Goal: Contribute content: Contribute content

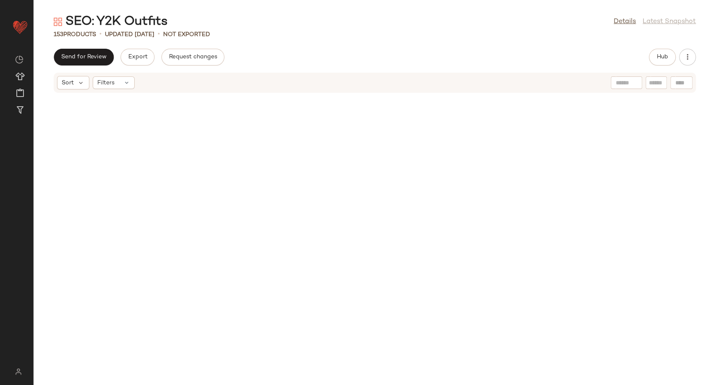
scroll to position [3530, 0]
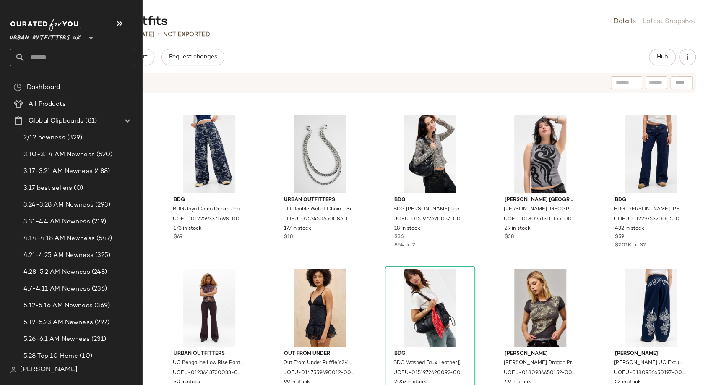
click at [60, 36] on span "Urban Outfitters UK" at bounding box center [45, 36] width 71 height 15
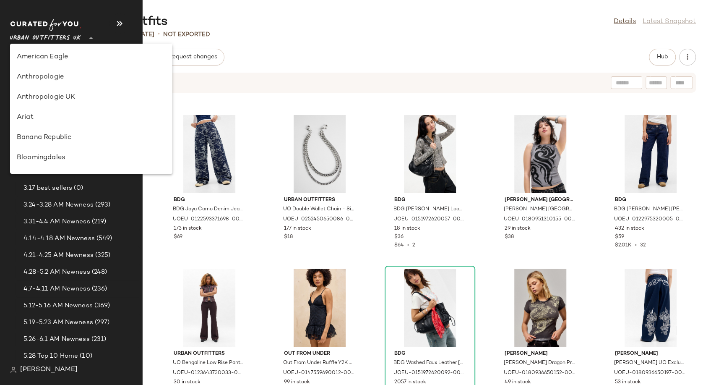
scroll to position [521, 0]
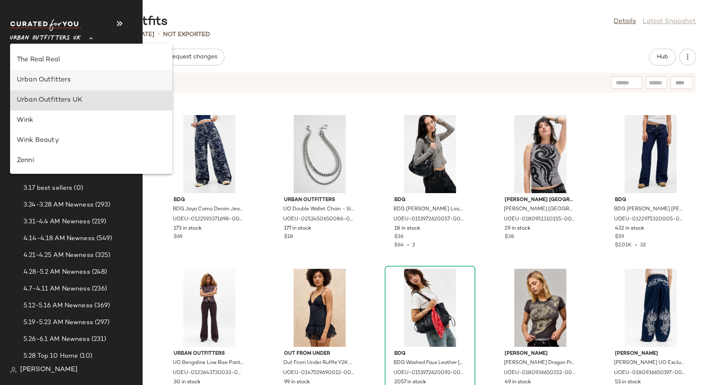
click at [60, 80] on div "Urban Outfitters" at bounding box center [91, 80] width 149 height 10
type input "**"
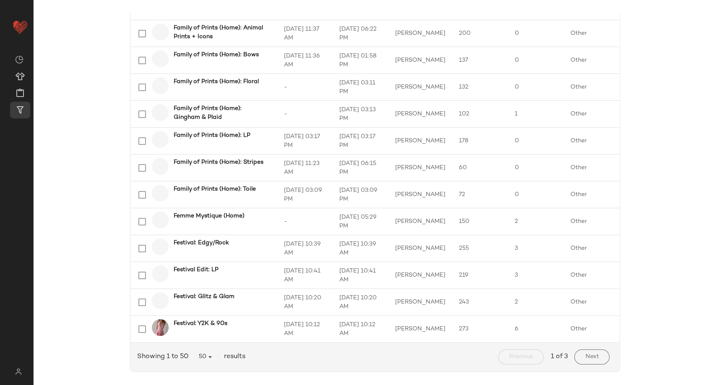
scroll to position [1151, 0]
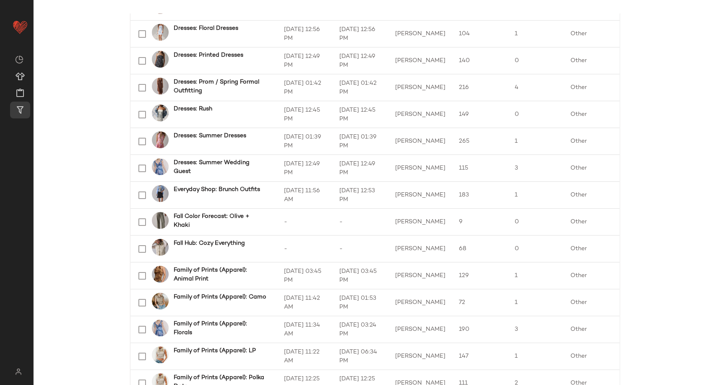
scroll to position [765, 0]
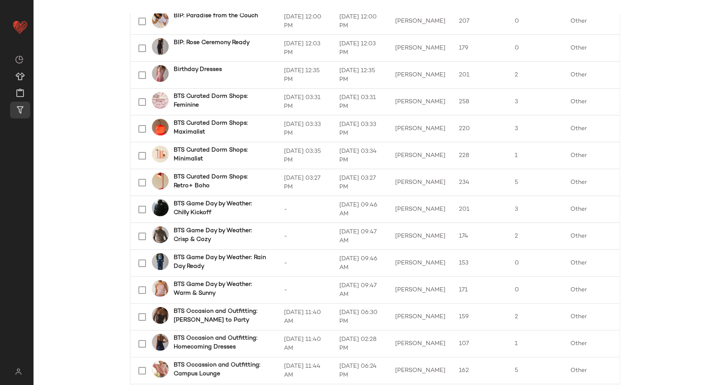
scroll to position [10, 0]
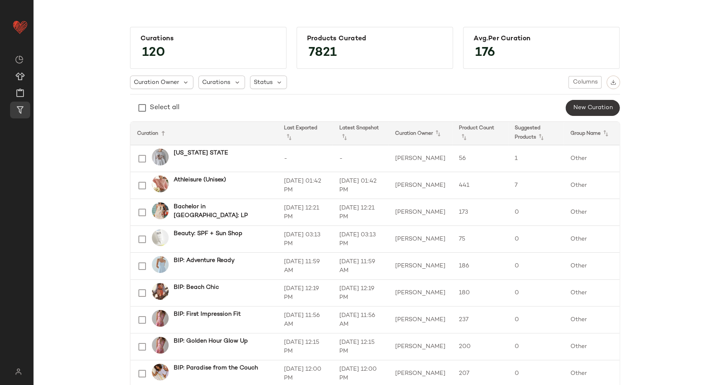
click at [567, 108] on button "New Curation" at bounding box center [592, 108] width 54 height 16
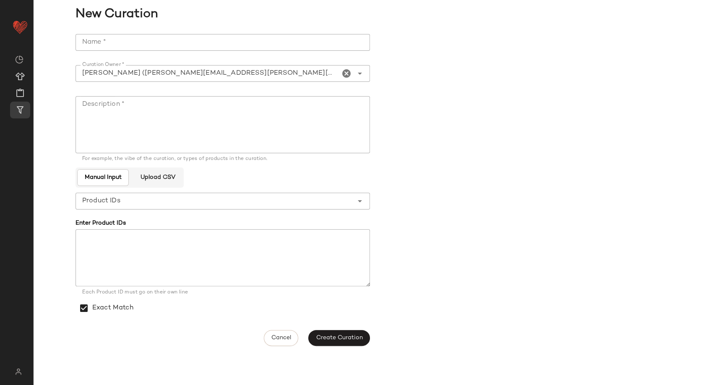
click at [199, 40] on input "Name *" at bounding box center [223, 42] width 294 height 17
paste input "**********"
type input "**********"
click at [181, 107] on textarea "Description *" at bounding box center [223, 124] width 294 height 57
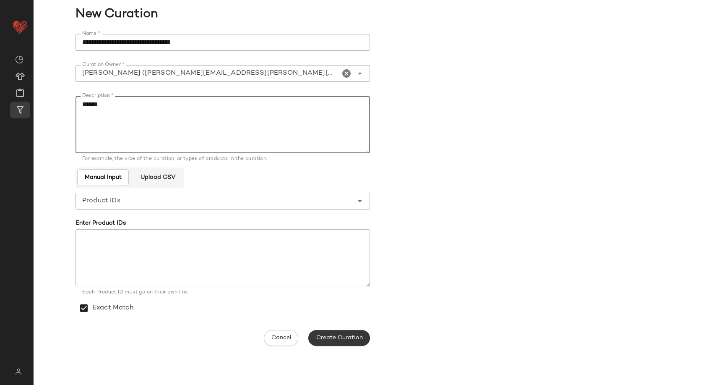
type textarea "******"
click at [330, 334] on span "Create Curation" at bounding box center [338, 337] width 47 height 7
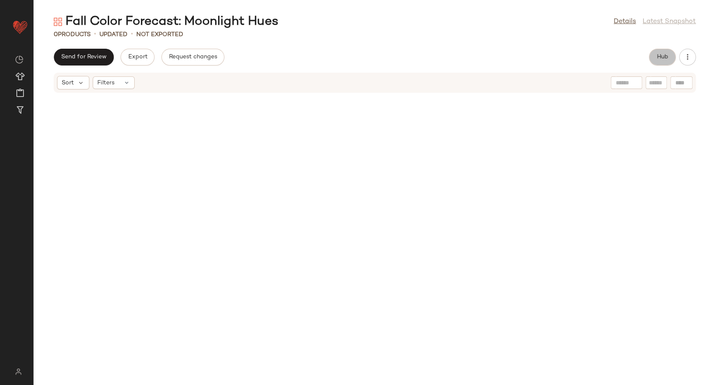
click at [667, 59] on span "Hub" at bounding box center [662, 57] width 12 height 7
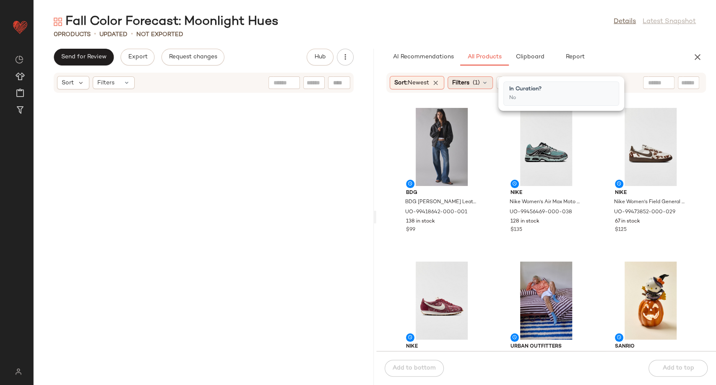
click at [488, 83] on icon at bounding box center [485, 82] width 7 height 7
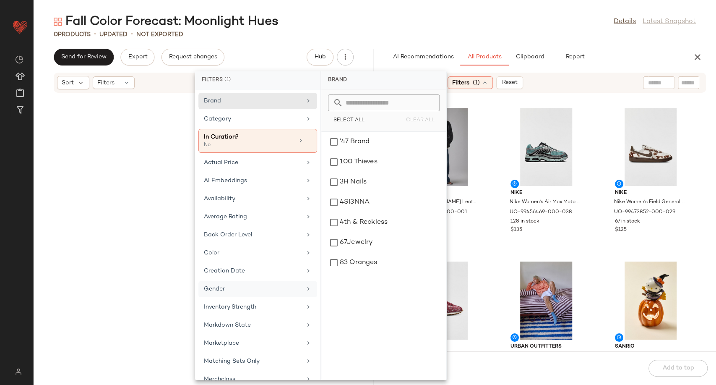
click at [240, 292] on div "Gender" at bounding box center [253, 288] width 98 height 9
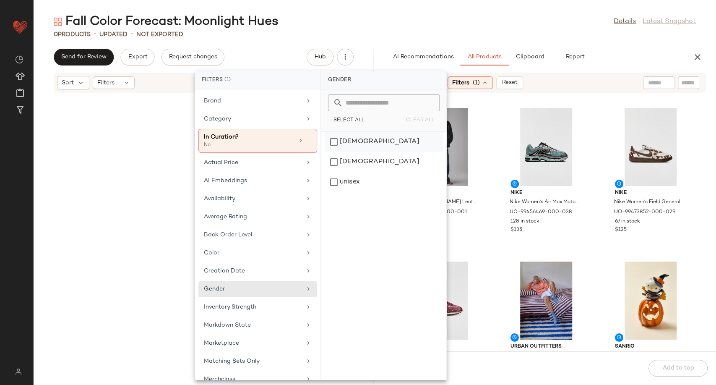
click at [362, 152] on div "[DEMOGRAPHIC_DATA]" at bounding box center [384, 162] width 118 height 20
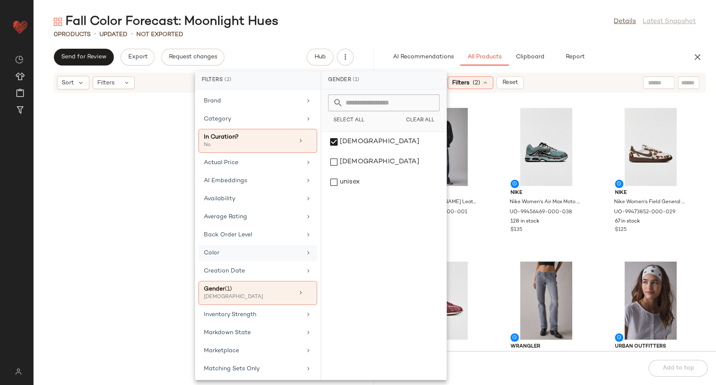
click at [237, 248] on div "Color" at bounding box center [253, 252] width 98 height 9
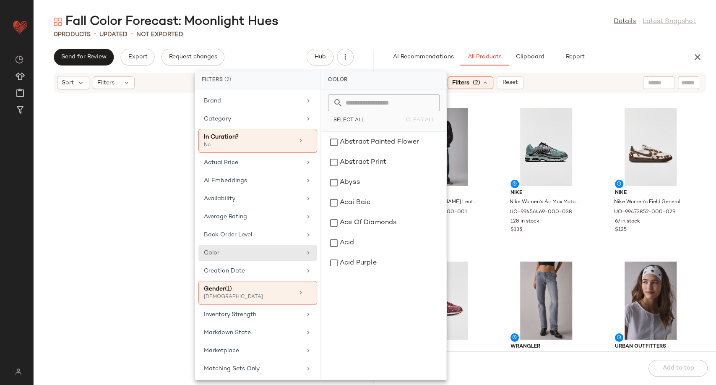
scroll to position [140, 0]
click at [372, 245] on div "Acid Purple" at bounding box center [384, 244] width 118 height 20
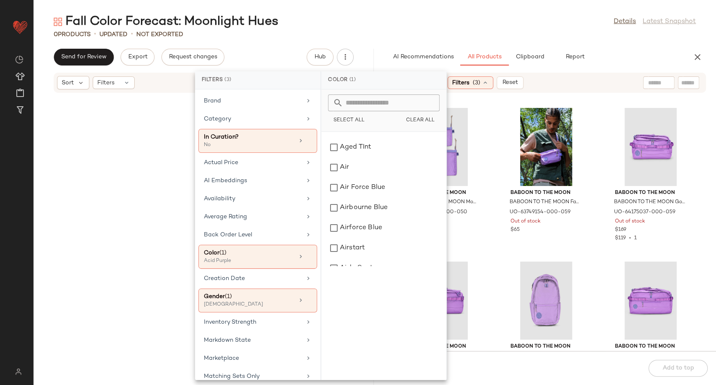
scroll to position [559, 0]
click at [421, 118] on span "Clear All" at bounding box center [420, 120] width 29 height 6
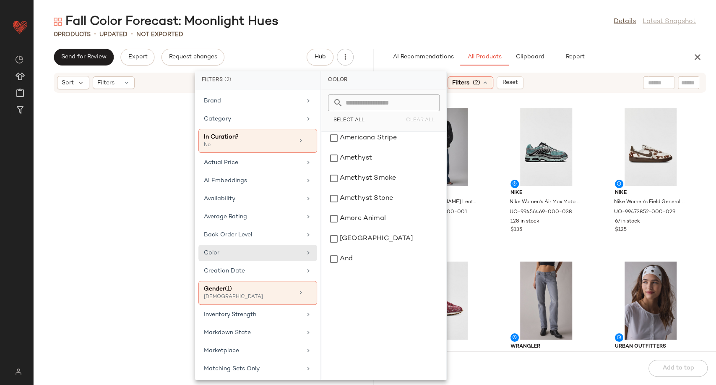
scroll to position [1445, 0]
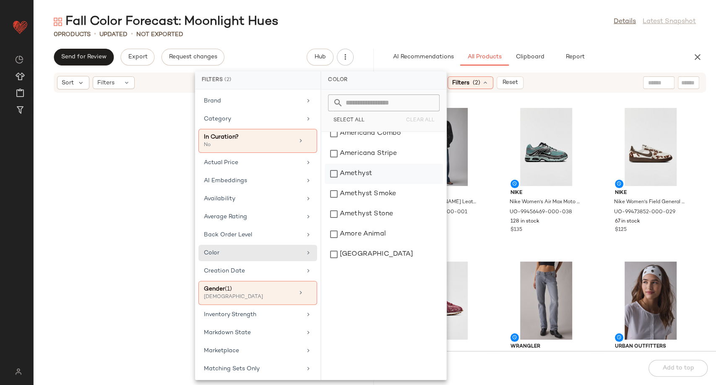
click at [380, 168] on div "Amethyst" at bounding box center [384, 174] width 118 height 20
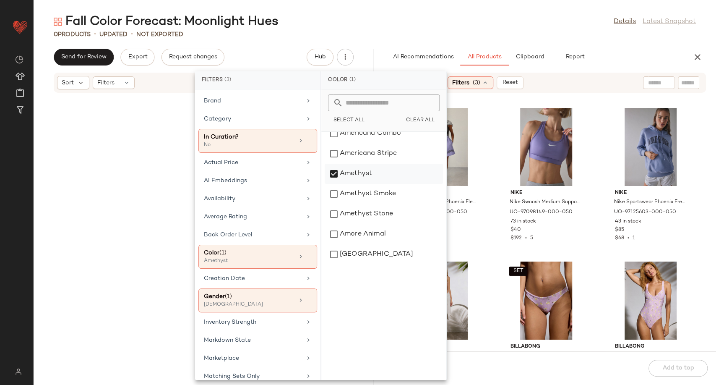
click at [330, 166] on div "Amethyst" at bounding box center [384, 174] width 118 height 20
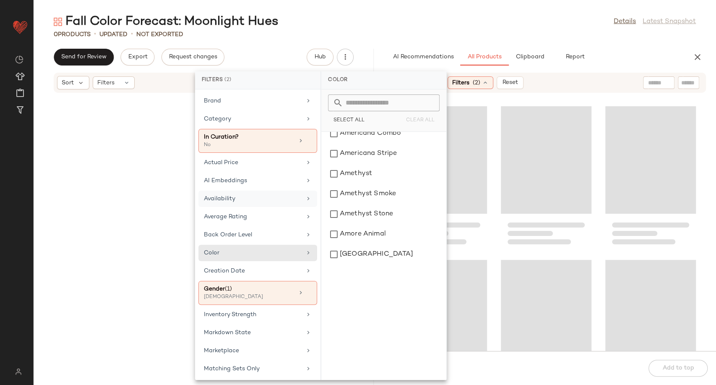
click at [255, 195] on div "Availability" at bounding box center [253, 198] width 98 height 9
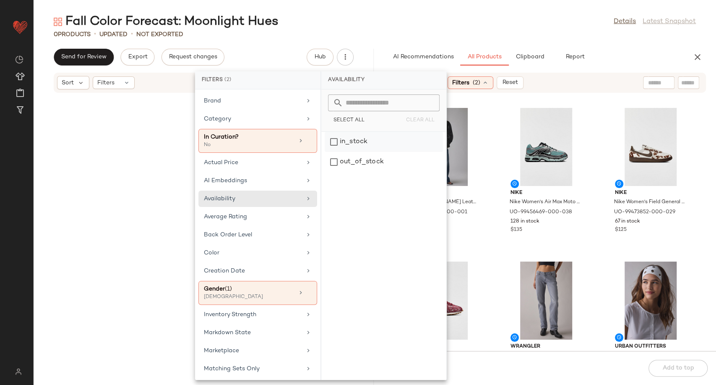
click at [346, 152] on div "in_stock" at bounding box center [384, 162] width 118 height 20
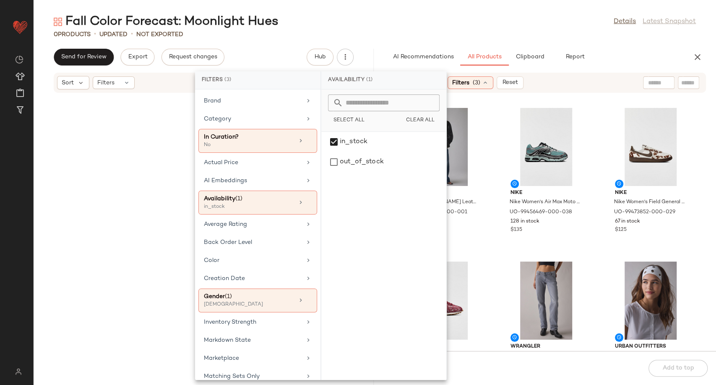
click at [492, 207] on div "BDG BDG Billie Faux Leather Oversized Bomber Jacket in Black, Women's at Urban …" at bounding box center [546, 226] width 340 height 247
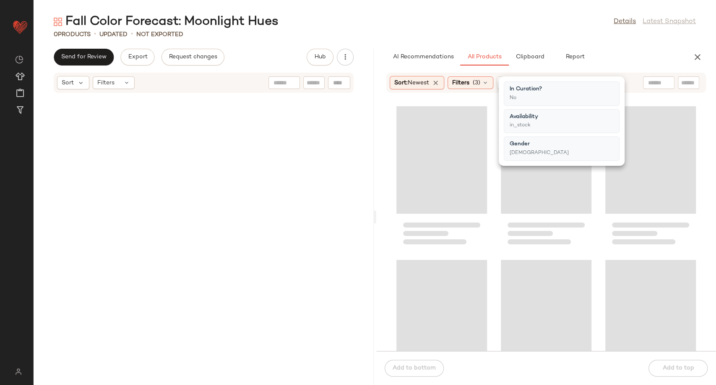
click at [490, 202] on div at bounding box center [546, 226] width 340 height 247
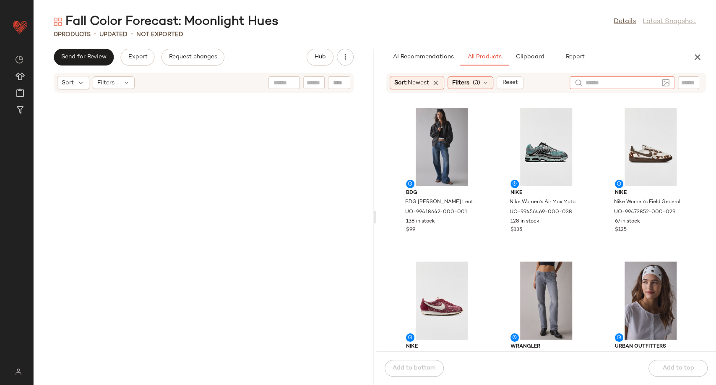
click at [668, 85] on div at bounding box center [622, 82] width 105 height 13
type input "******"
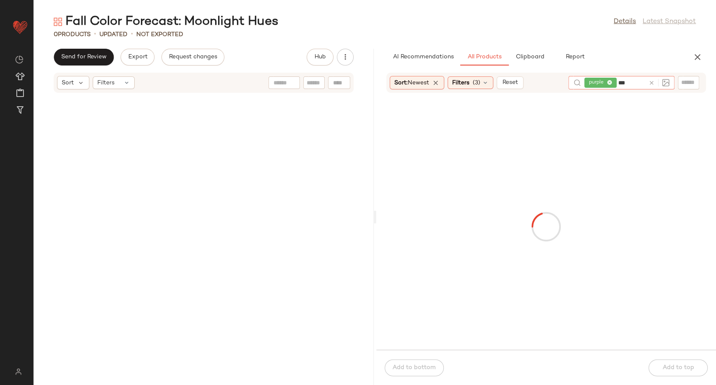
type input "****"
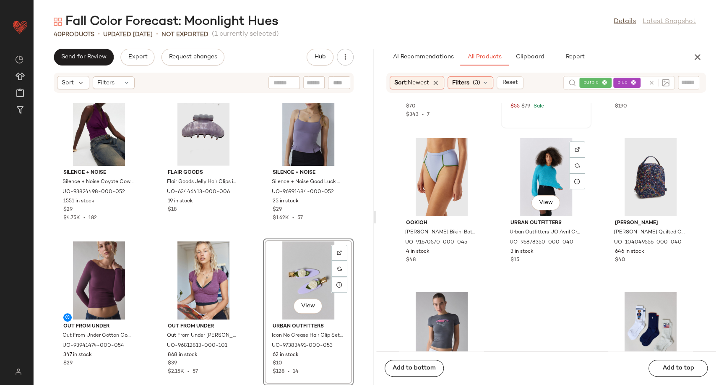
scroll to position [12970, 0]
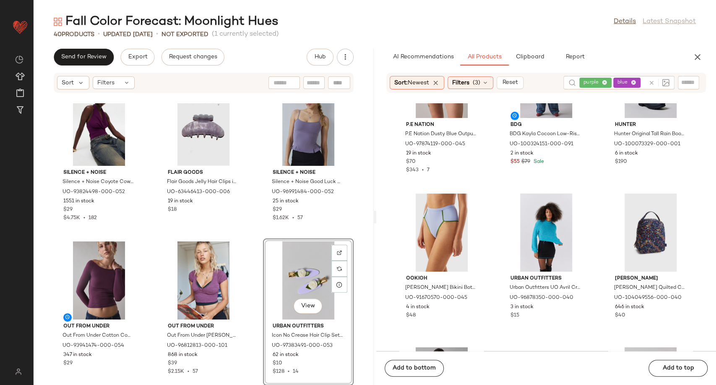
click at [651, 80] on icon at bounding box center [651, 83] width 6 height 6
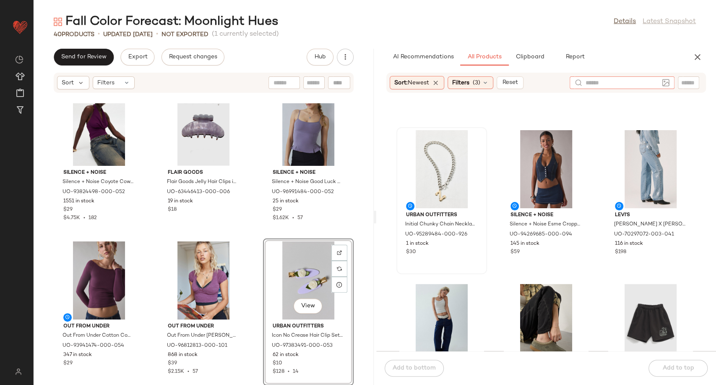
scroll to position [892, 0]
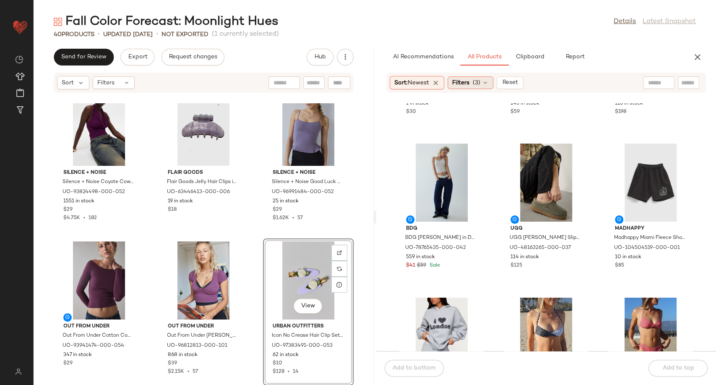
click at [489, 81] on icon at bounding box center [485, 82] width 7 height 7
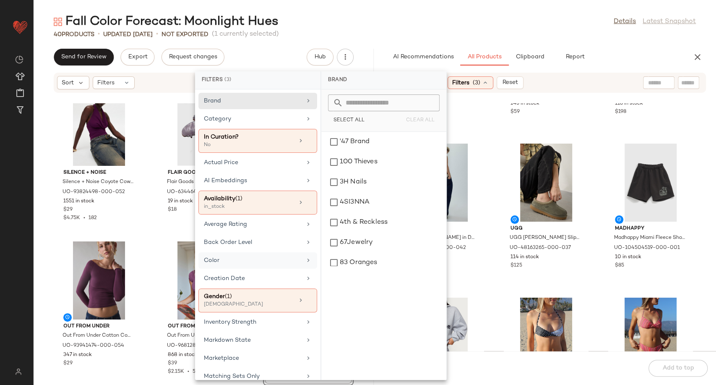
click at [243, 258] on div "Color" at bounding box center [253, 260] width 98 height 9
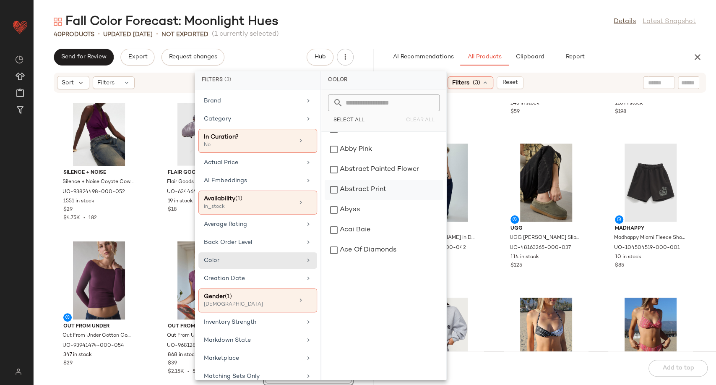
scroll to position [140, 0]
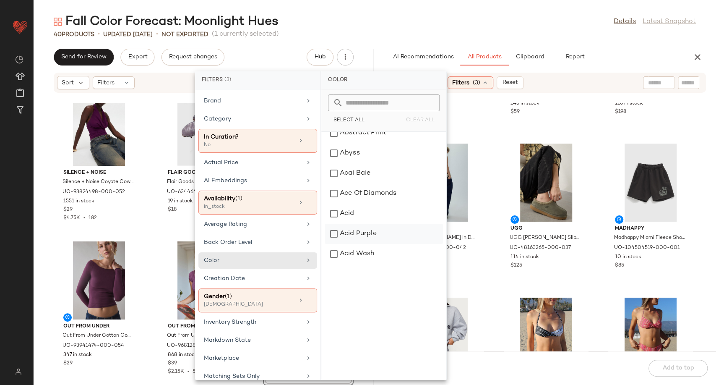
click at [381, 230] on div "Acid Purple" at bounding box center [384, 234] width 118 height 20
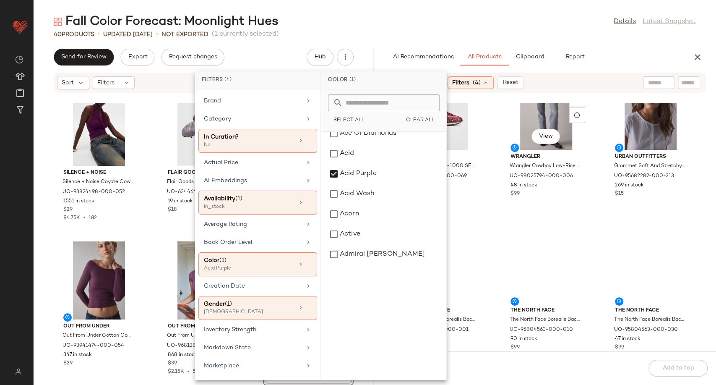
scroll to position [193, 0]
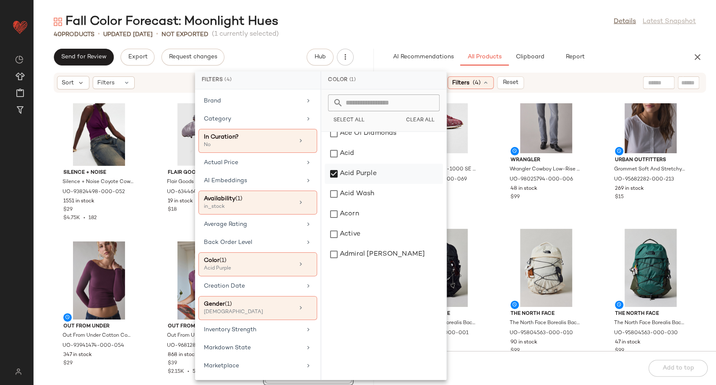
click at [335, 172] on div "Acid Purple" at bounding box center [384, 174] width 118 height 20
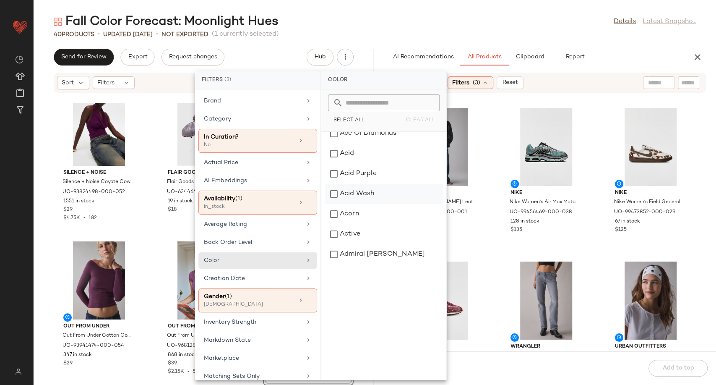
click at [332, 194] on div "Acid Wash" at bounding box center [384, 194] width 118 height 20
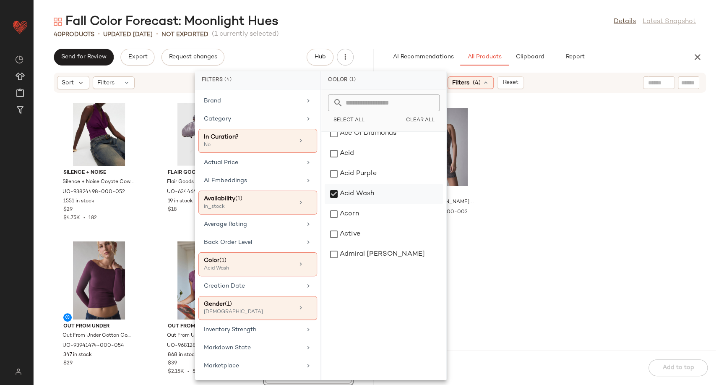
click at [332, 194] on div "Acid Wash" at bounding box center [384, 194] width 118 height 20
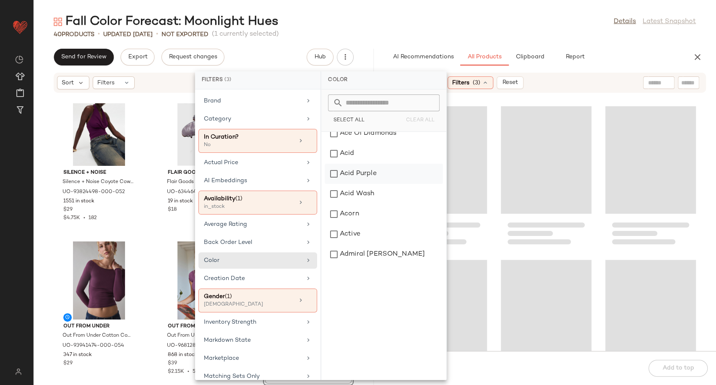
click at [335, 170] on div "Acid Purple" at bounding box center [384, 174] width 118 height 20
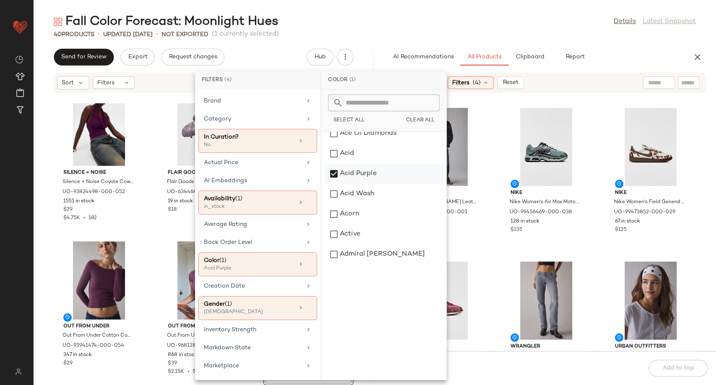
click at [333, 172] on div "Acid Purple" at bounding box center [384, 174] width 118 height 20
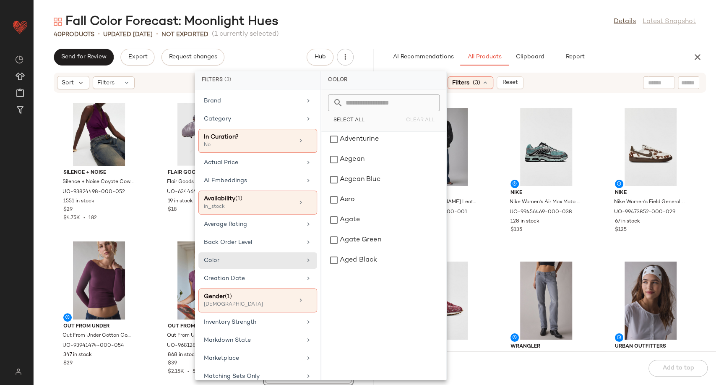
scroll to position [372, 0]
click at [333, 176] on div "Aegean Blue" at bounding box center [384, 179] width 118 height 20
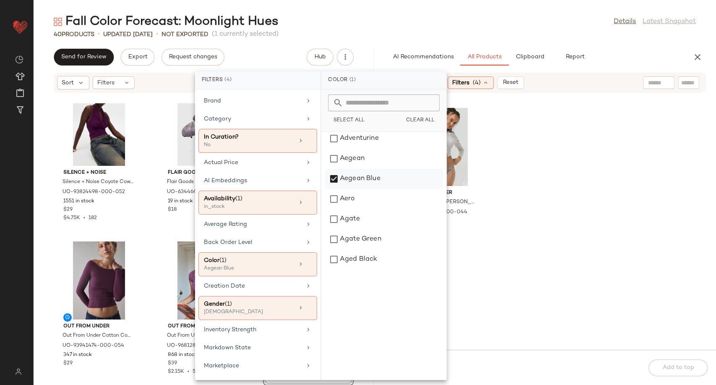
click at [333, 176] on div "Aegean Blue" at bounding box center [384, 179] width 118 height 20
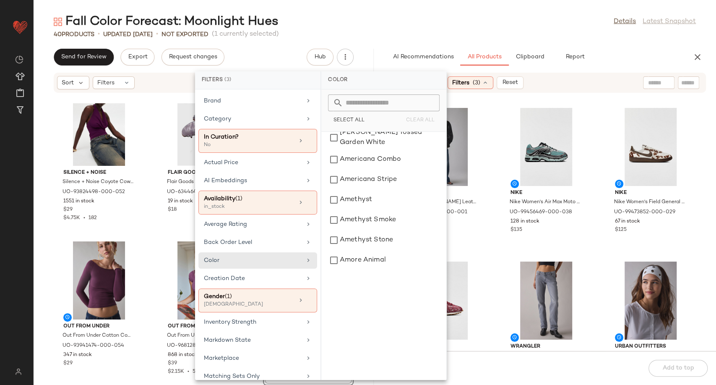
scroll to position [1398, 0]
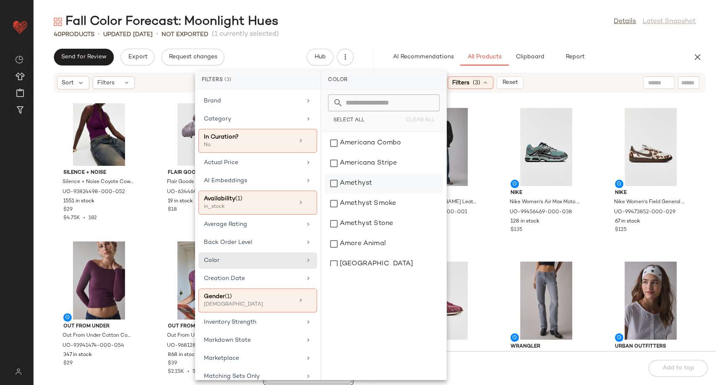
click at [336, 175] on div "Amethyst" at bounding box center [384, 183] width 118 height 20
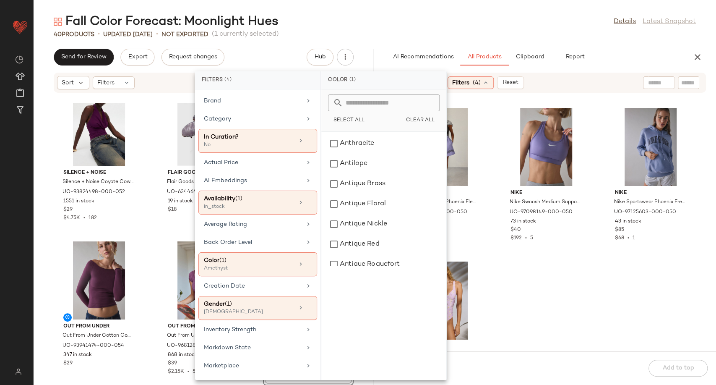
scroll to position [2004, 0]
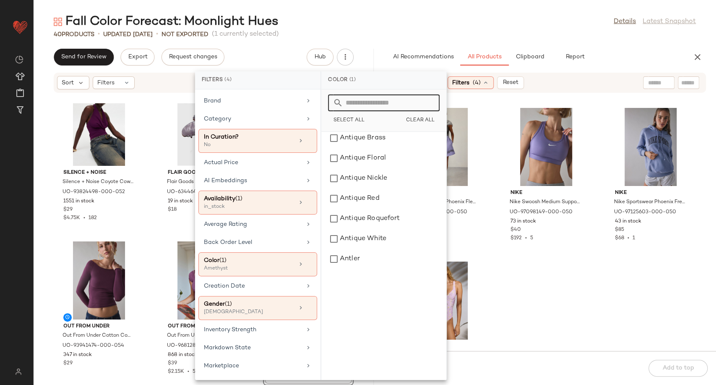
click at [367, 101] on input "text" at bounding box center [388, 102] width 91 height 17
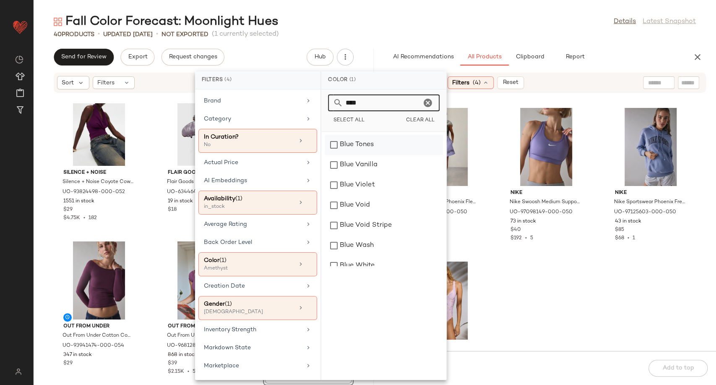
type input "****"
click at [336, 142] on div "Blue Tones" at bounding box center [384, 145] width 118 height 20
click at [330, 185] on div "Blue Violet" at bounding box center [384, 185] width 118 height 20
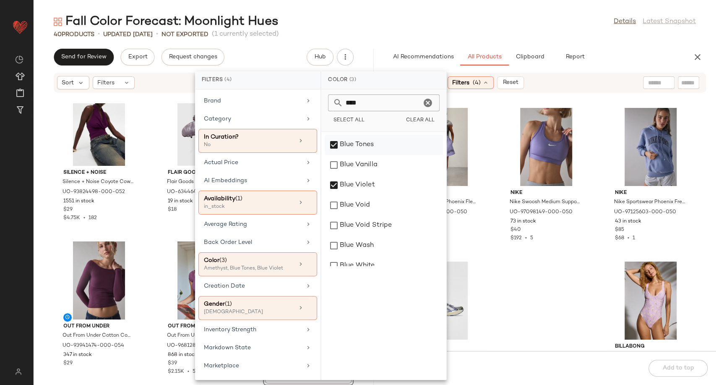
click at [334, 143] on div "Blue Tones" at bounding box center [384, 145] width 118 height 20
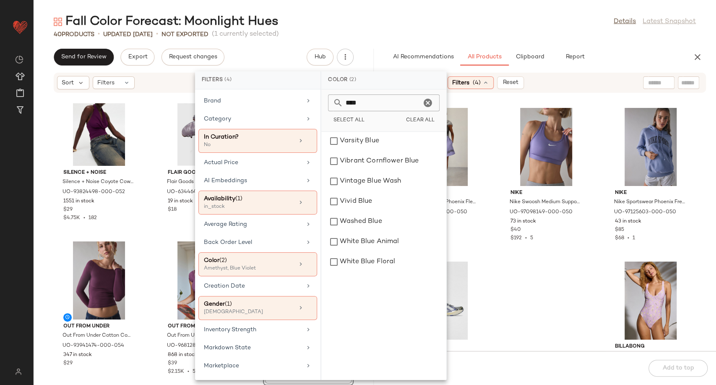
scroll to position [6132, 0]
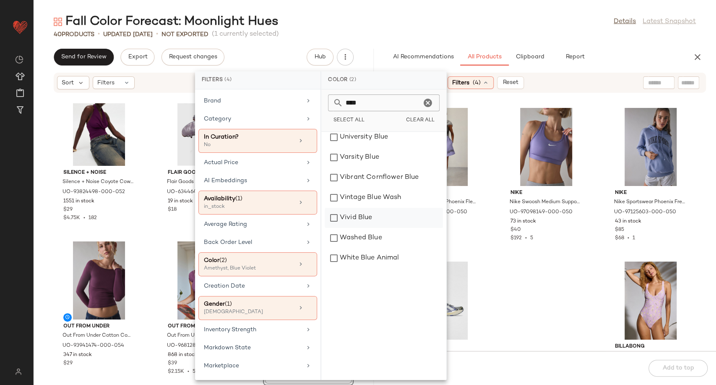
click at [335, 219] on div "Vivid Blue" at bounding box center [384, 218] width 118 height 20
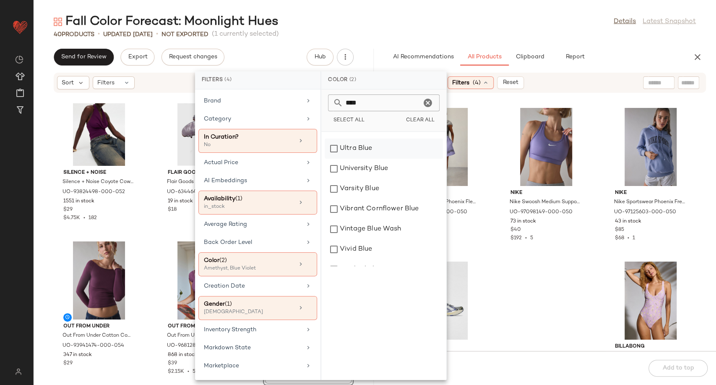
scroll to position [6085, 0]
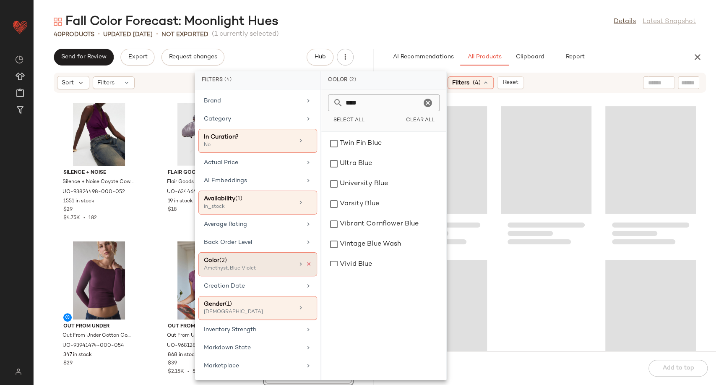
click at [306, 263] on icon at bounding box center [309, 264] width 6 height 6
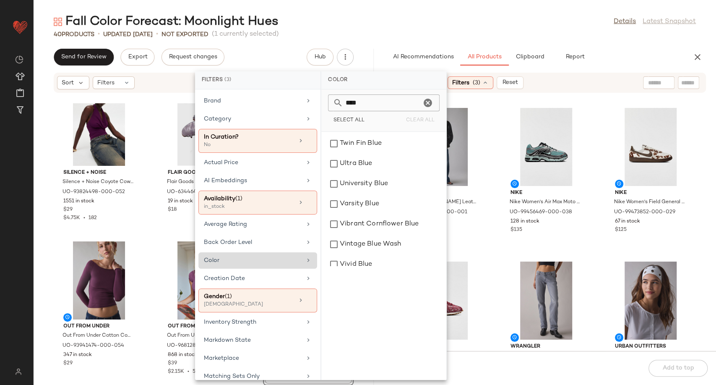
click at [490, 249] on div "BDG BDG Billie Faux Leather Oversized Bomber Jacket in Black, Women's at Urban …" at bounding box center [546, 226] width 340 height 247
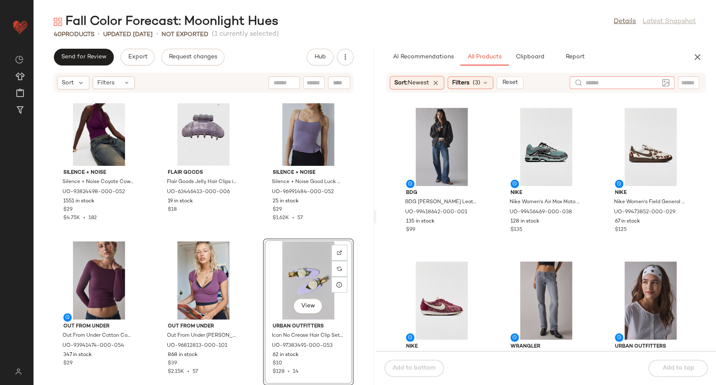
click at [658, 83] on input "text" at bounding box center [622, 82] width 73 height 9
type input "******"
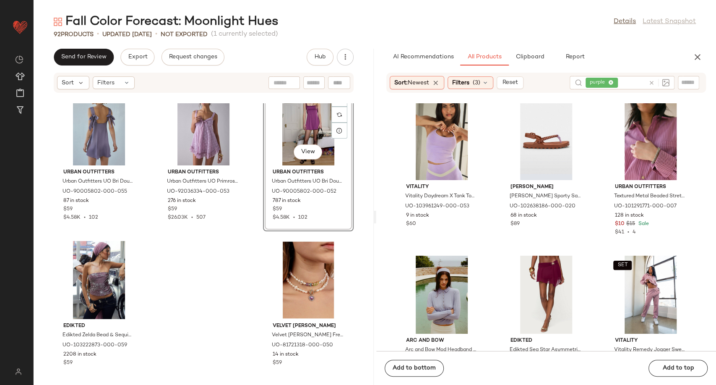
scroll to position [10961, 0]
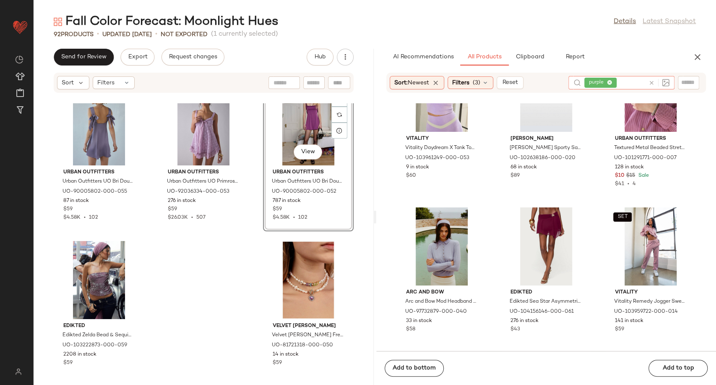
click at [651, 81] on icon at bounding box center [651, 83] width 6 height 6
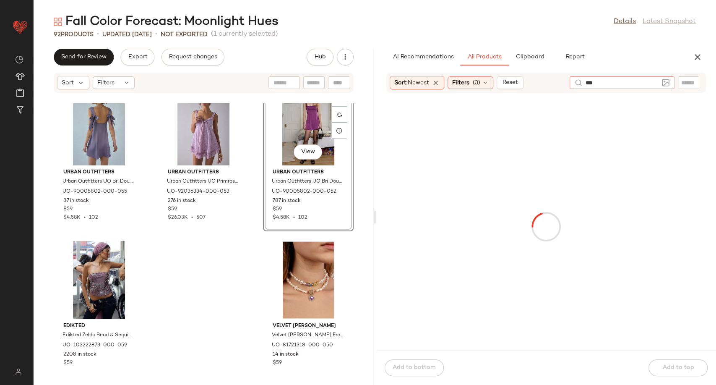
type input "****"
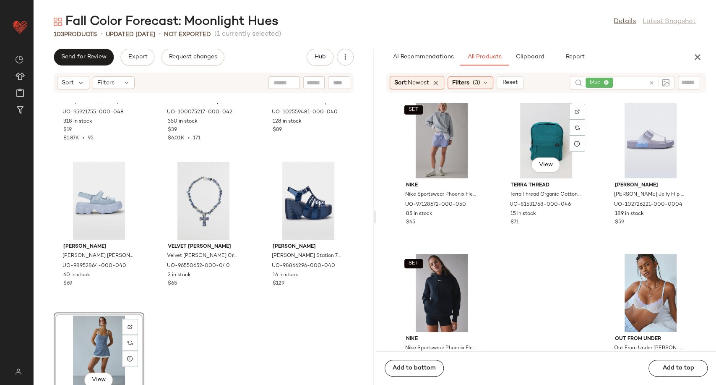
scroll to position [14291, 0]
click at [652, 81] on icon at bounding box center [651, 83] width 6 height 6
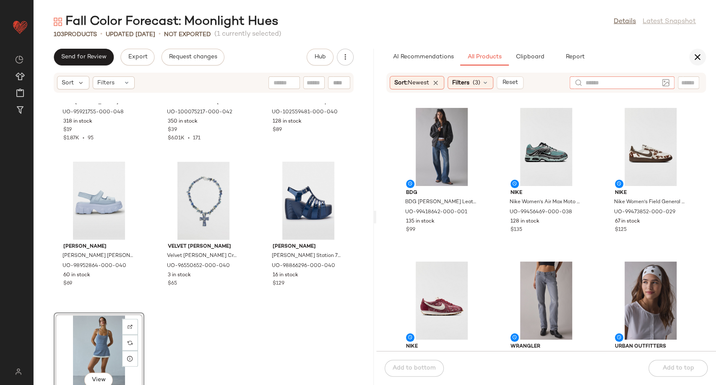
click at [698, 58] on icon "button" at bounding box center [698, 57] width 10 height 10
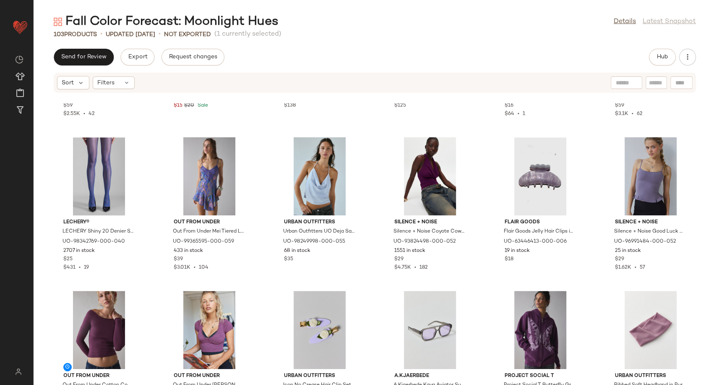
scroll to position [752, 0]
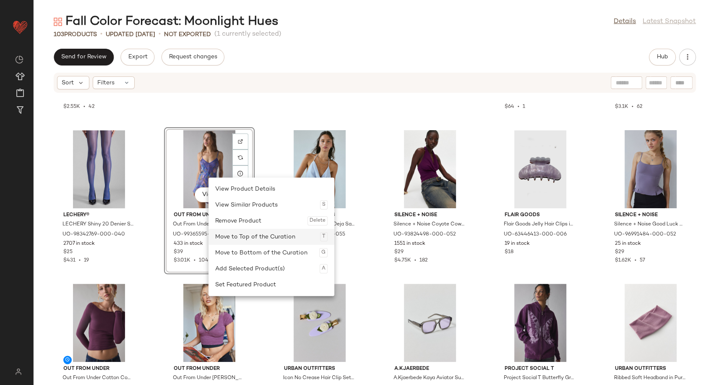
click at [245, 239] on div "Move to Top of the Curation T" at bounding box center [271, 237] width 112 height 16
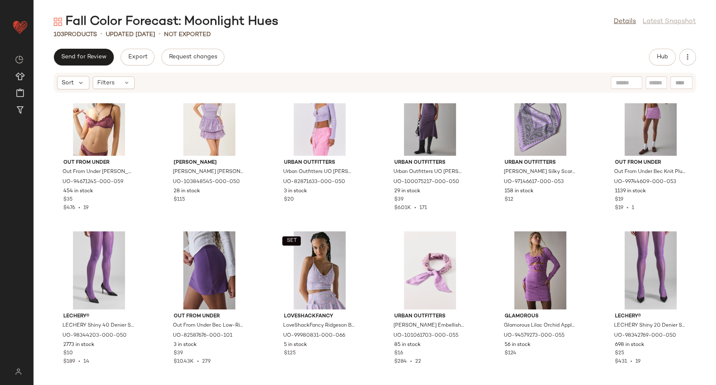
scroll to position [1218, 0]
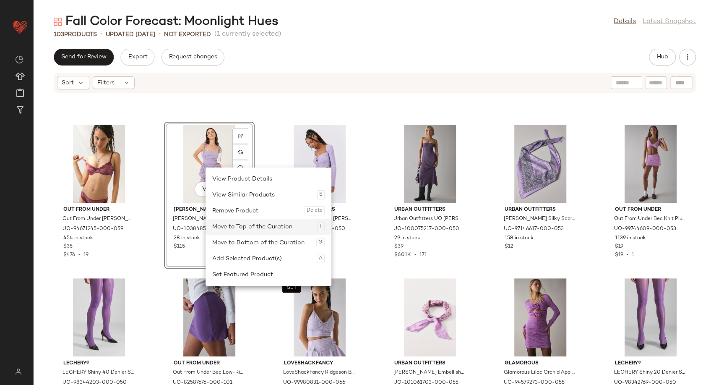
click at [251, 227] on div "Move to Top of the Curation T" at bounding box center [268, 227] width 112 height 16
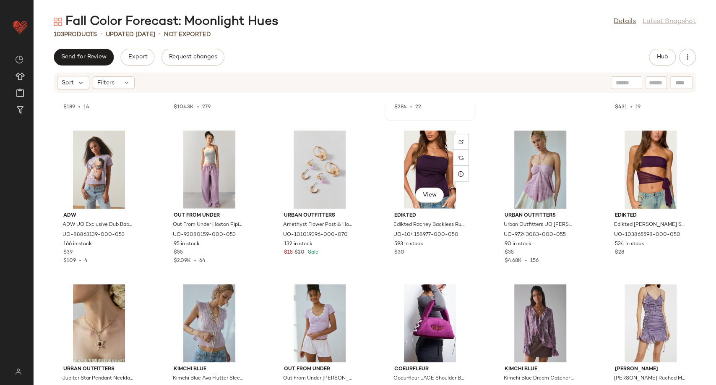
scroll to position [1544, 0]
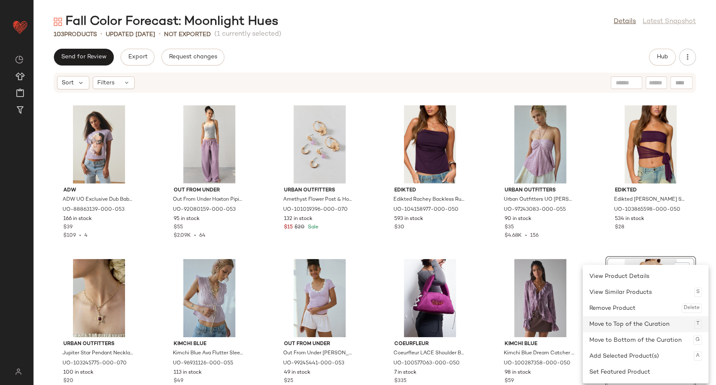
click at [621, 326] on div "Move to Top of the Curation T" at bounding box center [645, 324] width 112 height 16
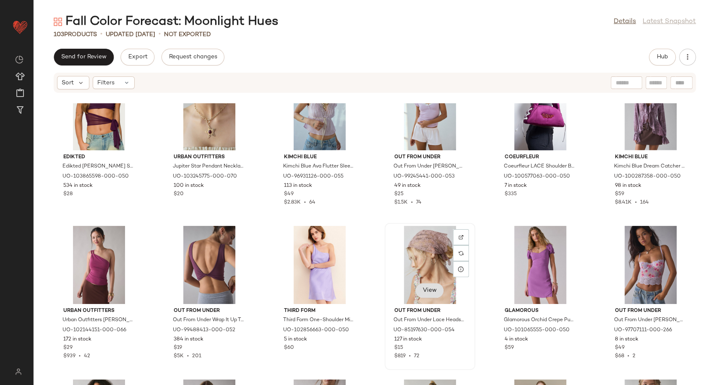
scroll to position [1871, 0]
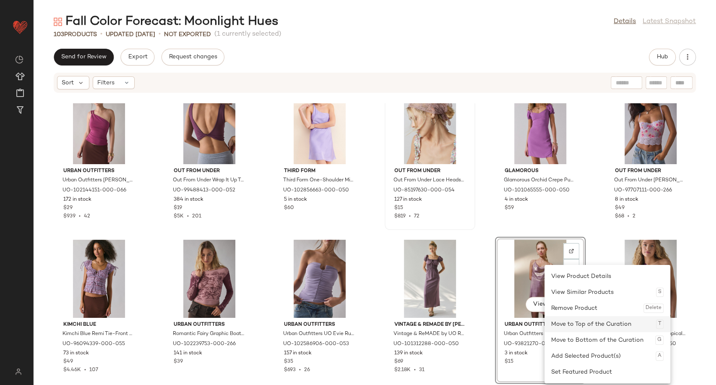
click at [579, 327] on div "Move to Top of the Curation T" at bounding box center [607, 324] width 112 height 16
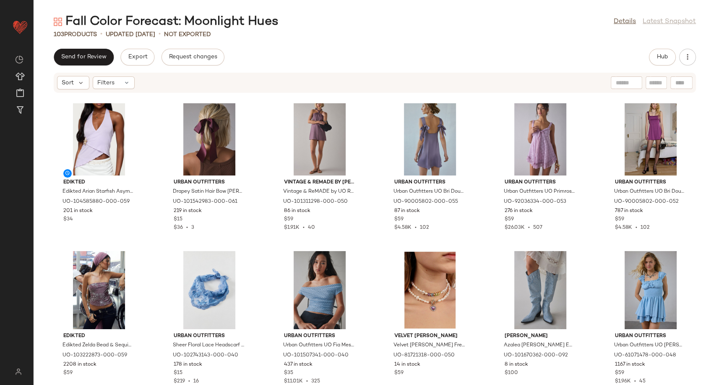
scroll to position [2197, 0]
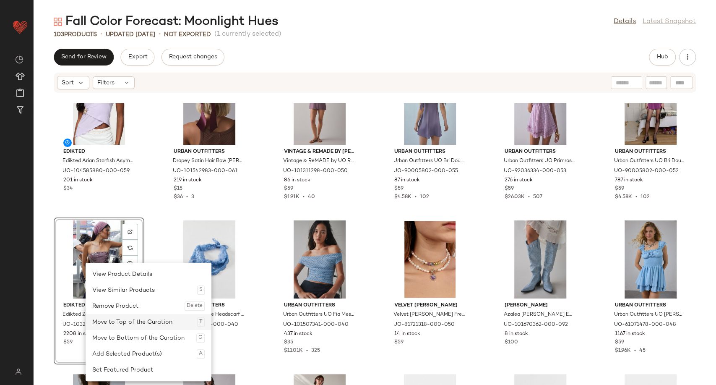
click at [121, 318] on div "Move to Top of the Curation T" at bounding box center [148, 322] width 112 height 16
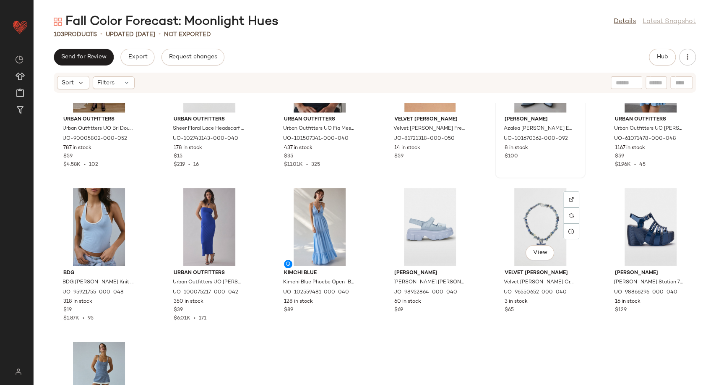
scroll to position [2383, 0]
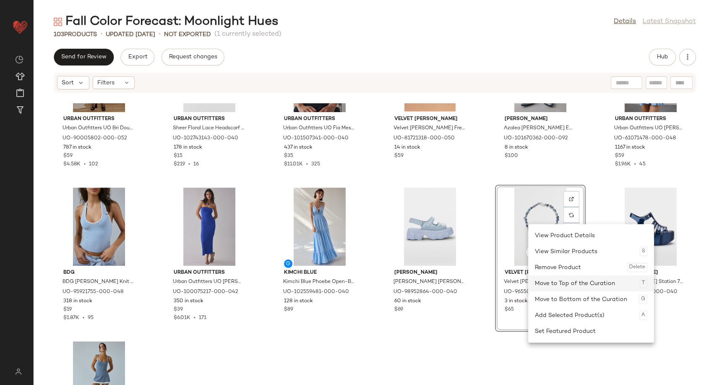
click at [553, 288] on div "Move to Top of the Curation T" at bounding box center [591, 283] width 112 height 16
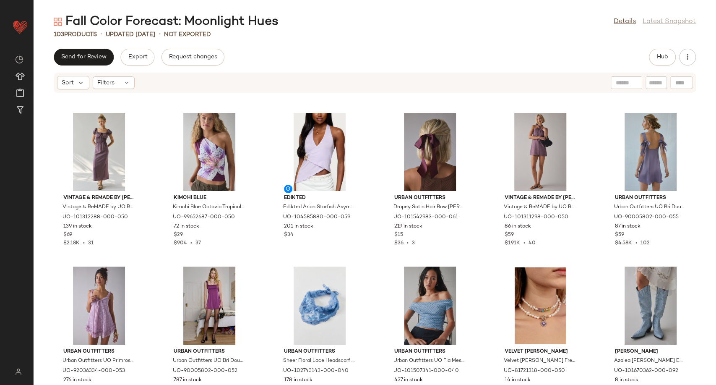
scroll to position [2150, 0]
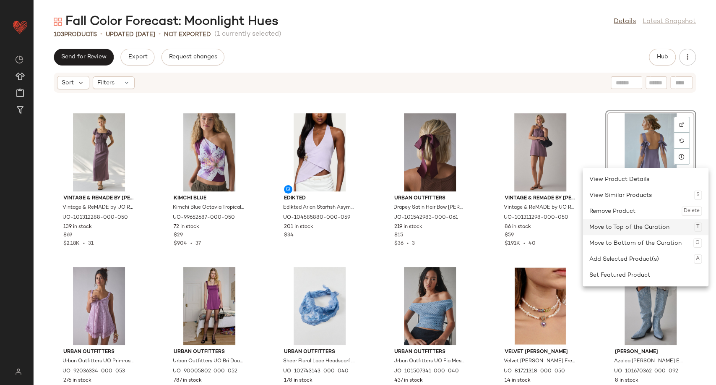
click at [624, 223] on div "Move to Top of the Curation T" at bounding box center [645, 227] width 112 height 16
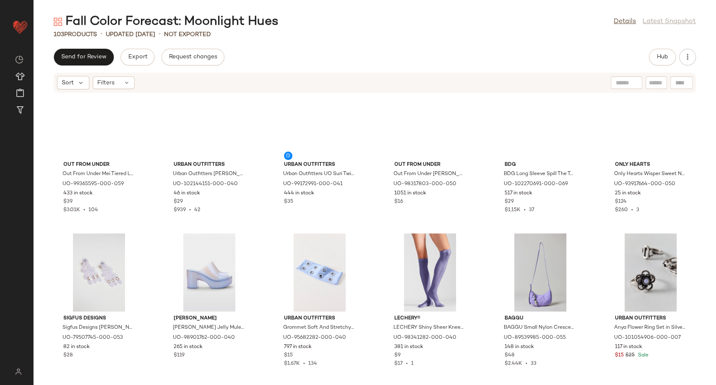
scroll to position [146, 0]
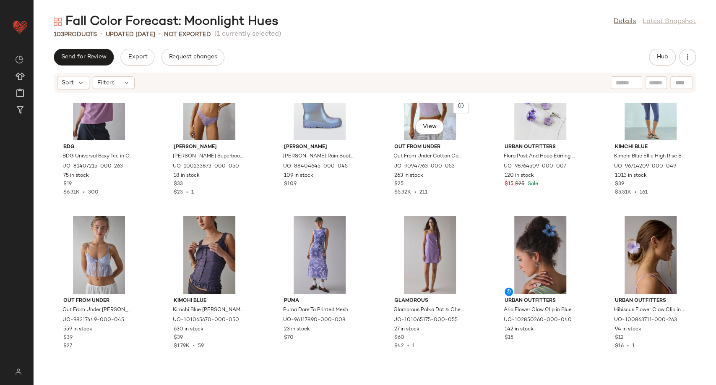
scroll to position [519, 0]
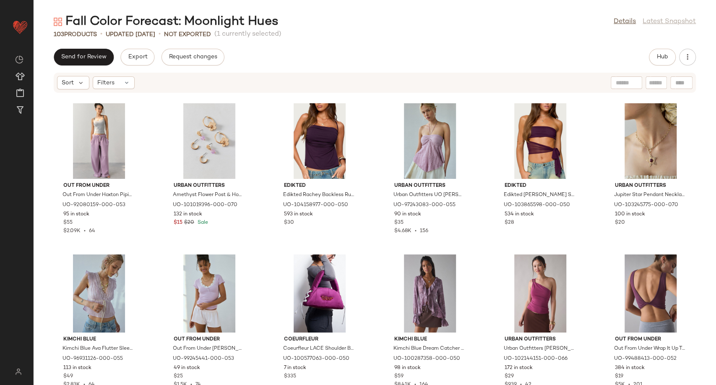
scroll to position [1778, 0]
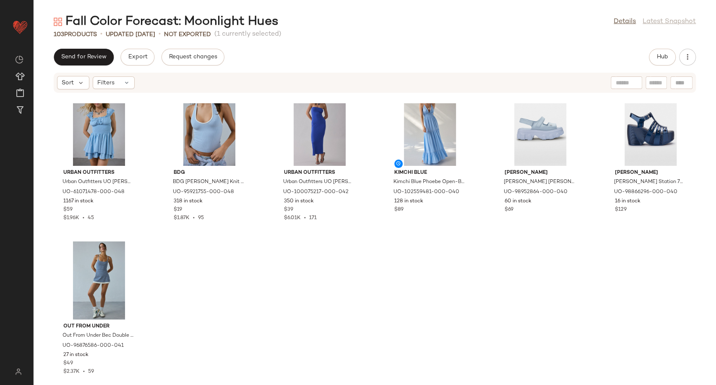
scroll to position [2297, 0]
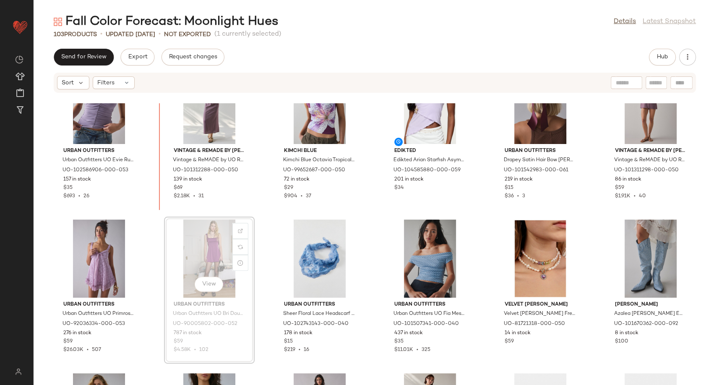
scroll to position [2173, 0]
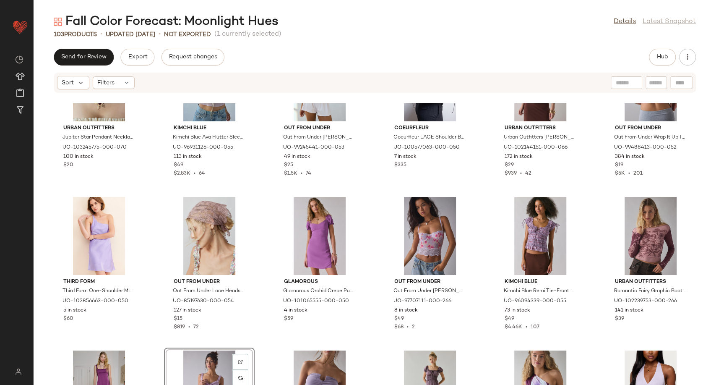
scroll to position [1892, 0]
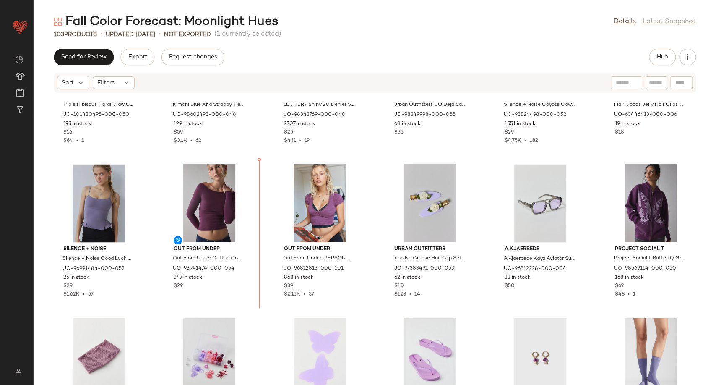
scroll to position [1014, 0]
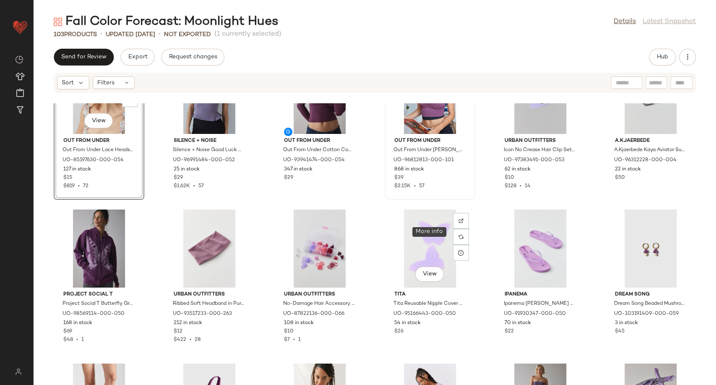
scroll to position [1154, 0]
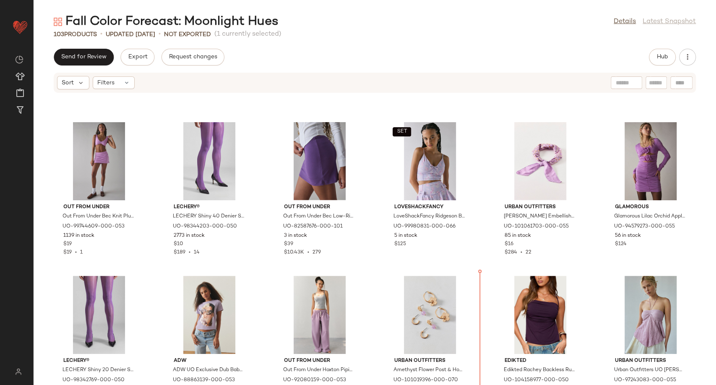
scroll to position [1531, 0]
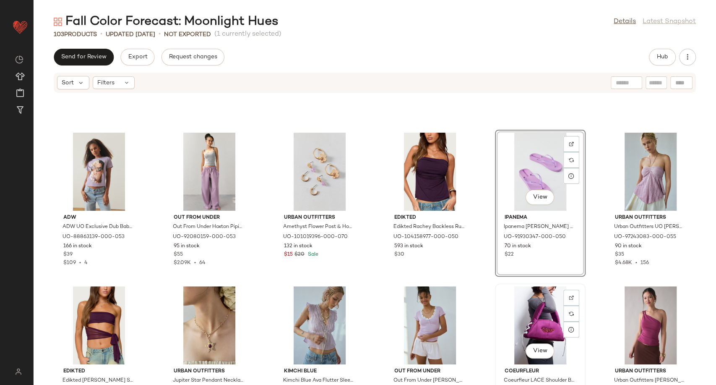
scroll to position [1671, 0]
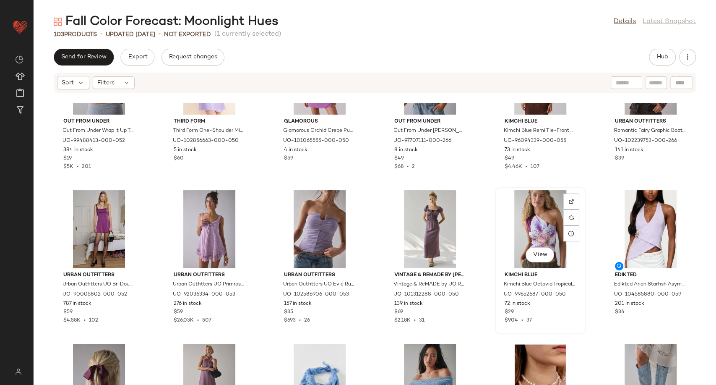
scroll to position [2091, 0]
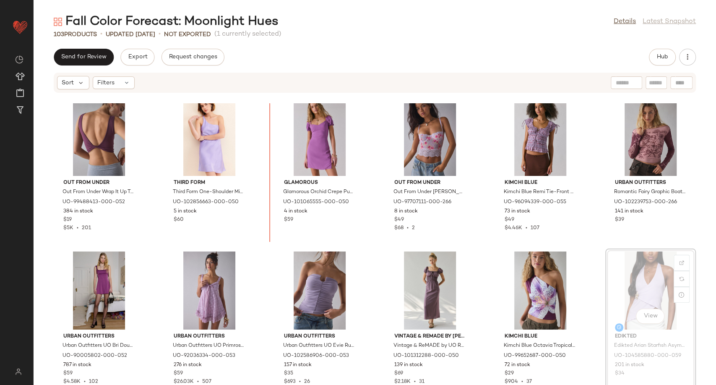
scroll to position [1986, 0]
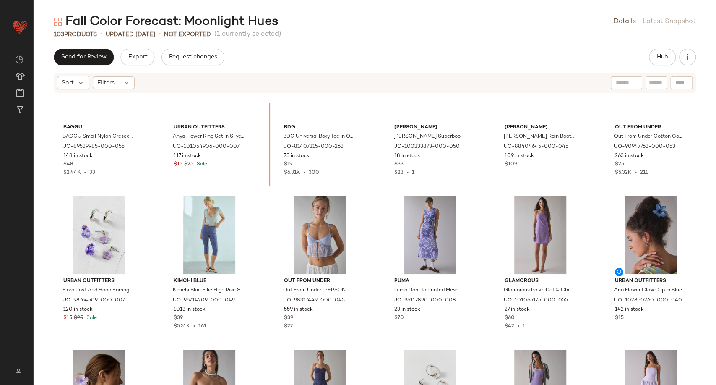
scroll to position [526, 0]
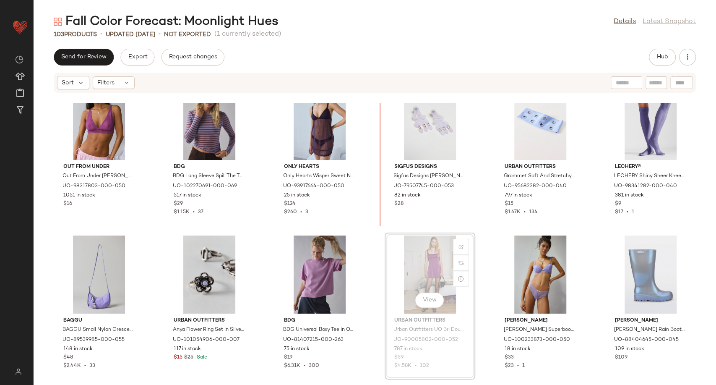
scroll to position [329, 0]
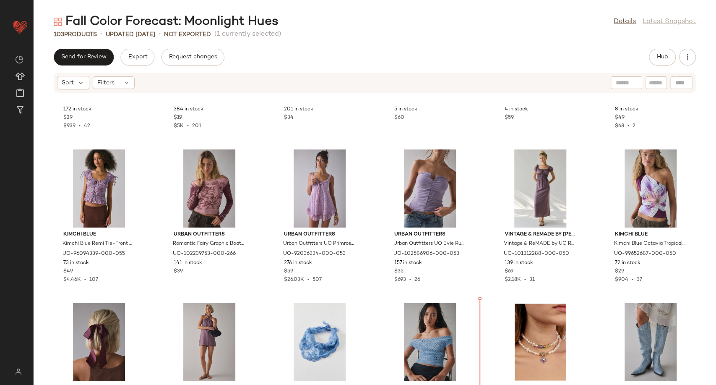
scroll to position [2118, 0]
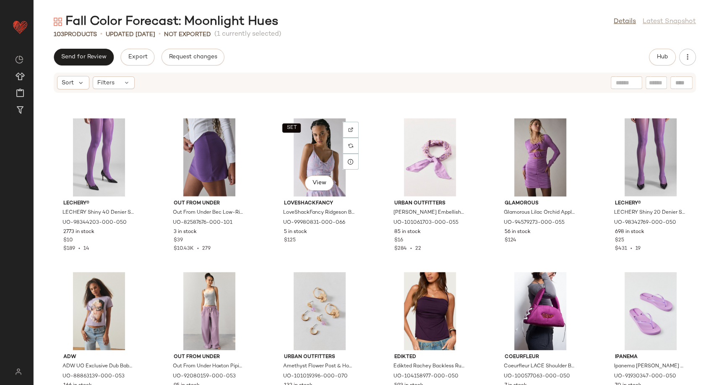
scroll to position [1605, 0]
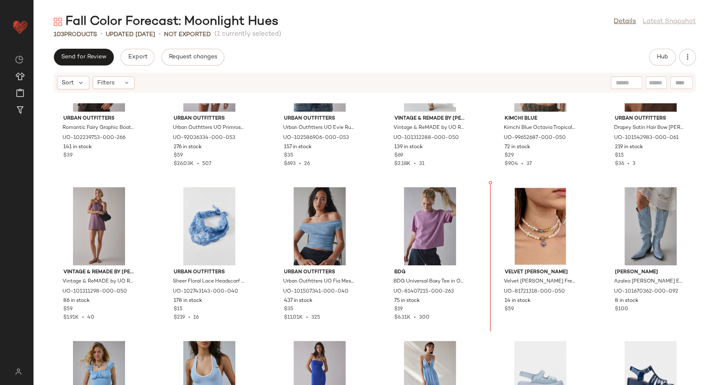
scroll to position [2238, 0]
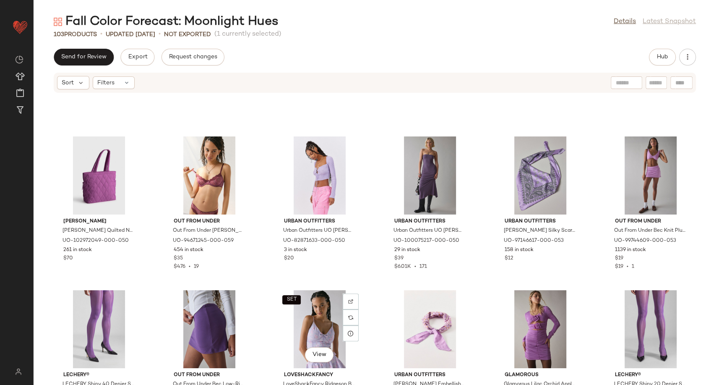
scroll to position [1352, 0]
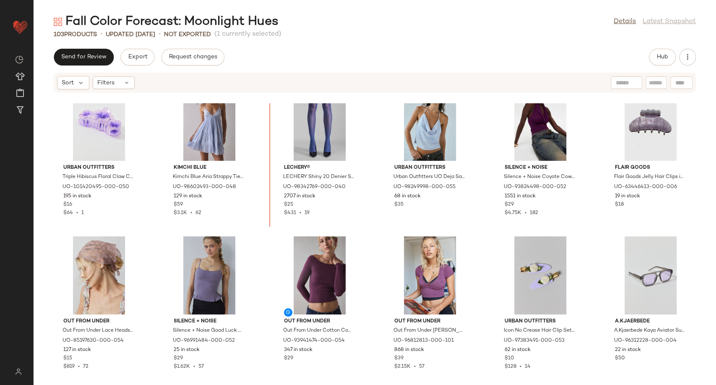
scroll to position [943, 0]
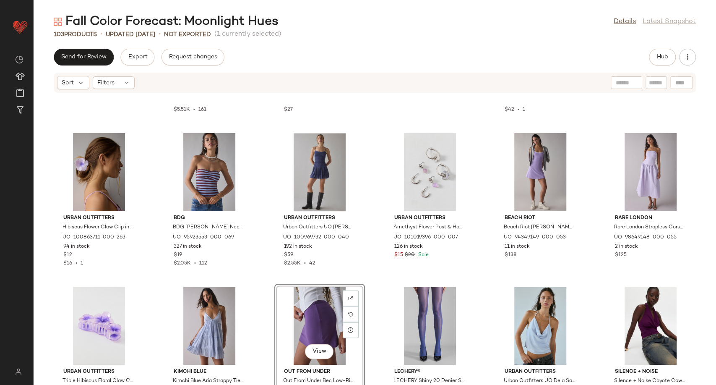
scroll to position [757, 0]
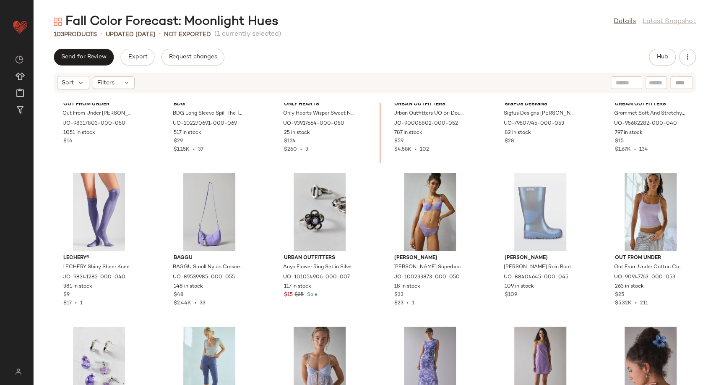
scroll to position [378, 0]
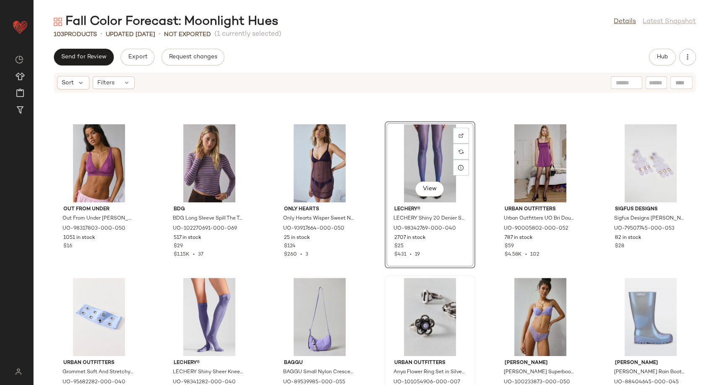
scroll to position [191, 0]
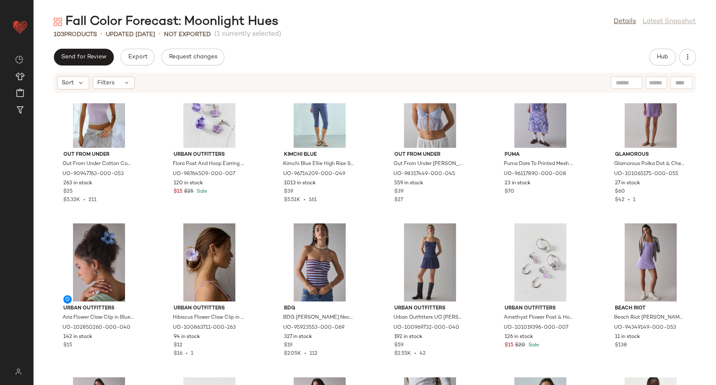
scroll to position [846, 0]
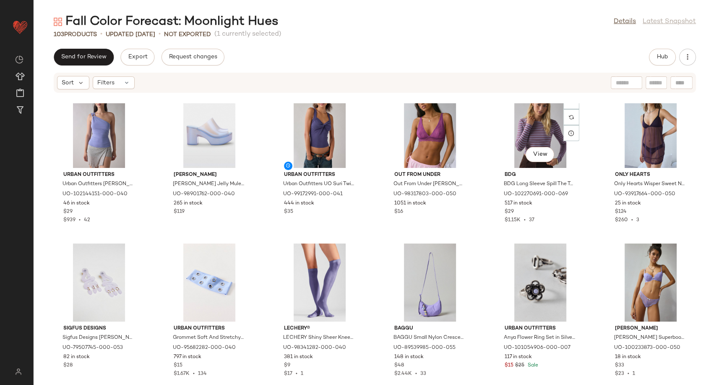
scroll to position [333, 0]
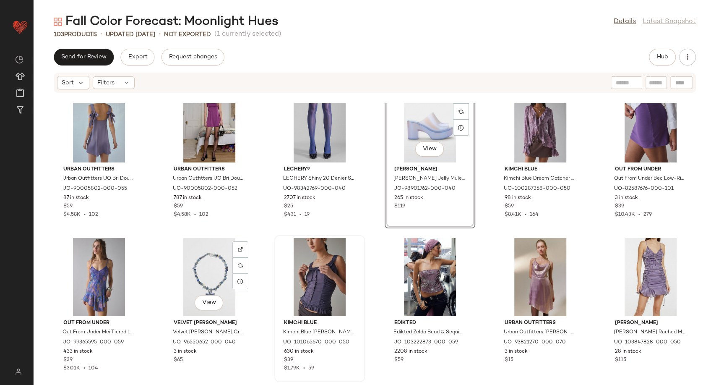
scroll to position [47, 0]
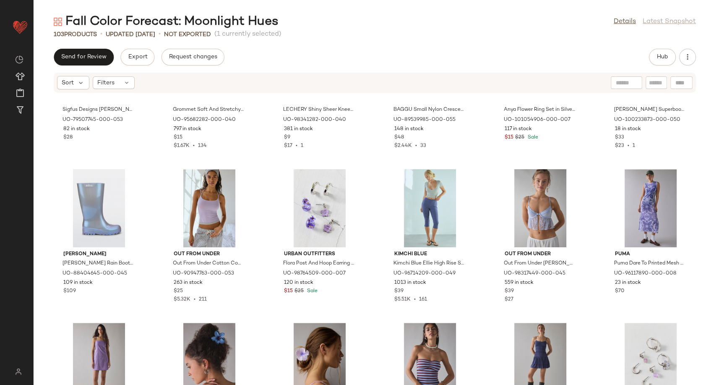
scroll to position [566, 0]
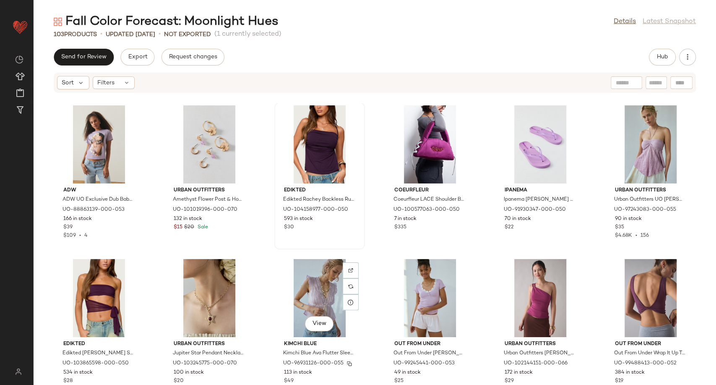
scroll to position [1838, 0]
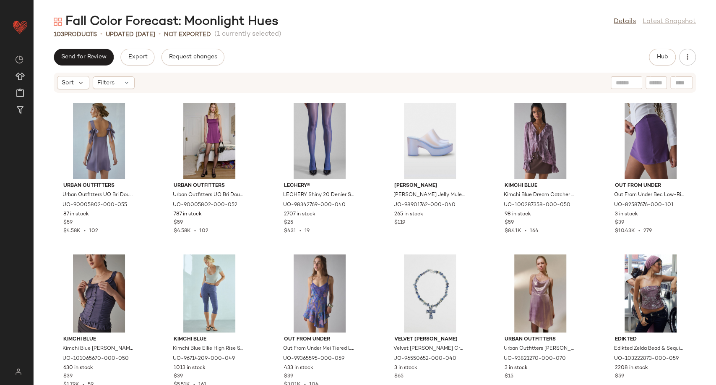
scroll to position [7, 0]
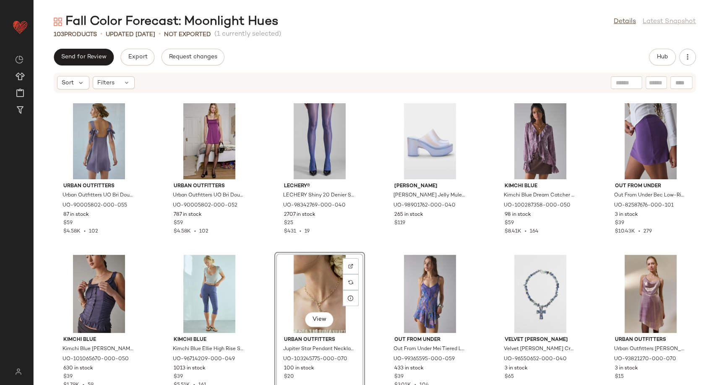
click at [480, 302] on div "Urban Outfitters Urban Outfitters UO Bri Double Bow Satin Mini Dress in Lilac, …" at bounding box center [375, 243] width 682 height 281
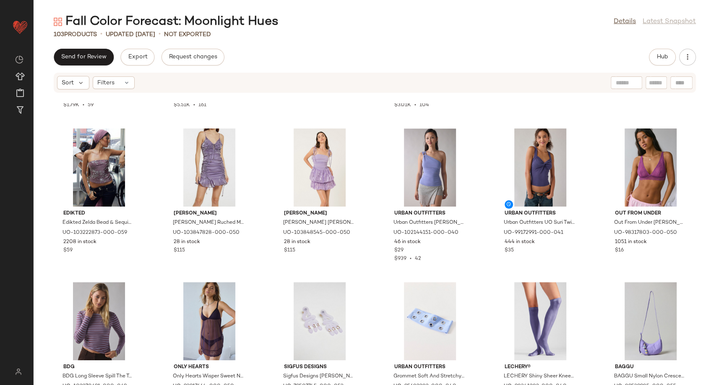
scroll to position [154, 0]
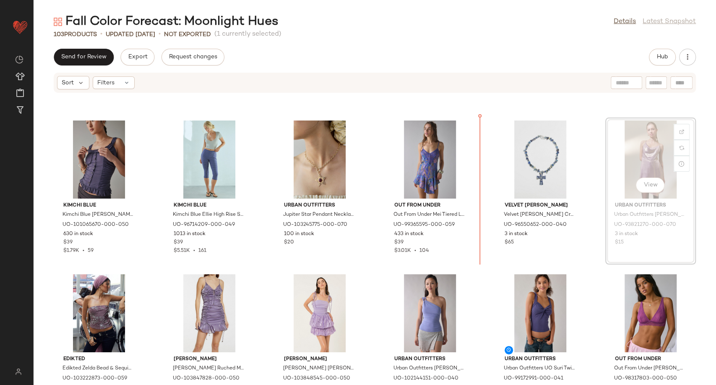
scroll to position [144, 0]
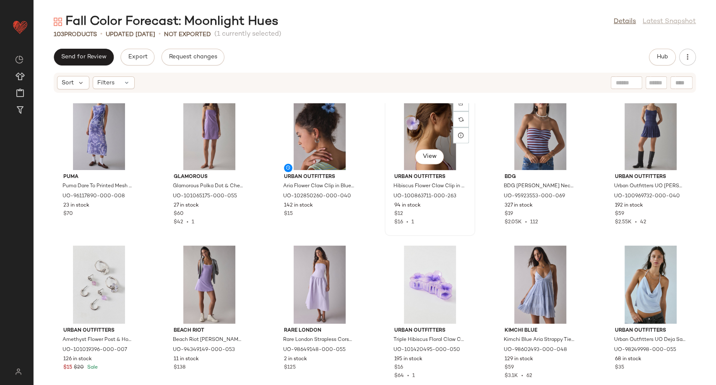
scroll to position [796, 0]
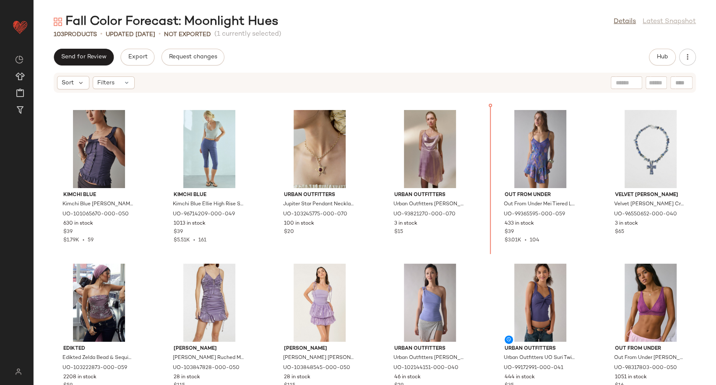
scroll to position [126, 0]
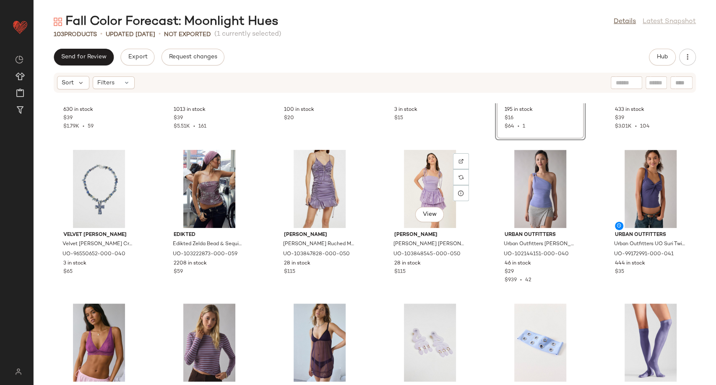
scroll to position [272, 0]
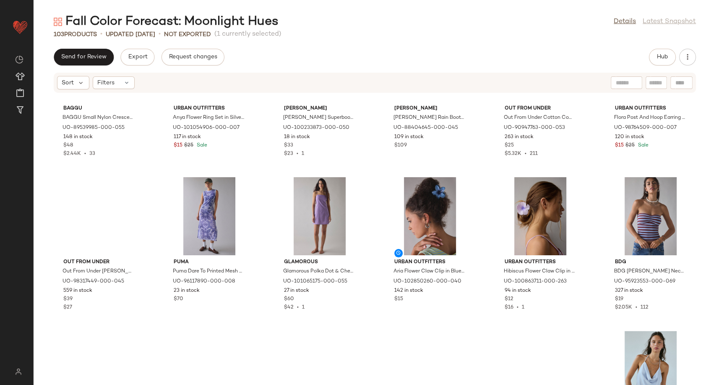
scroll to position [706, 0]
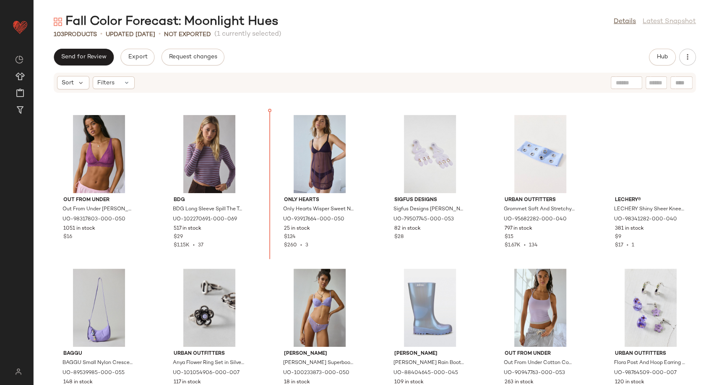
scroll to position [460, 0]
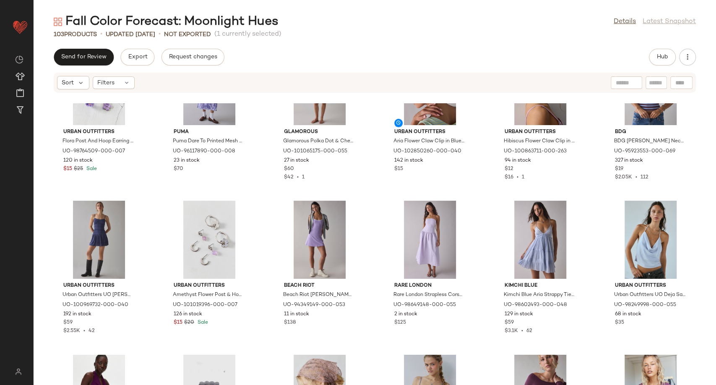
scroll to position [945, 0]
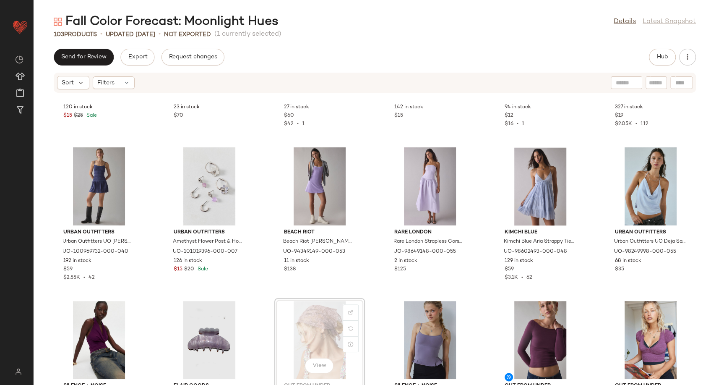
scroll to position [889, 0]
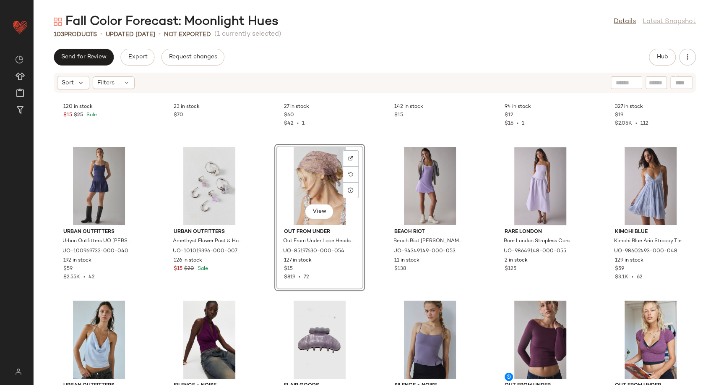
click at [473, 190] on div "Urban Outfitters Flora Post And Hoop Earring Set in Silver/Lavender, Women's at…" at bounding box center [375, 243] width 682 height 281
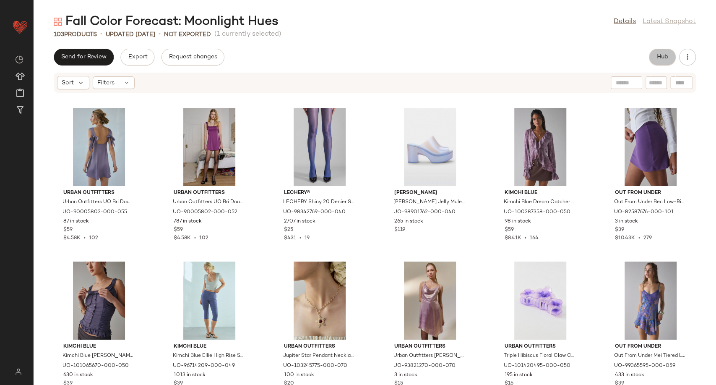
click at [656, 61] on button "Hub" at bounding box center [662, 57] width 27 height 17
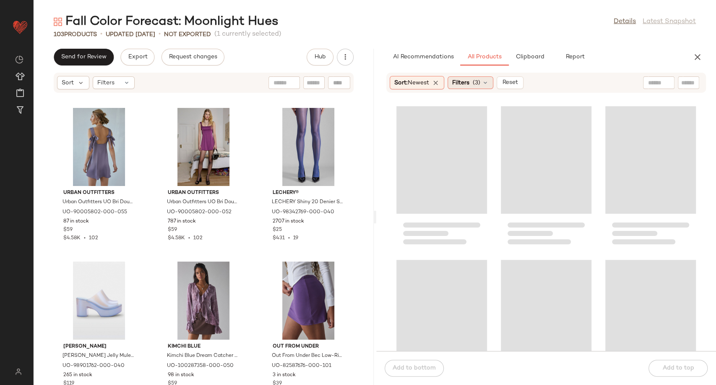
click at [493, 84] on div "Filters (3)" at bounding box center [471, 82] width 46 height 13
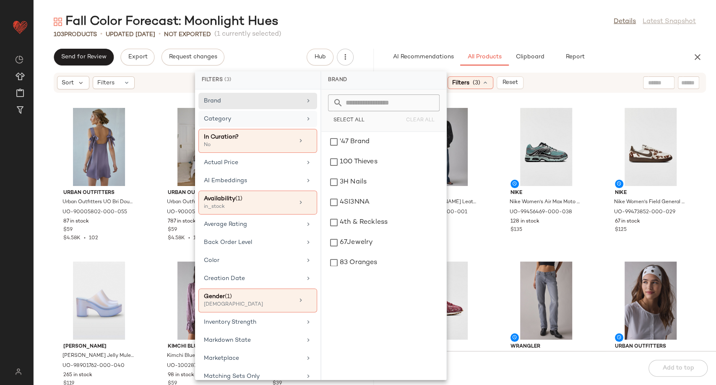
click at [300, 129] on div "Category" at bounding box center [257, 141] width 119 height 24
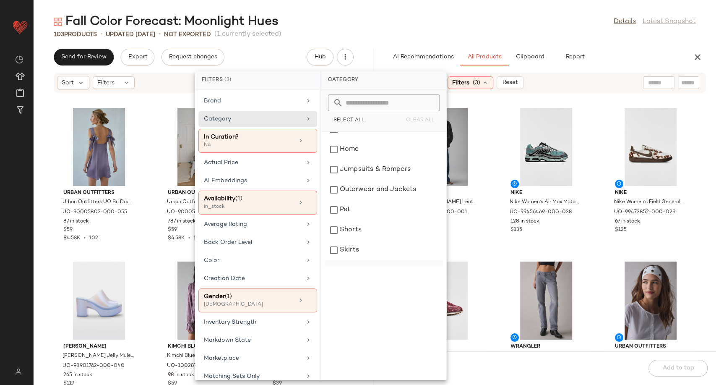
scroll to position [186, 0]
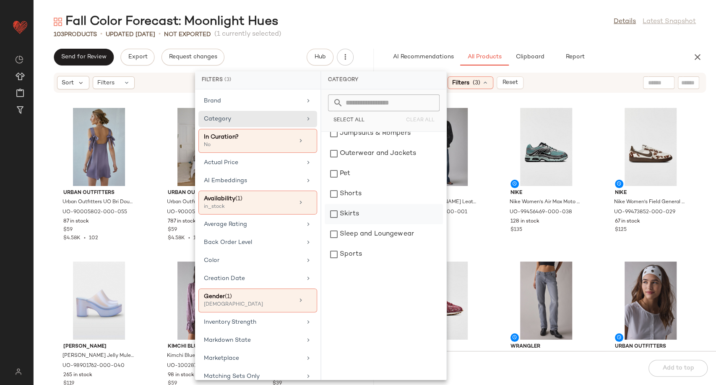
click at [349, 214] on div "Skirts" at bounding box center [384, 214] width 118 height 20
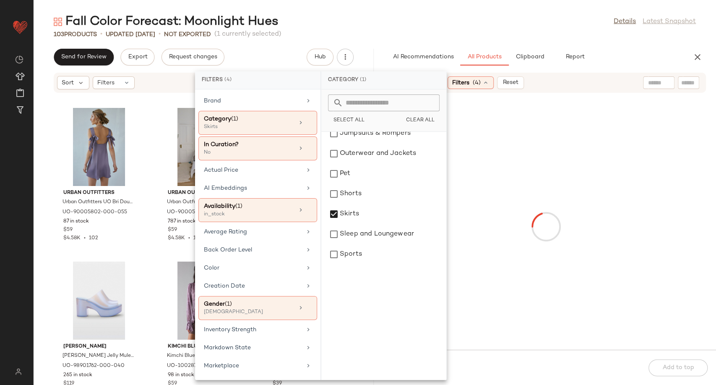
click at [492, 217] on div at bounding box center [546, 226] width 337 height 243
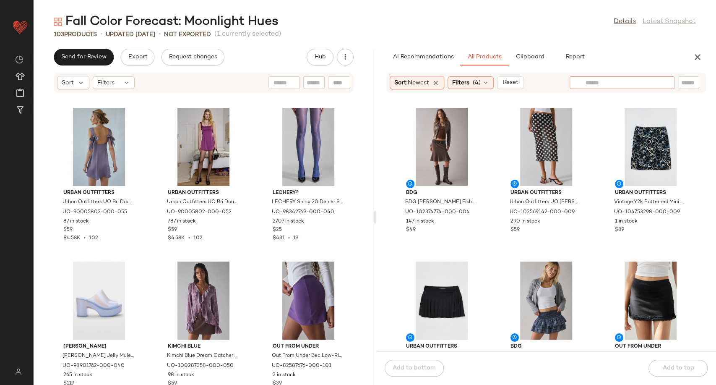
click at [654, 82] on input "text" at bounding box center [622, 82] width 73 height 9
type input "******"
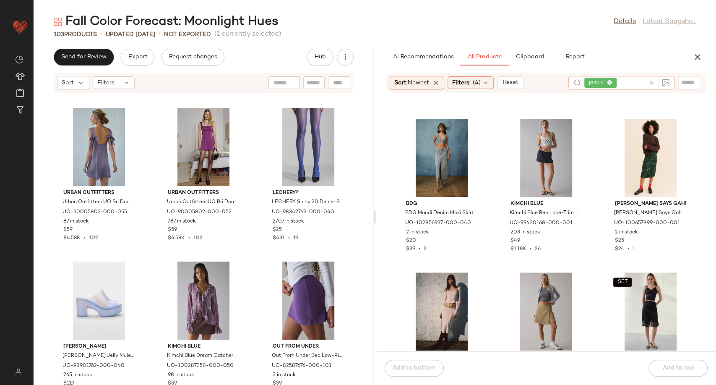
scroll to position [4760, 0]
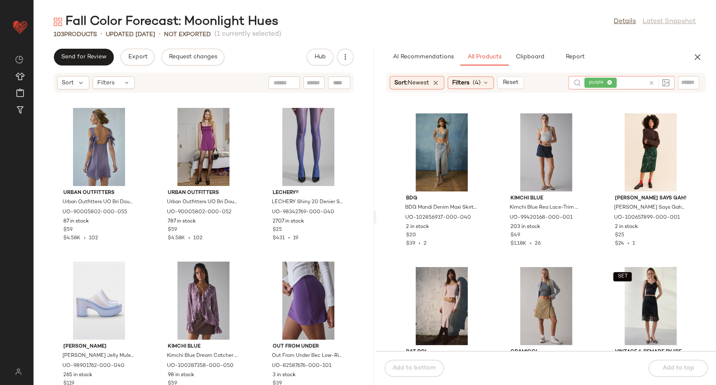
click at [651, 82] on icon at bounding box center [651, 83] width 6 height 6
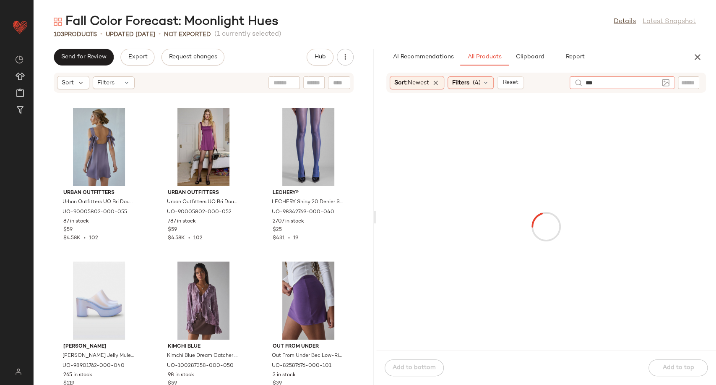
type input "****"
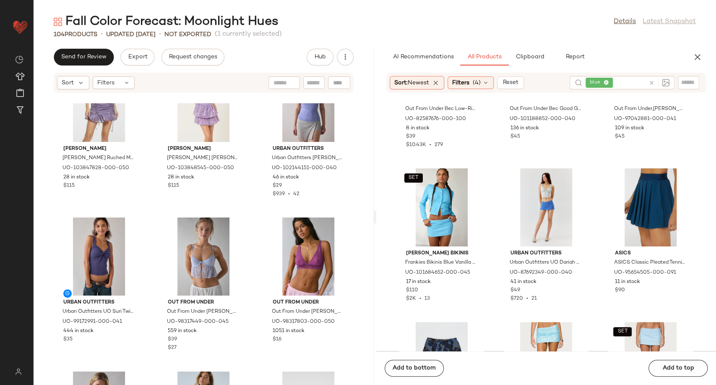
scroll to position [939, 0]
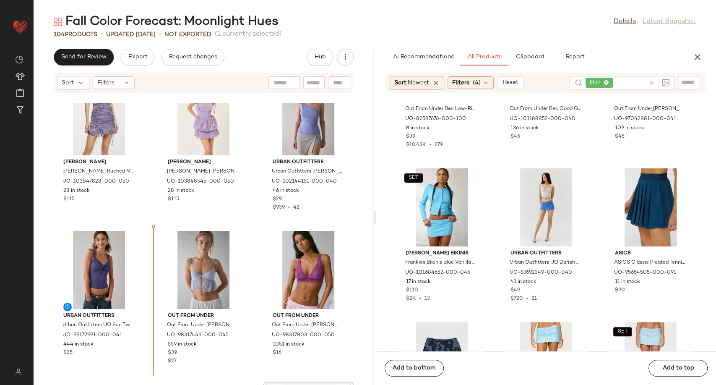
scroll to position [757, 0]
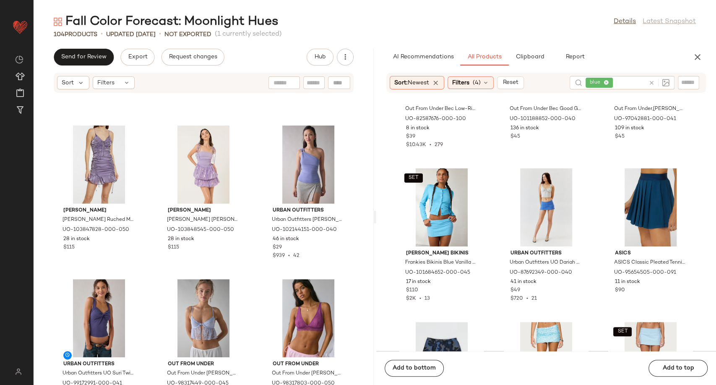
click at [254, 205] on div "AMY LYNN Amy Lynn Ruched Mini Dress in Purple, Women's at Urban Outfitters UO-1…" at bounding box center [204, 243] width 340 height 281
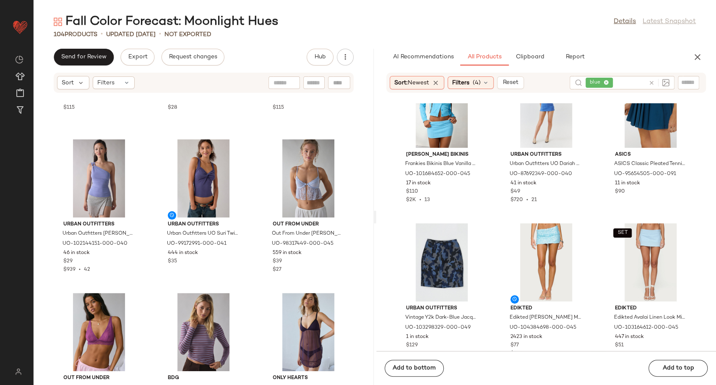
scroll to position [240, 0]
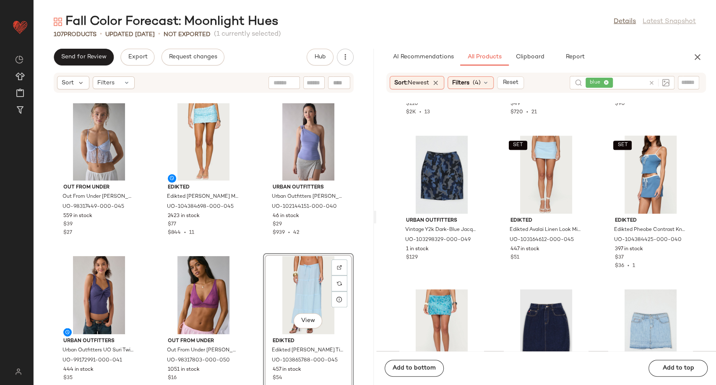
scroll to position [333, 0]
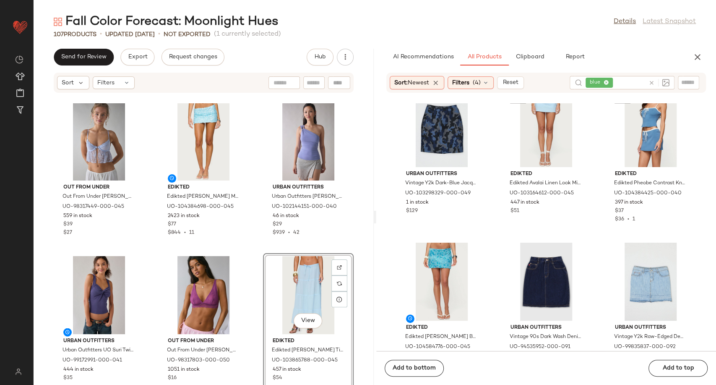
click at [254, 266] on div "AMY LYNN Amy Lynn Ruched Mini Dress in Purple, Women's at Urban Outfitters UO-1…" at bounding box center [204, 243] width 340 height 281
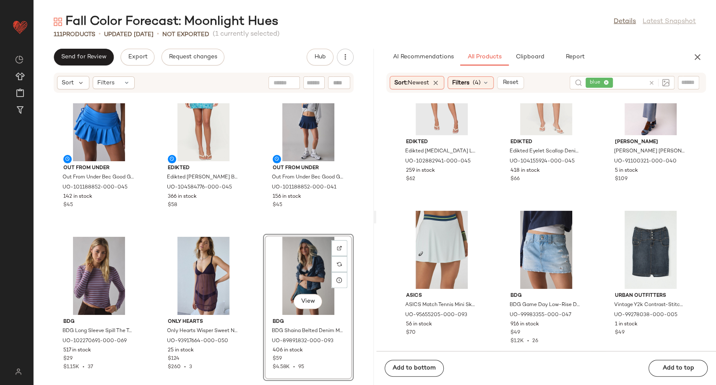
scroll to position [3268, 0]
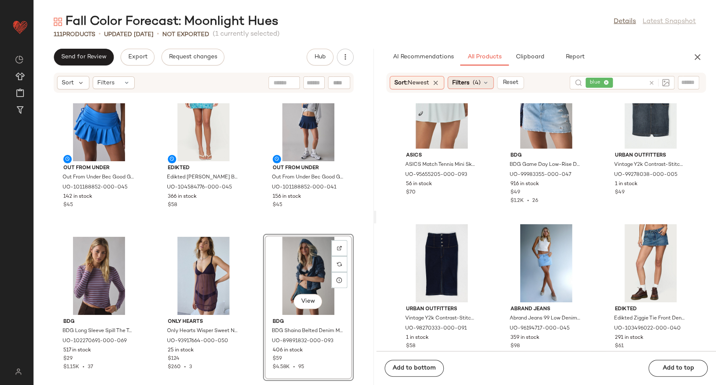
click at [486, 86] on div "Filters (4)" at bounding box center [471, 82] width 46 height 13
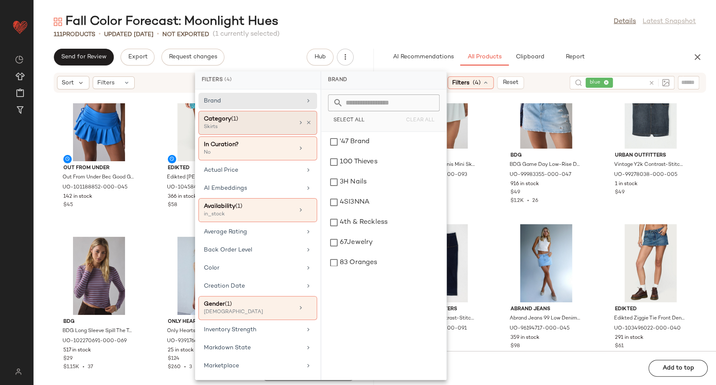
click at [289, 122] on div "Category (1)" at bounding box center [249, 119] width 90 height 9
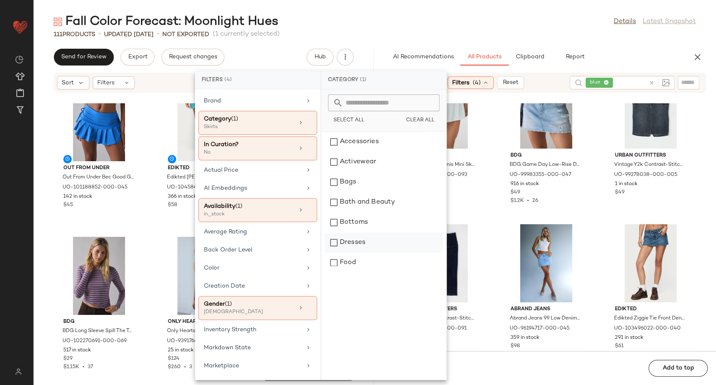
scroll to position [186, 0]
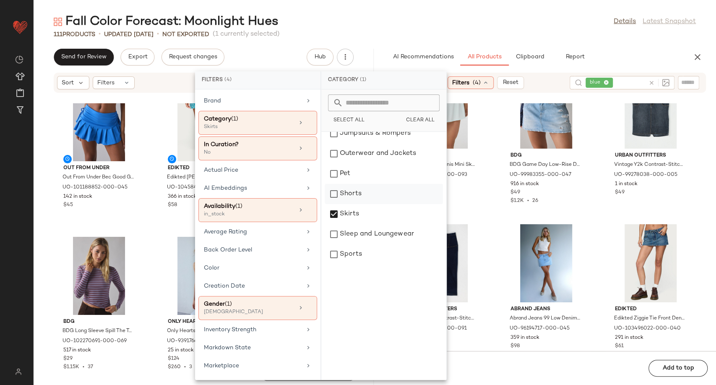
click at [345, 195] on div "Shorts" at bounding box center [384, 194] width 118 height 20
click at [346, 212] on div "Skirts" at bounding box center [384, 214] width 118 height 20
click at [493, 216] on div "ASICS ASICS Match Tennis Mini Skort in Soothing Sea, Women's at Urban Outfitter…" at bounding box center [546, 226] width 340 height 247
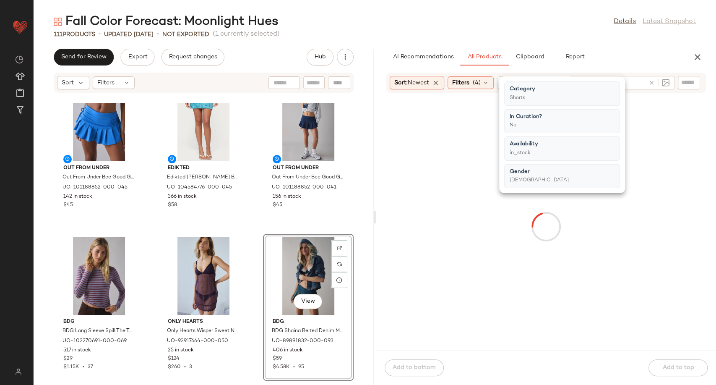
click at [488, 209] on div at bounding box center [546, 226] width 337 height 243
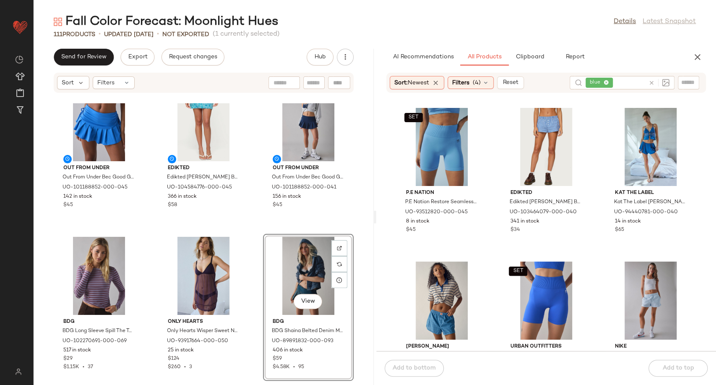
click at [651, 81] on icon at bounding box center [651, 83] width 6 height 6
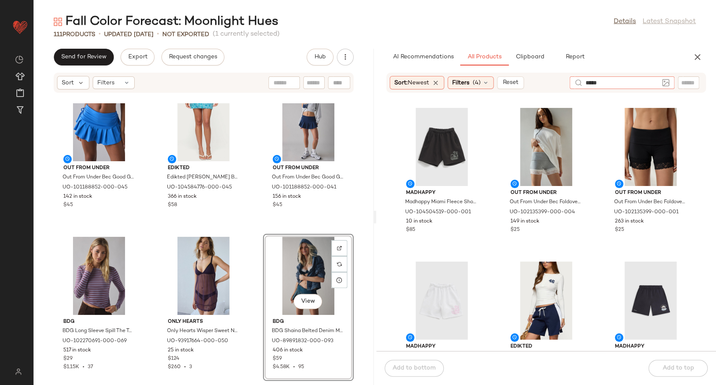
type input "******"
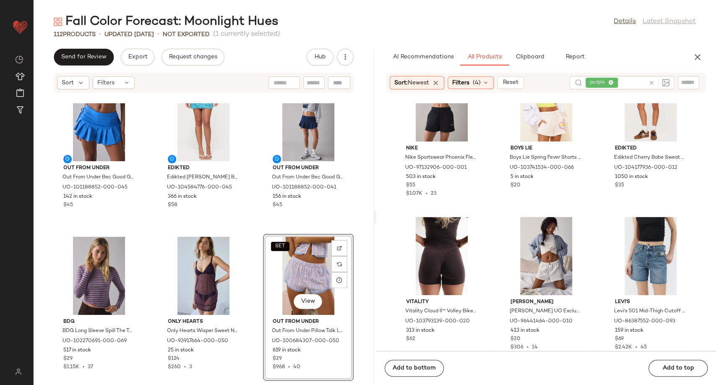
scroll to position [3595, 0]
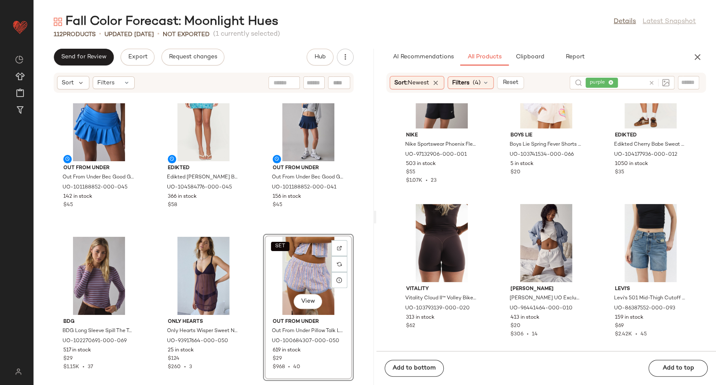
click at [648, 81] on div at bounding box center [657, 82] width 24 height 13
click at [651, 82] on icon at bounding box center [651, 83] width 6 height 6
click at [496, 80] on div "Sort: Newest Filters (4) Reset" at bounding box center [457, 82] width 135 height 13
click at [489, 81] on icon at bounding box center [485, 82] width 7 height 7
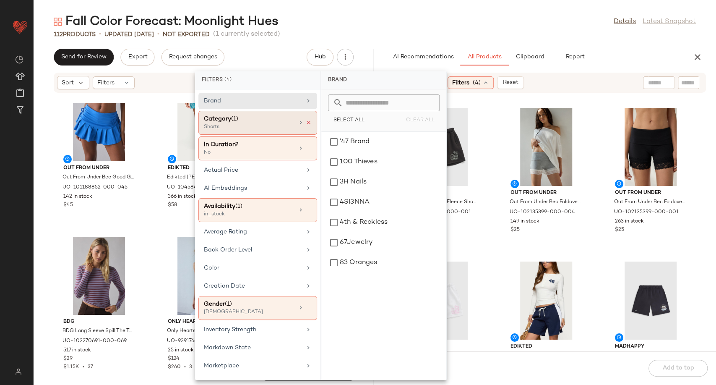
click at [306, 122] on icon at bounding box center [309, 123] width 6 height 6
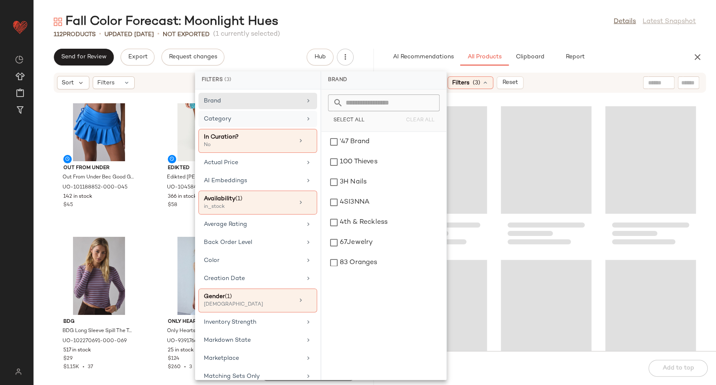
click at [492, 192] on div at bounding box center [546, 226] width 340 height 247
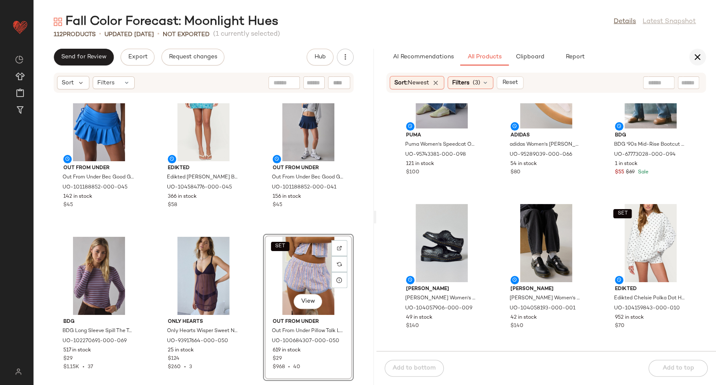
click at [700, 58] on icon "button" at bounding box center [698, 57] width 10 height 10
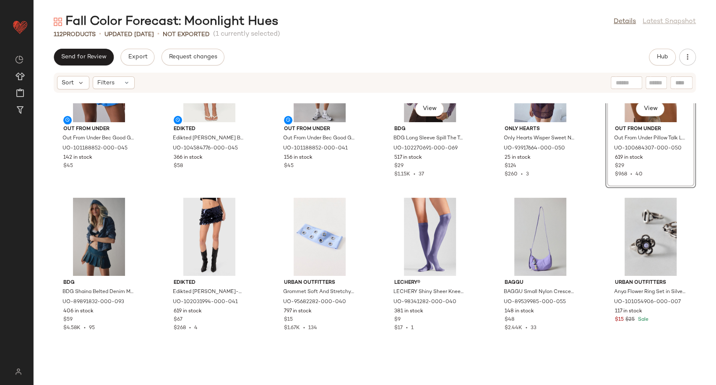
scroll to position [706, 0]
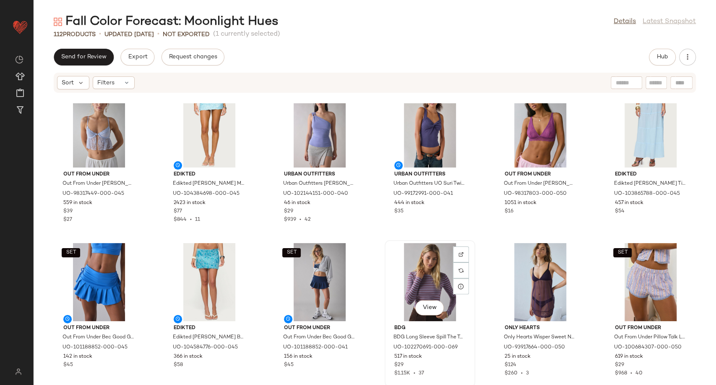
scroll to position [457, 0]
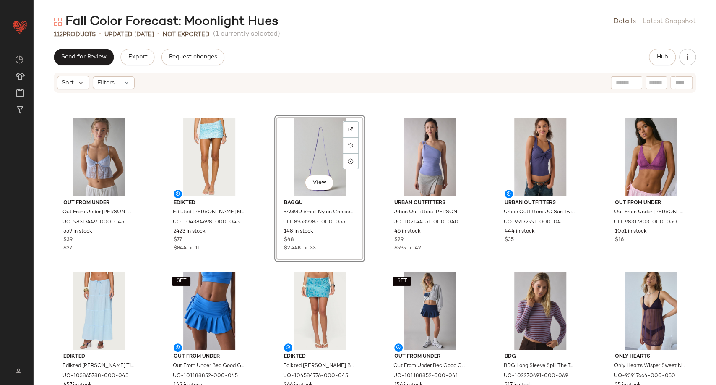
click at [372, 249] on div "Out From Under Out From Under Katiya Mesh + Lace Flyaway Babydoll Bra Top in Li…" at bounding box center [375, 243] width 682 height 281
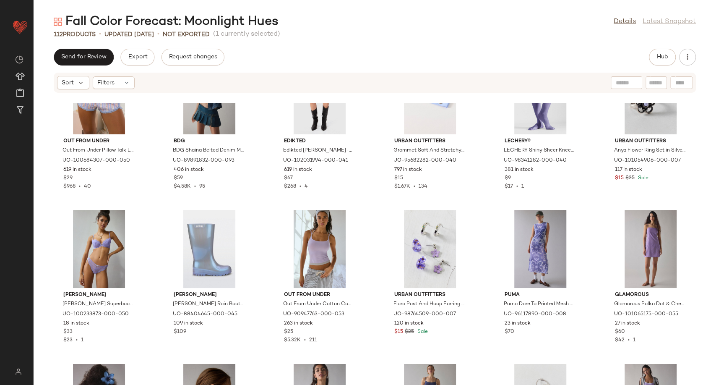
scroll to position [816, 0]
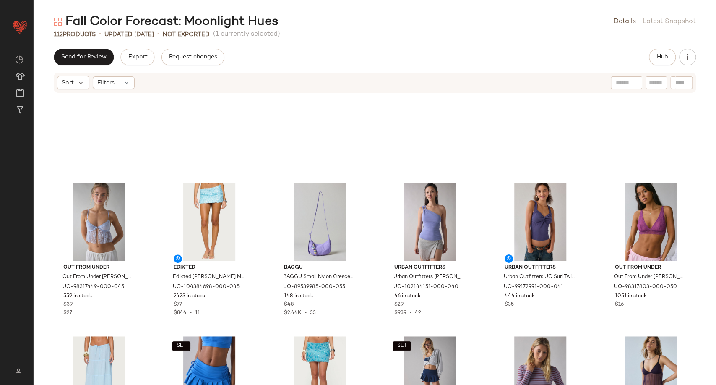
scroll to position [386, 0]
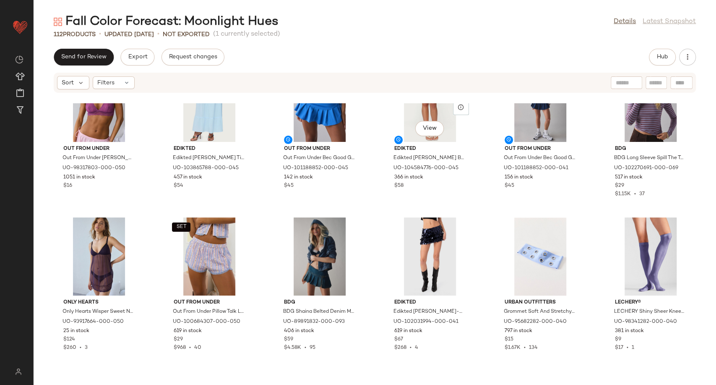
scroll to position [665, 0]
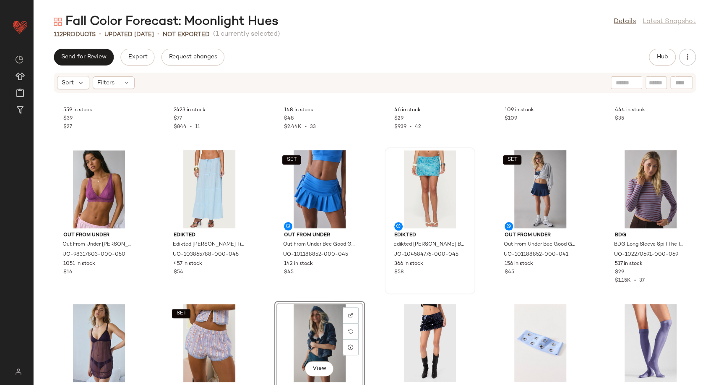
scroll to position [492, 0]
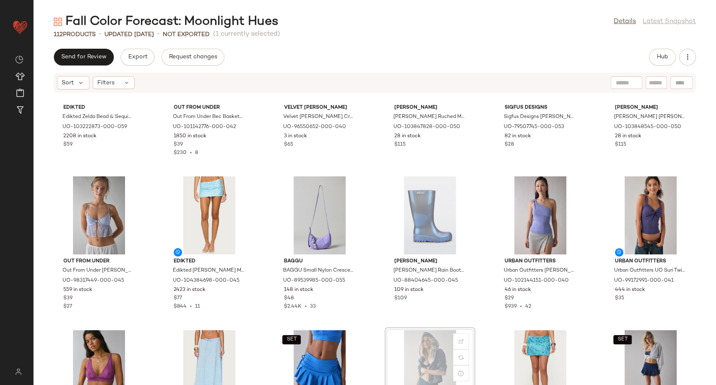
scroll to position [403, 0]
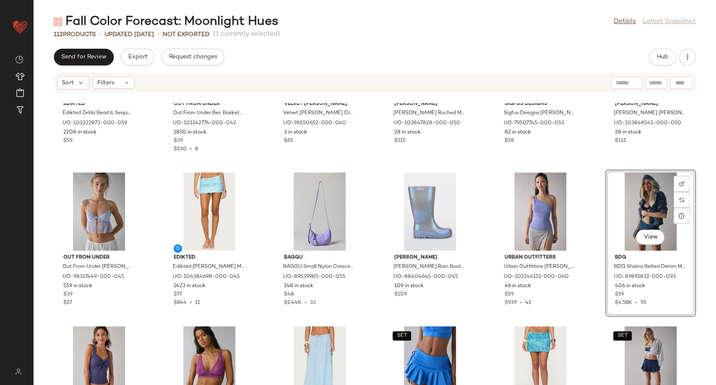
click at [589, 284] on div "Edikted Edikted Zelda Bead & Sequin Strapless Top in Mauve, Women's at Urban Ou…" at bounding box center [375, 243] width 682 height 281
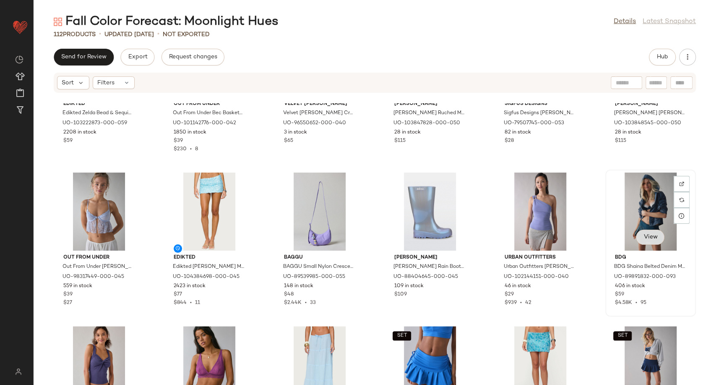
click at [641, 232] on button "View" at bounding box center [650, 236] width 29 height 15
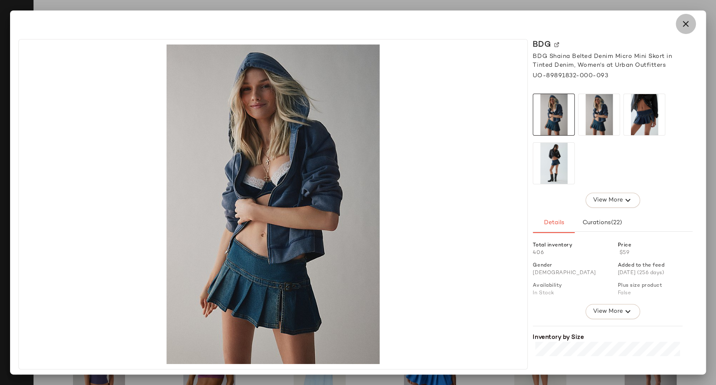
click at [685, 22] on icon "button" at bounding box center [686, 24] width 10 height 10
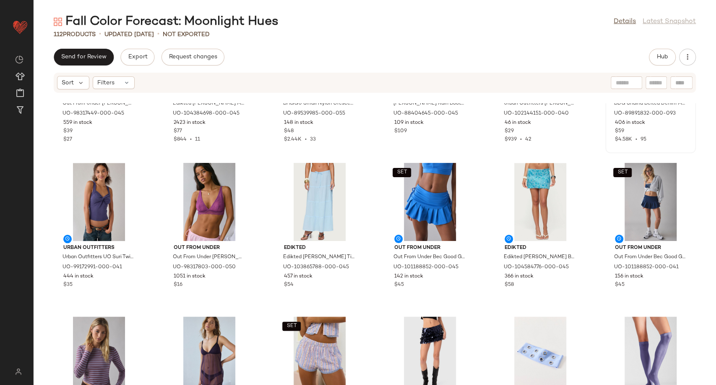
scroll to position [589, 0]
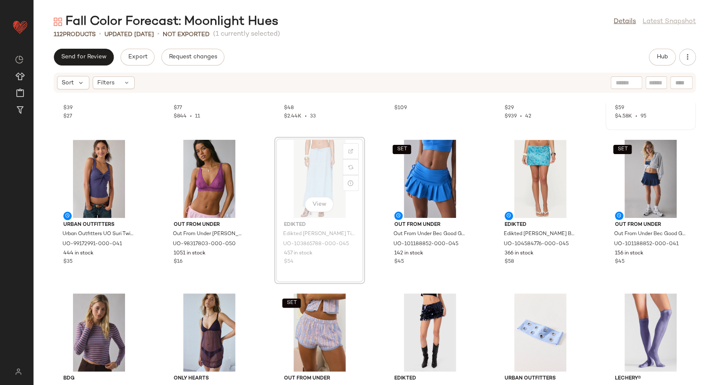
scroll to position [587, 0]
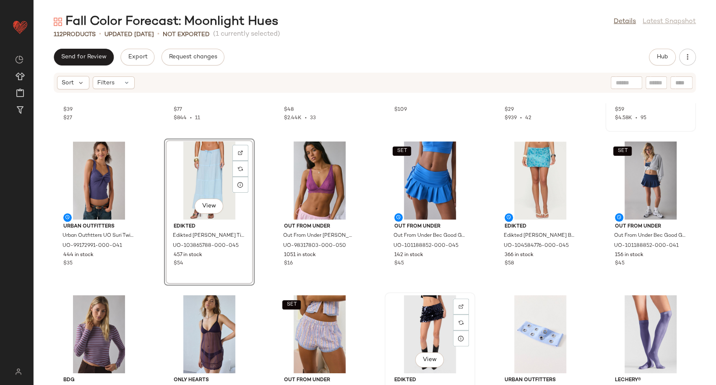
scroll to position [727, 0]
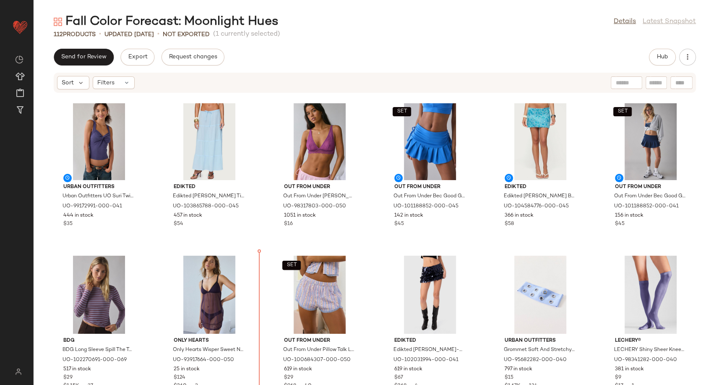
scroll to position [611, 0]
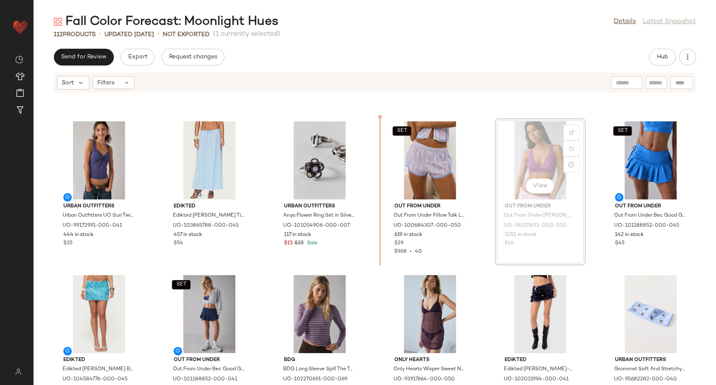
scroll to position [607, 0]
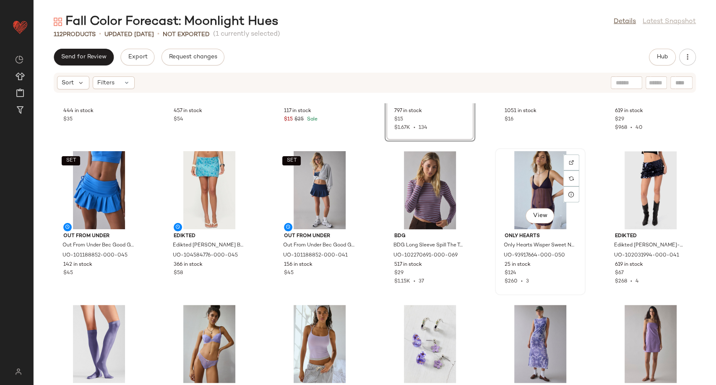
scroll to position [747, 0]
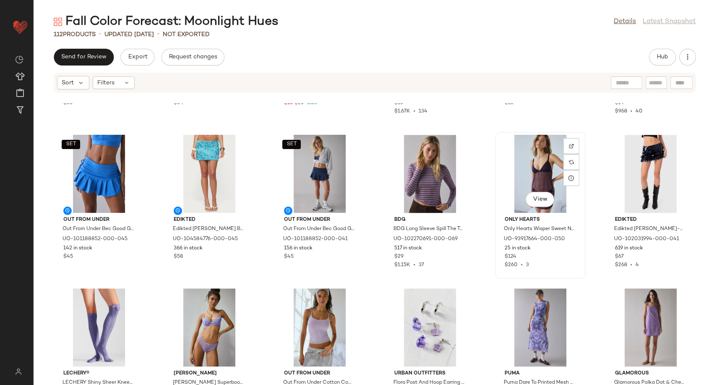
scroll to position [747, 0]
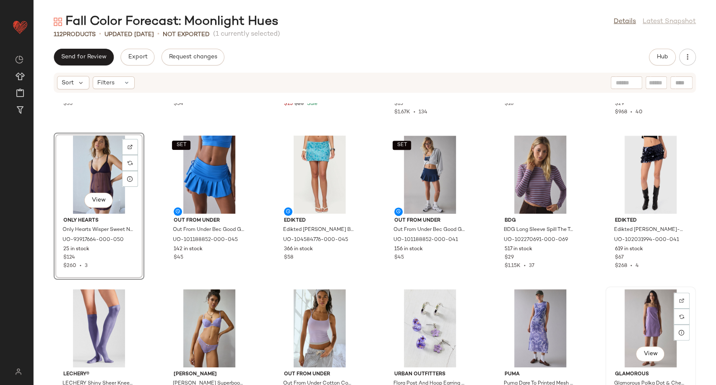
scroll to position [747, 0]
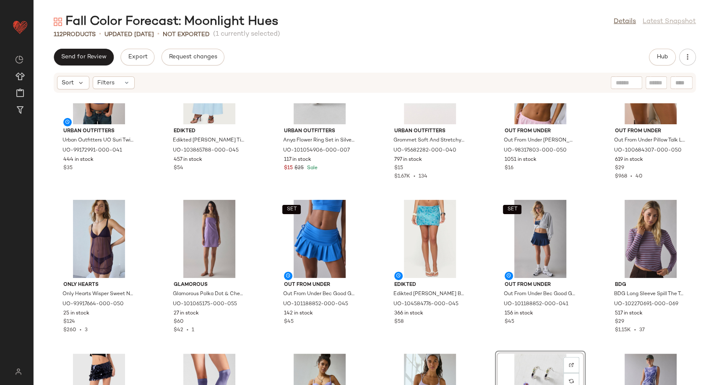
scroll to position [748, 0]
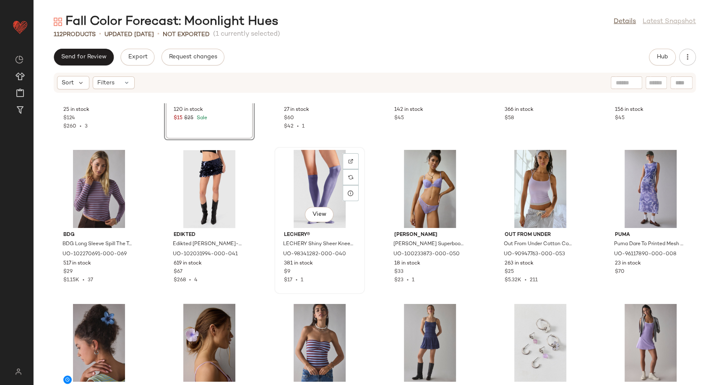
scroll to position [888, 0]
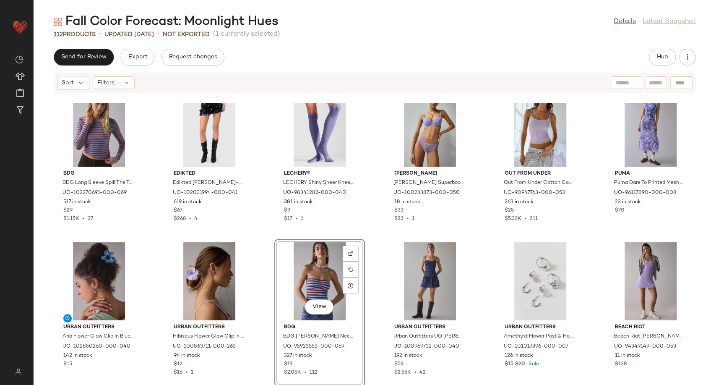
scroll to position [955, 0]
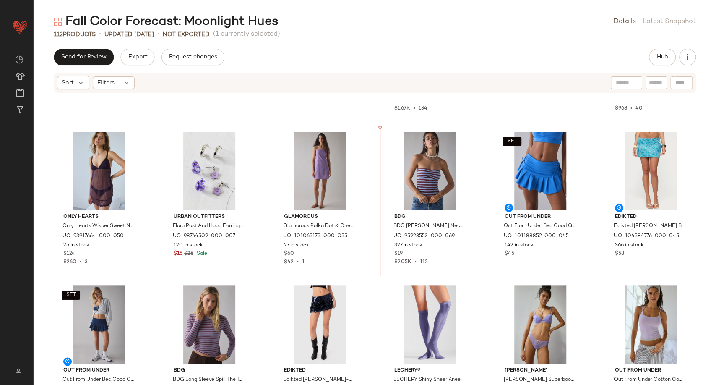
scroll to position [747, 0]
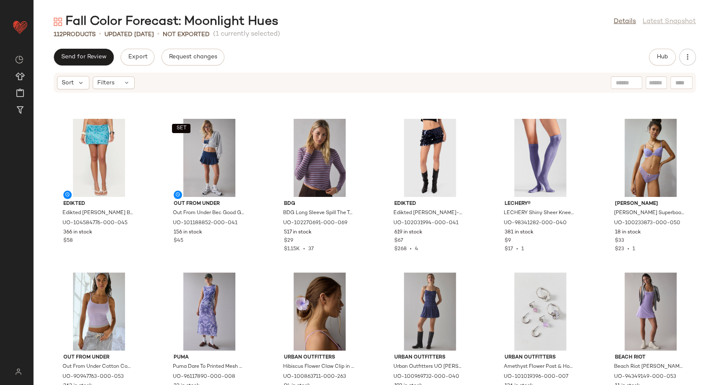
scroll to position [933, 0]
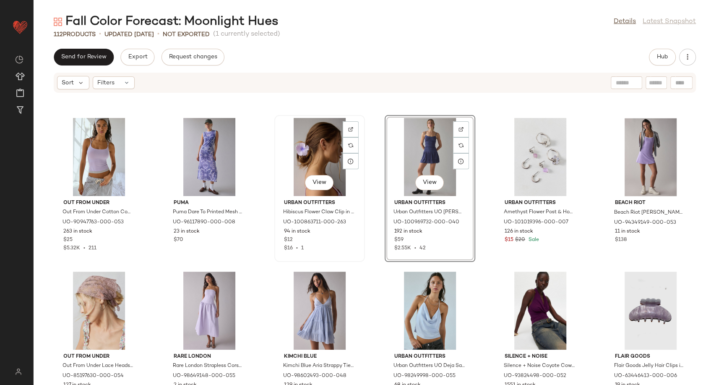
scroll to position [1073, 0]
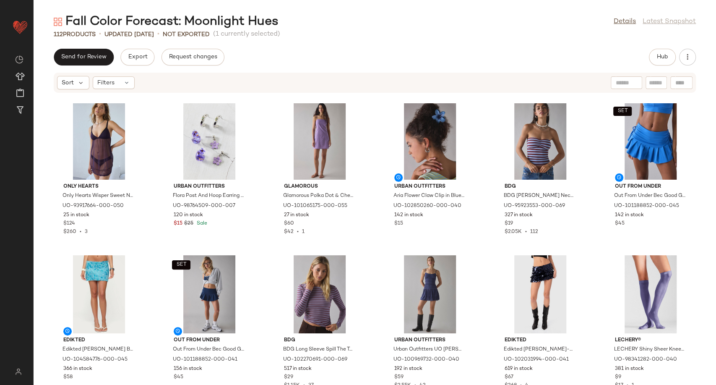
scroll to position [753, 0]
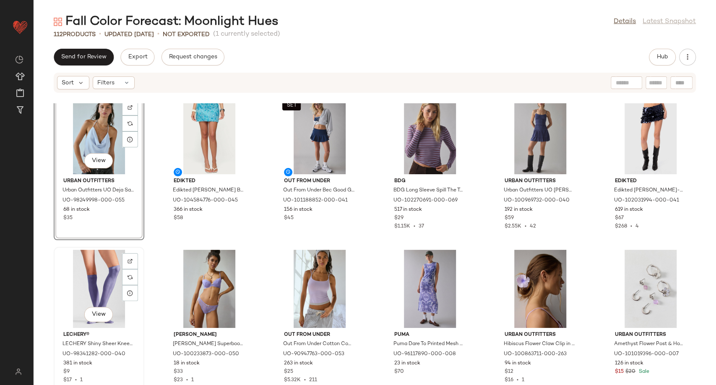
scroll to position [1126, 0]
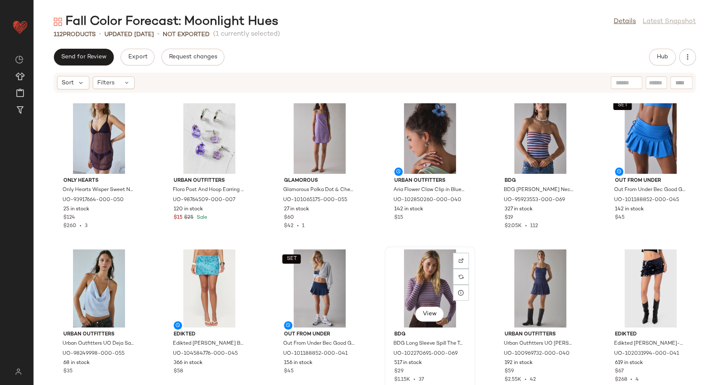
scroll to position [781, 0]
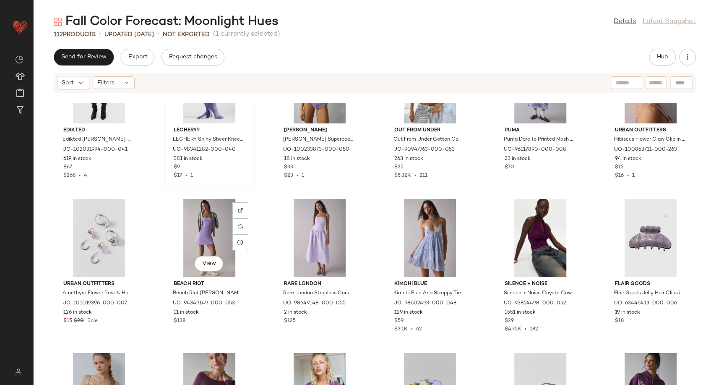
scroll to position [1153, 0]
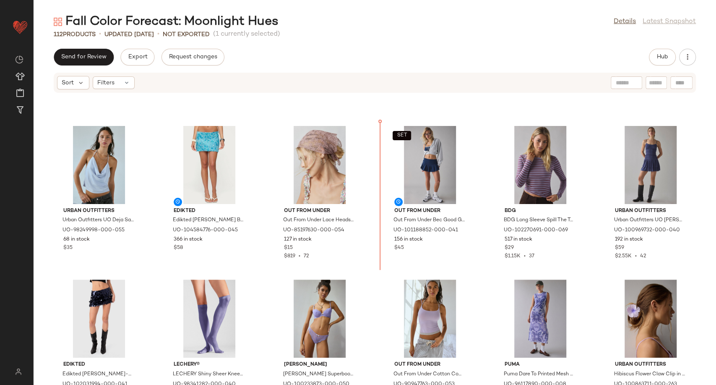
scroll to position [906, 0]
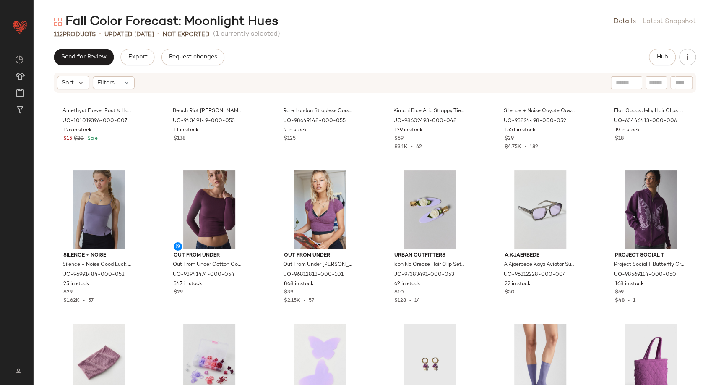
scroll to position [1326, 0]
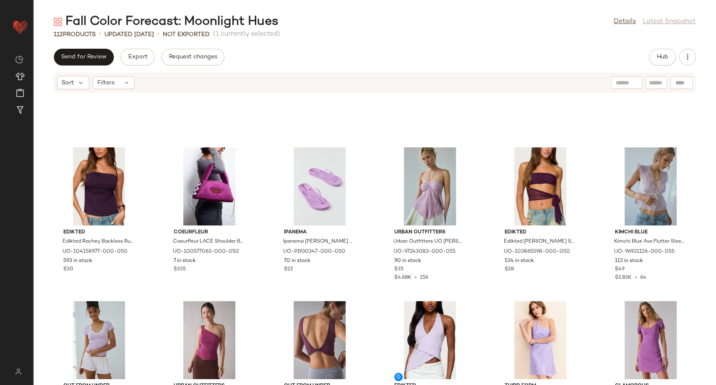
scroll to position [1932, 0]
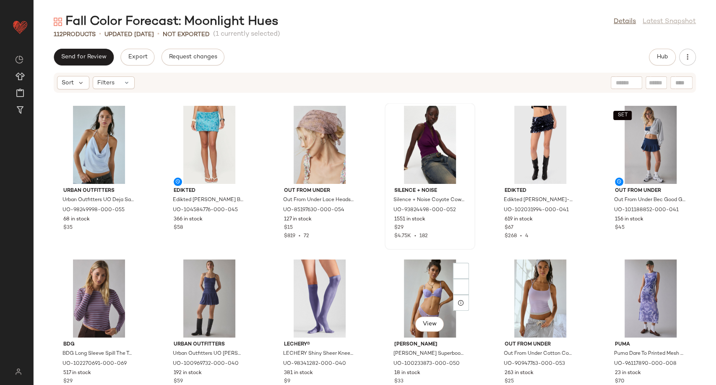
scroll to position [1058, 0]
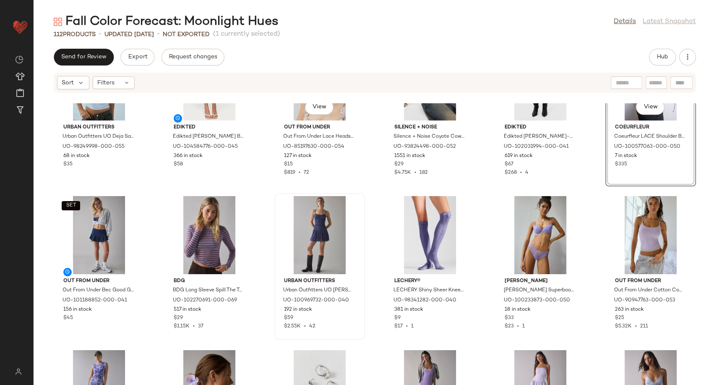
scroll to position [1032, 0]
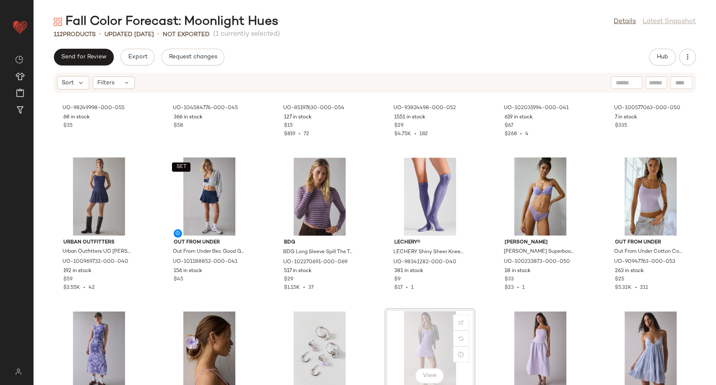
scroll to position [1034, 0]
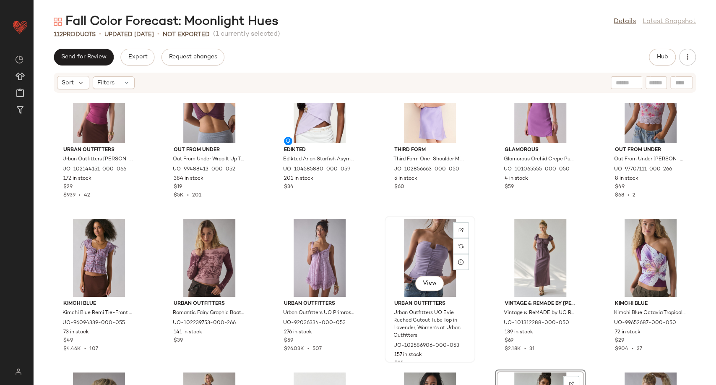
scroll to position [2292, 0]
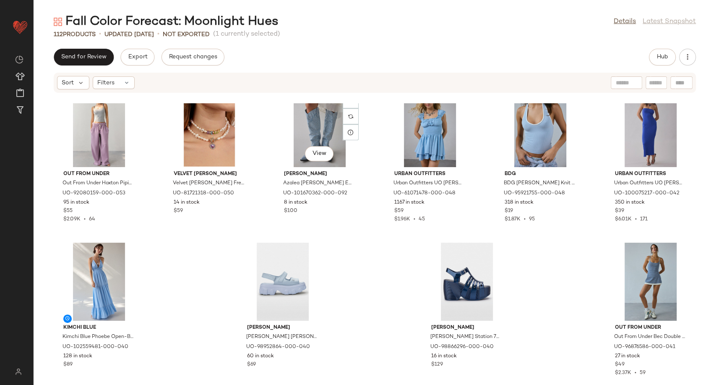
scroll to position [2637, 0]
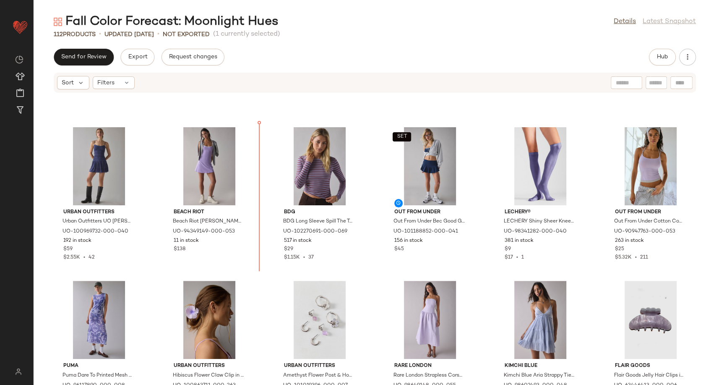
scroll to position [1062, 0]
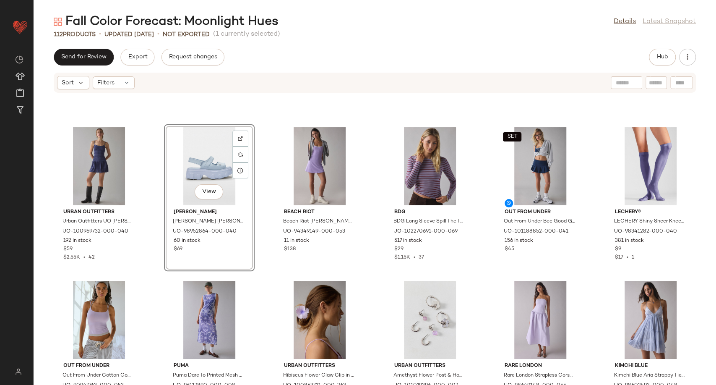
click at [270, 248] on div "Urban Outfitters Urban Outfitters UO Heide Smocked Drop Waist Mini Dress in Blu…" at bounding box center [375, 243] width 682 height 281
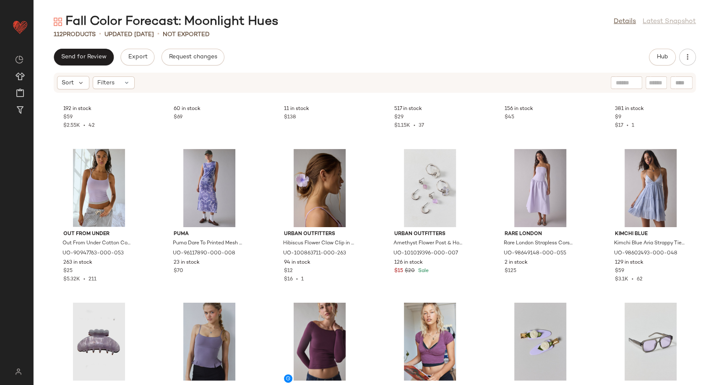
scroll to position [1202, 0]
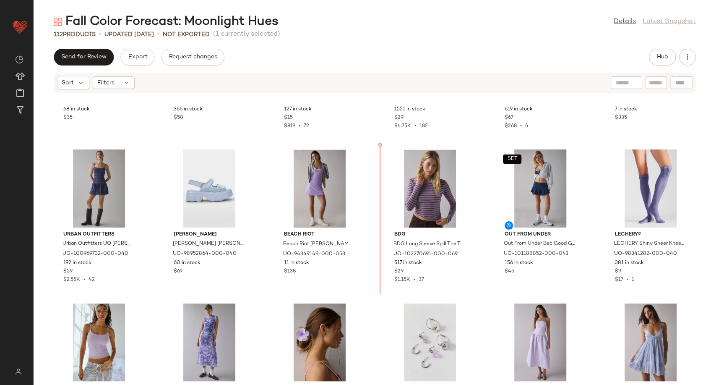
scroll to position [1034, 0]
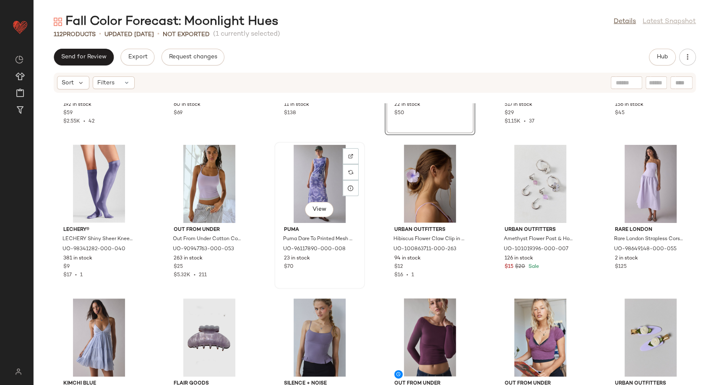
scroll to position [1221, 0]
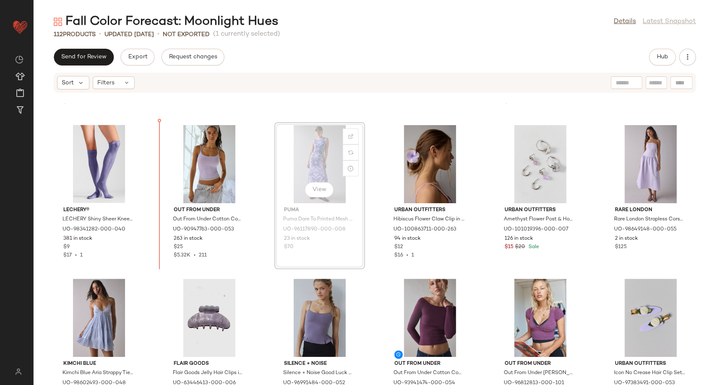
scroll to position [1215, 0]
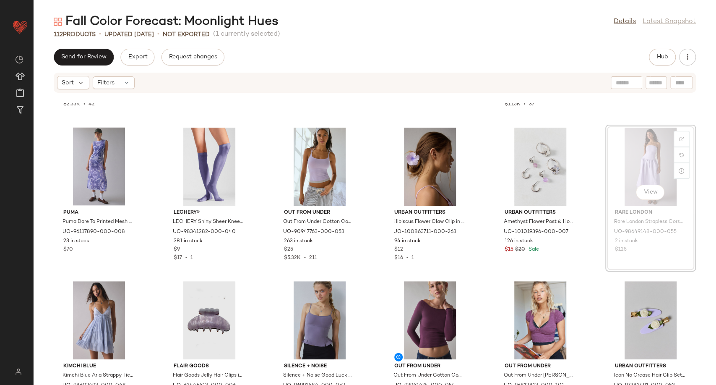
scroll to position [1214, 0]
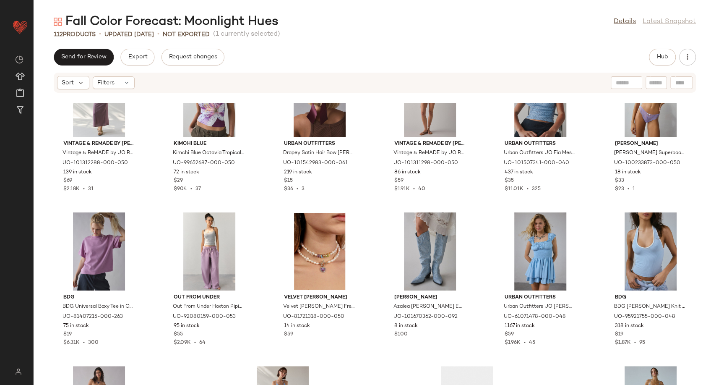
scroll to position [2497, 0]
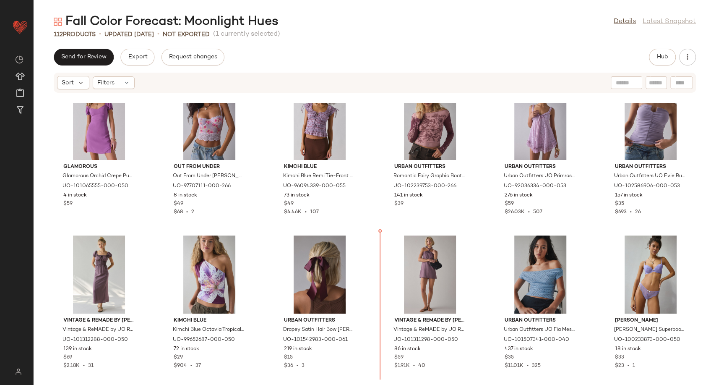
scroll to position [2333, 0]
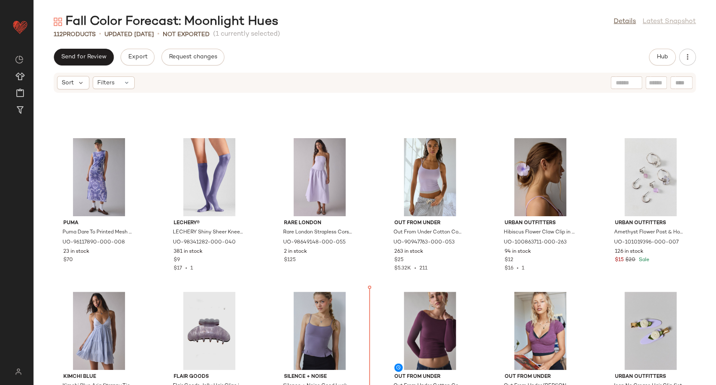
scroll to position [1205, 0]
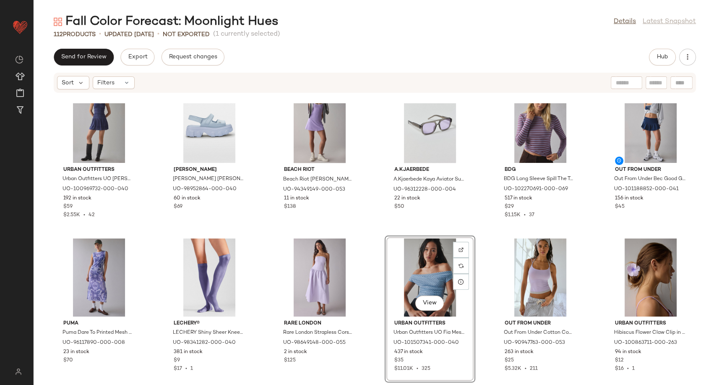
scroll to position [1120, 0]
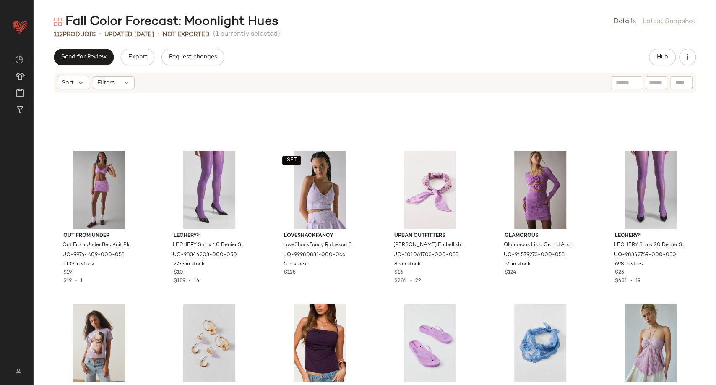
scroll to position [1773, 0]
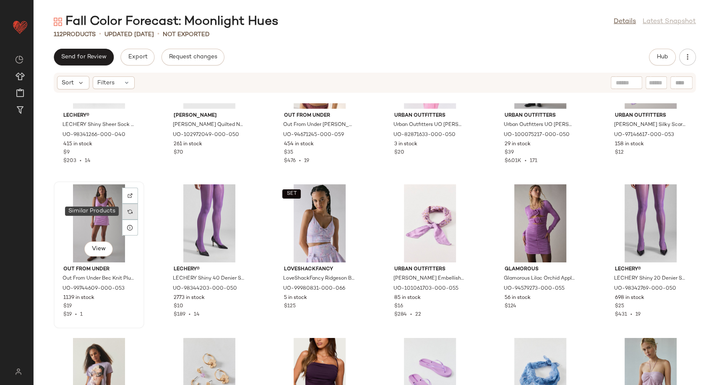
click at [130, 211] on img at bounding box center [130, 211] width 5 height 5
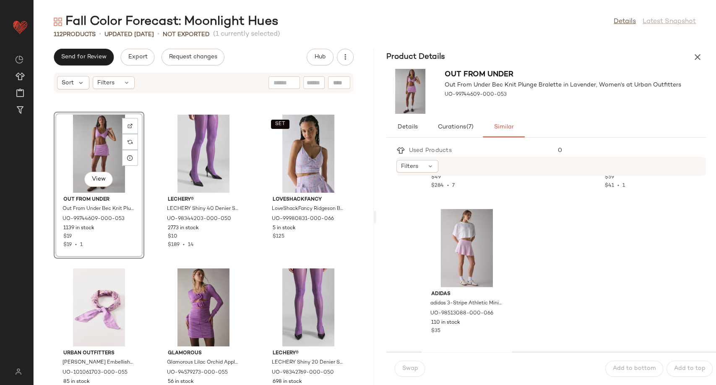
scroll to position [1820, 0]
click at [696, 60] on icon "button" at bounding box center [698, 57] width 10 height 10
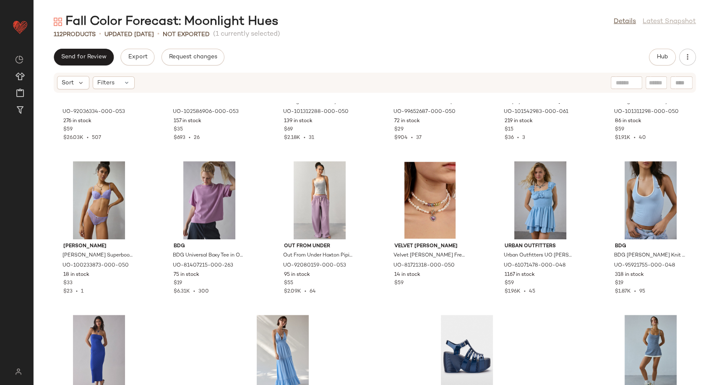
scroll to position [2588, 0]
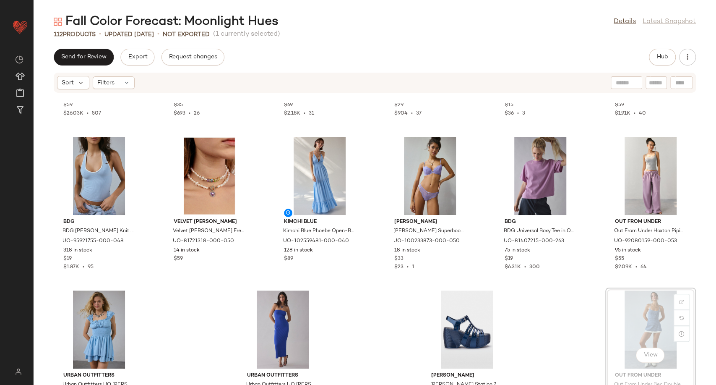
scroll to position [2589, 0]
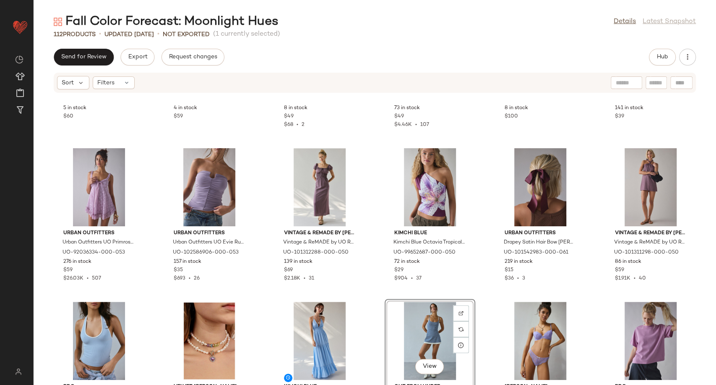
scroll to position [2403, 0]
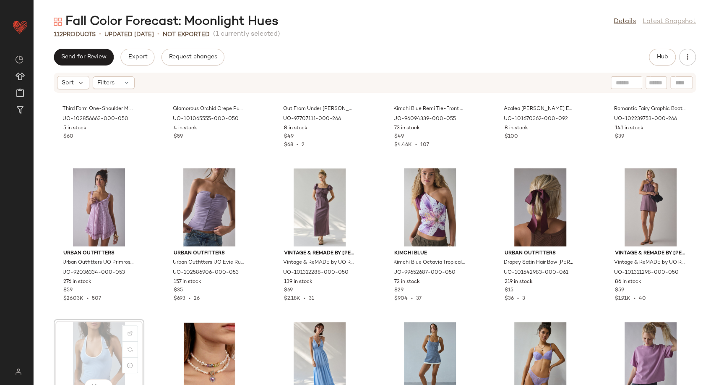
scroll to position [2404, 0]
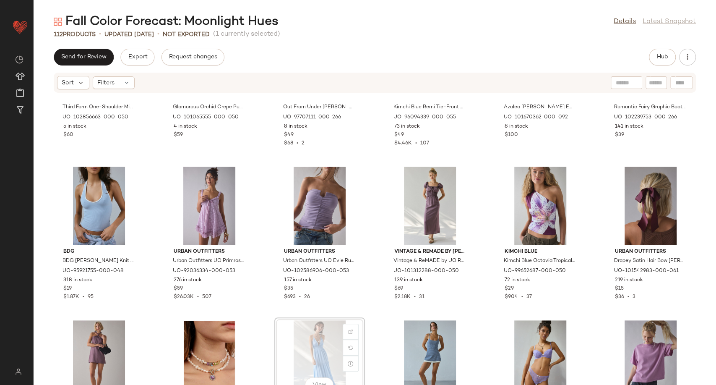
scroll to position [2406, 0]
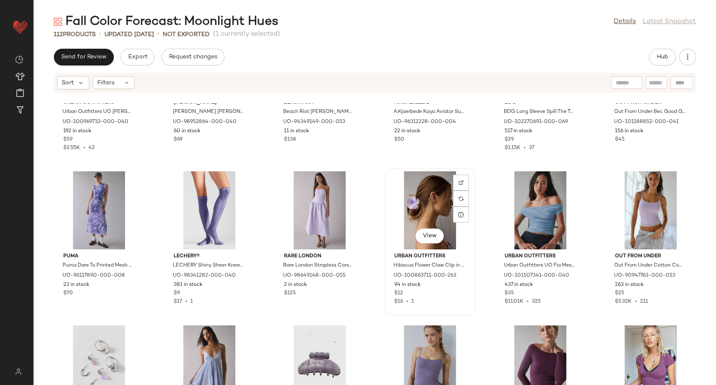
scroll to position [1218, 0]
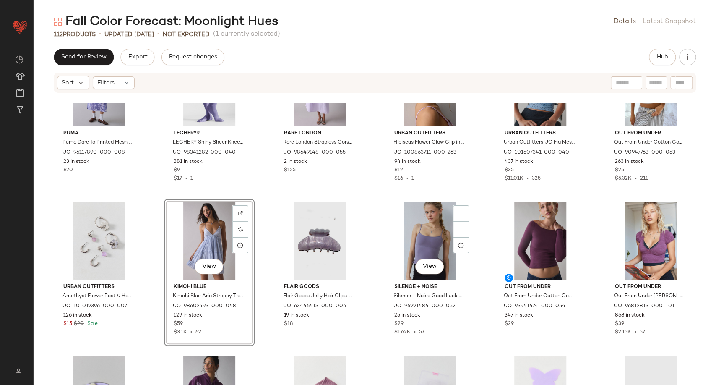
scroll to position [1312, 0]
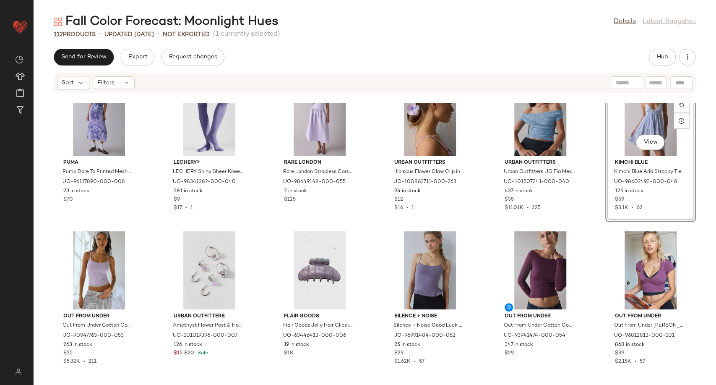
scroll to position [1359, 0]
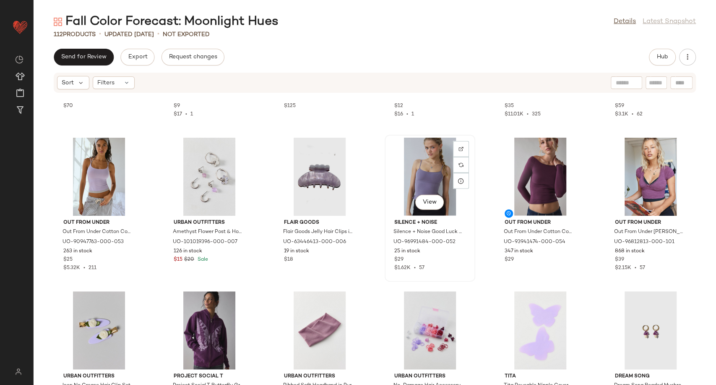
scroll to position [1357, 0]
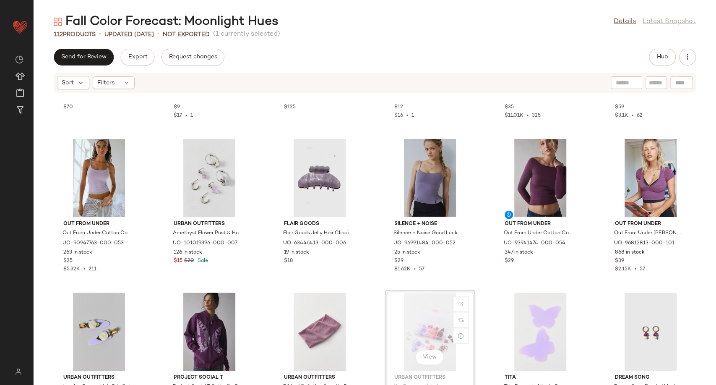
scroll to position [1359, 0]
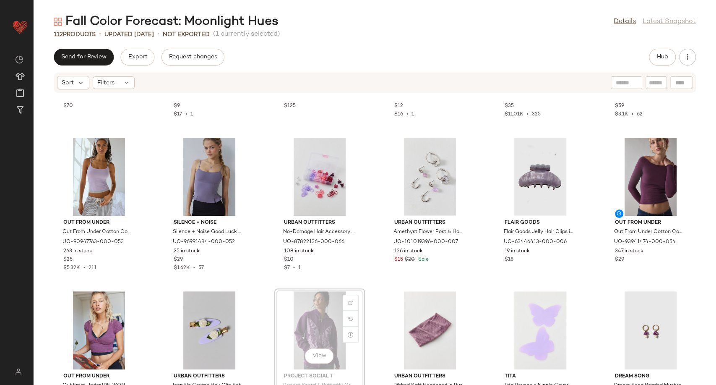
scroll to position [1359, 0]
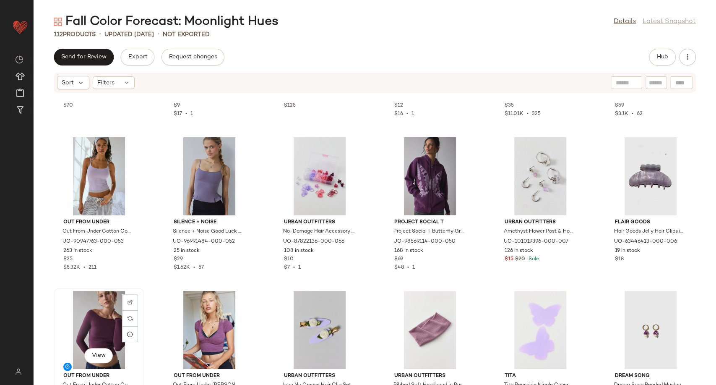
scroll to position [1362, 0]
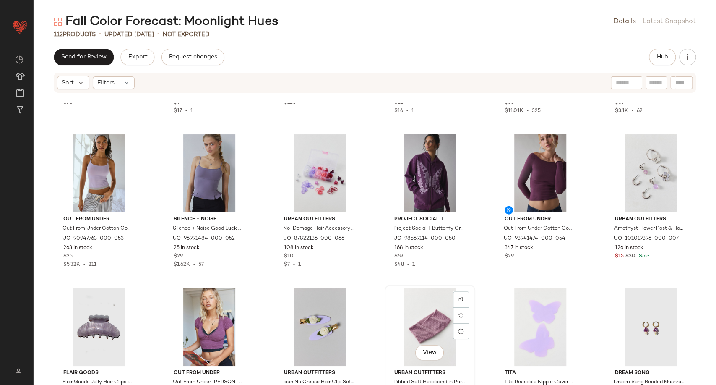
scroll to position [1363, 0]
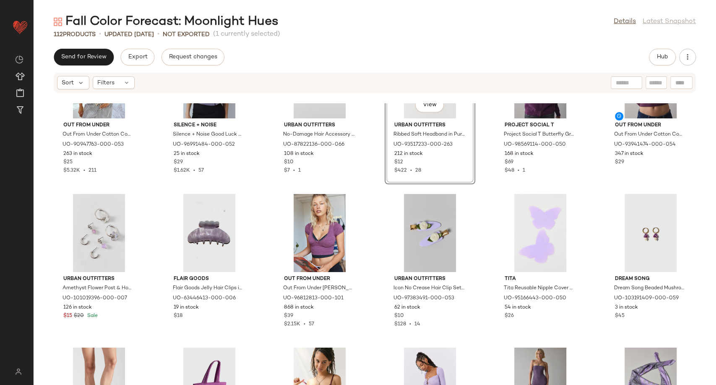
scroll to position [1456, 0]
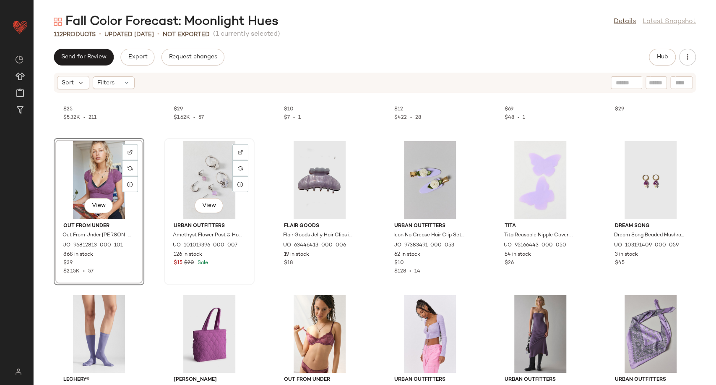
scroll to position [1549, 0]
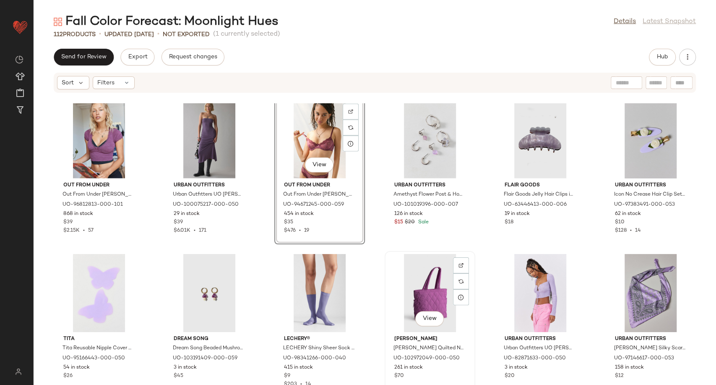
scroll to position [1689, 0]
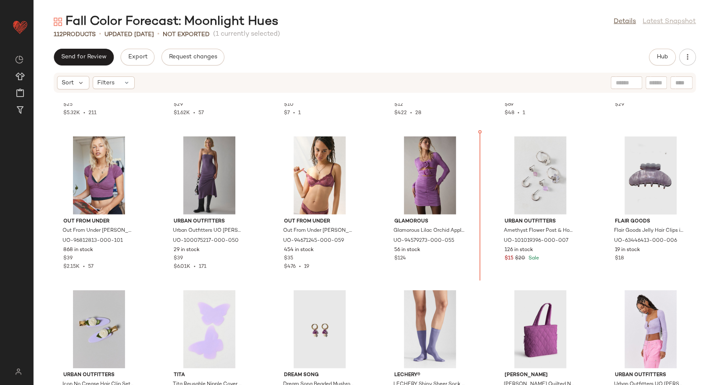
scroll to position [1510, 0]
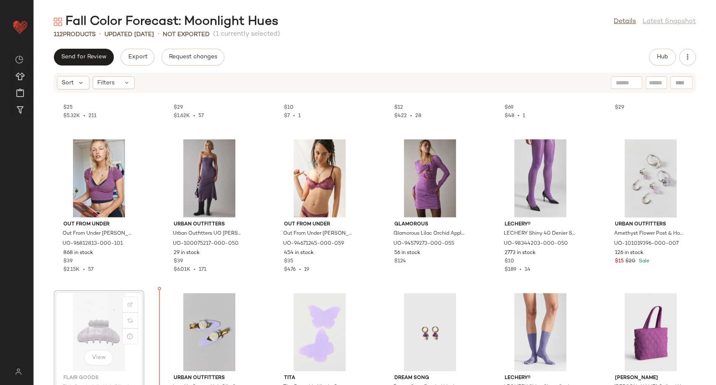
scroll to position [1511, 0]
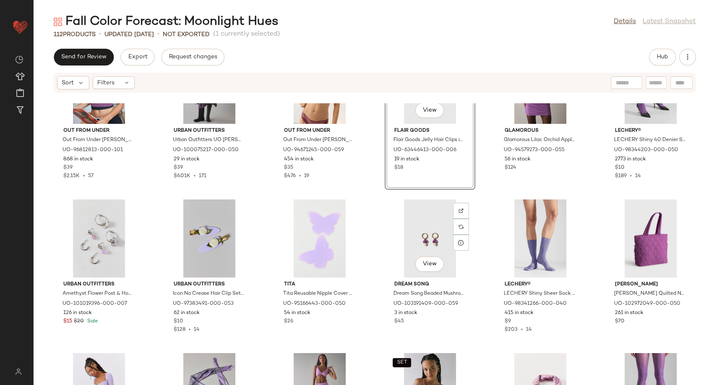
scroll to position [1697, 0]
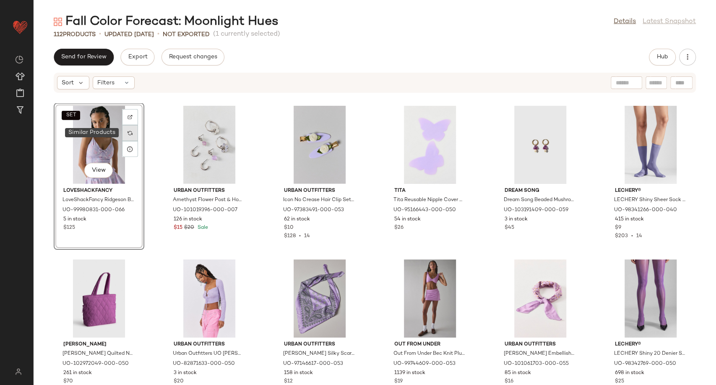
click at [128, 133] on img at bounding box center [130, 132] width 5 height 5
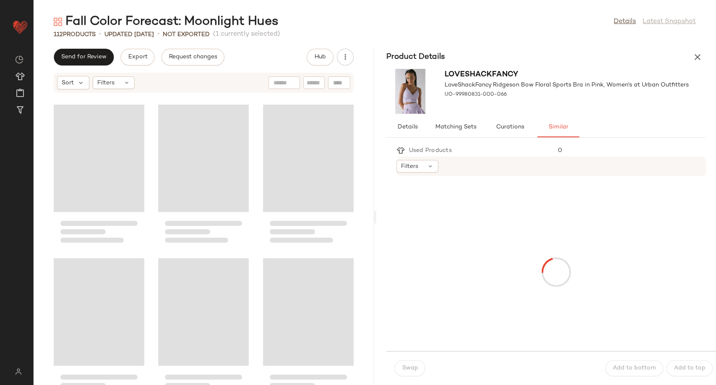
scroll to position [3377, 0]
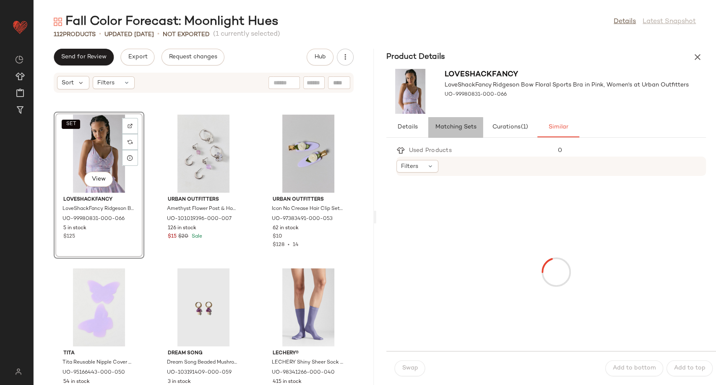
click at [461, 125] on span "Matching Sets" at bounding box center [456, 127] width 42 height 7
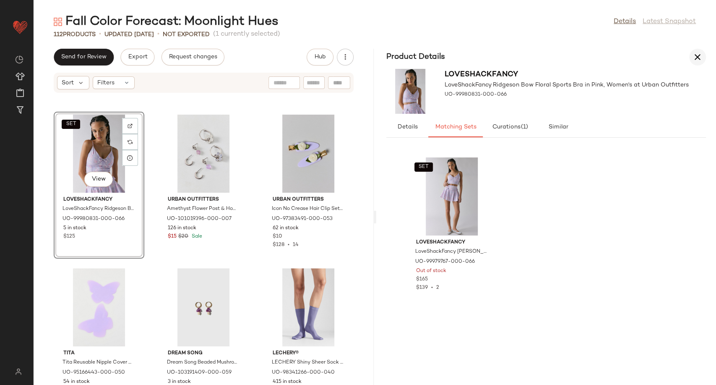
click at [694, 55] on icon "button" at bounding box center [698, 57] width 10 height 10
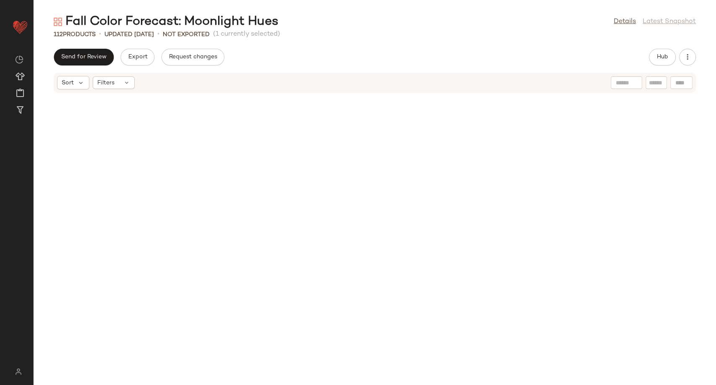
scroll to position [1688, 0]
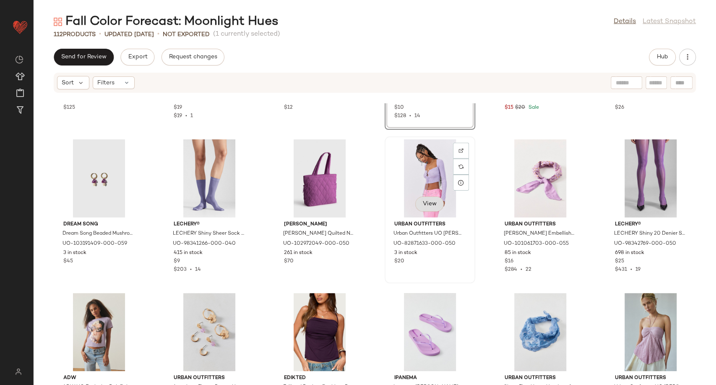
scroll to position [1838, 0]
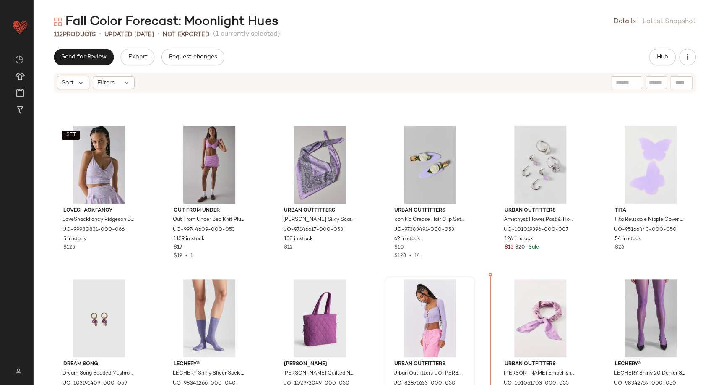
scroll to position [1656, 0]
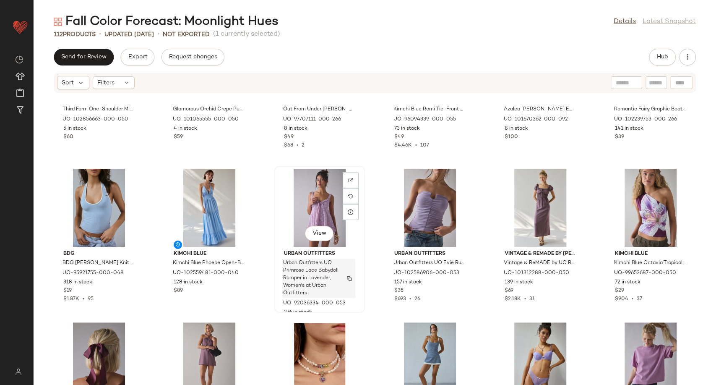
scroll to position [2495, 0]
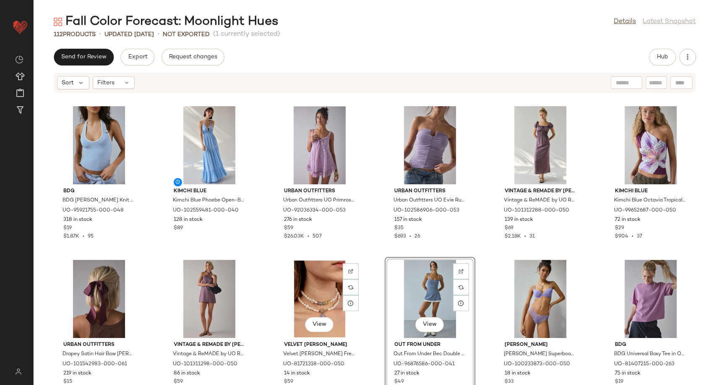
scroll to position [2450, 0]
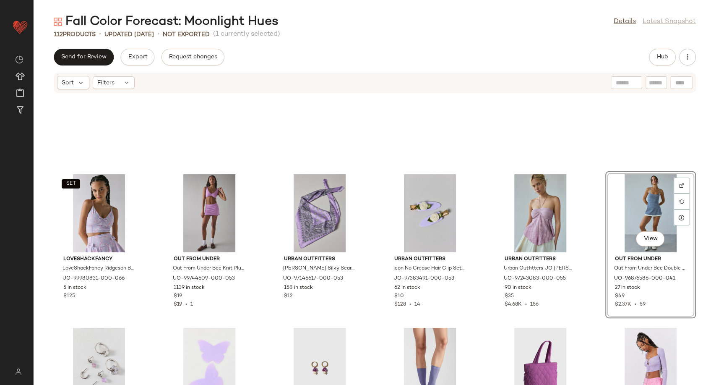
scroll to position [1626, 0]
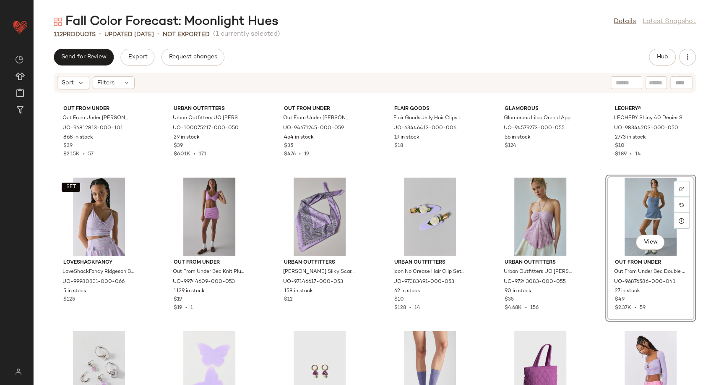
click at [486, 220] on div "Out From Under Out From Under Bella Seamless Knit Lace Trim Crop Tee in Deep Pu…" at bounding box center [375, 243] width 682 height 281
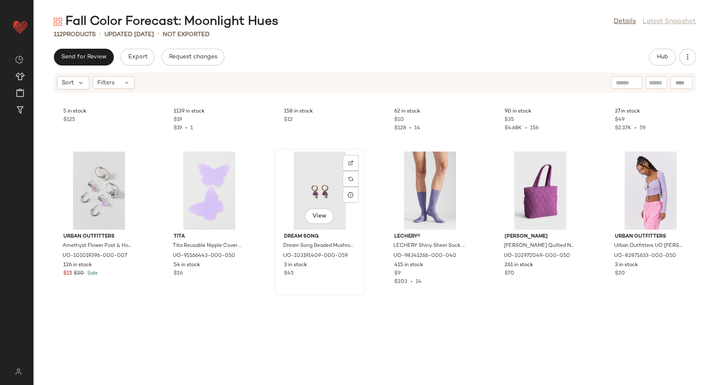
scroll to position [1824, 0]
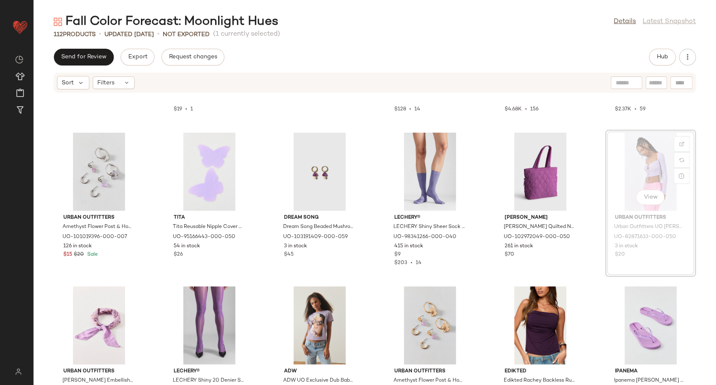
scroll to position [1823, 0]
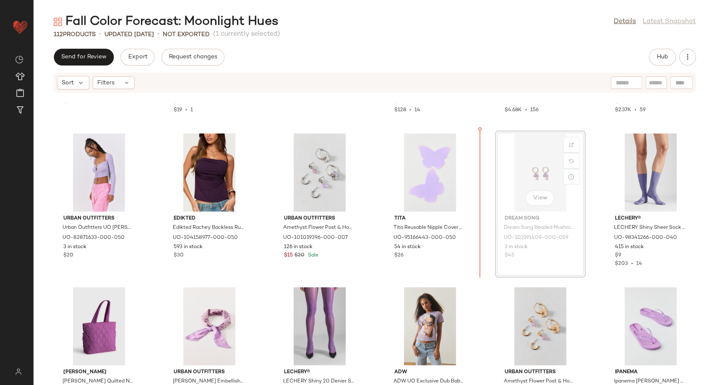
scroll to position [1822, 0]
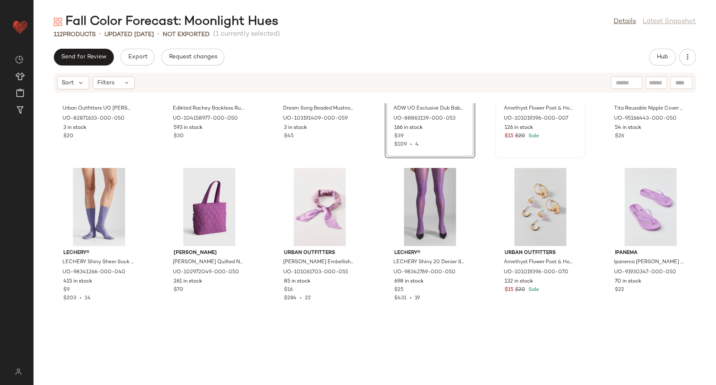
scroll to position [1962, 0]
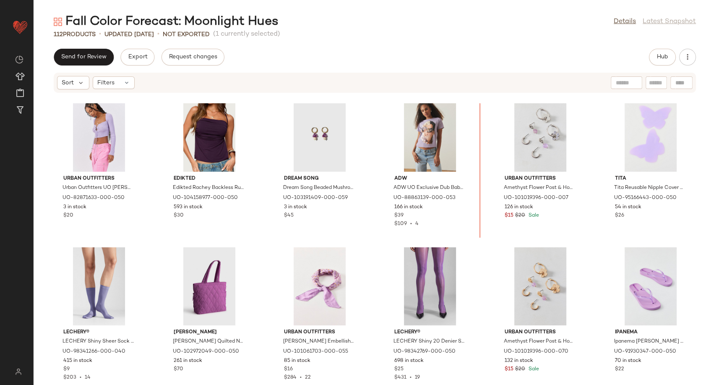
scroll to position [1853, 0]
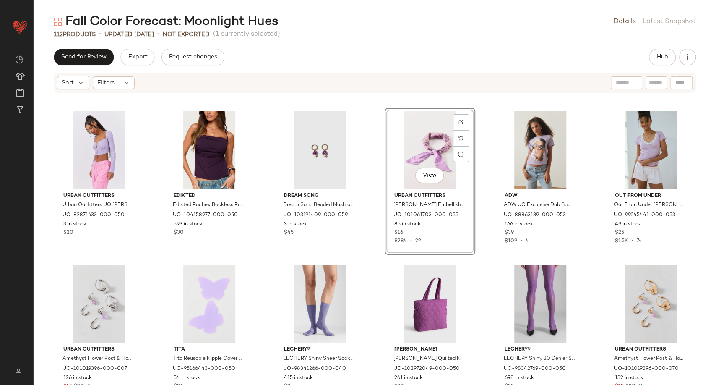
scroll to position [1940, 0]
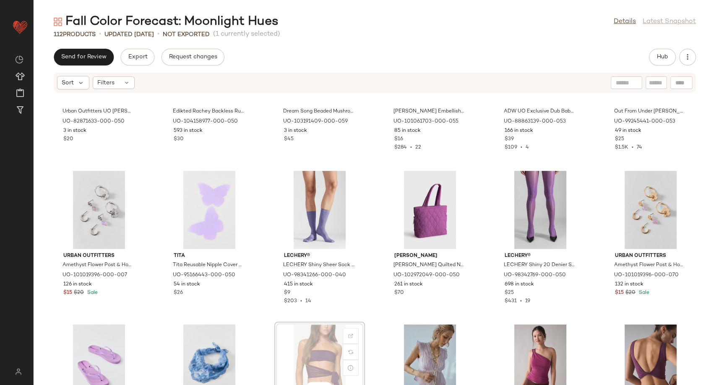
scroll to position [1941, 0]
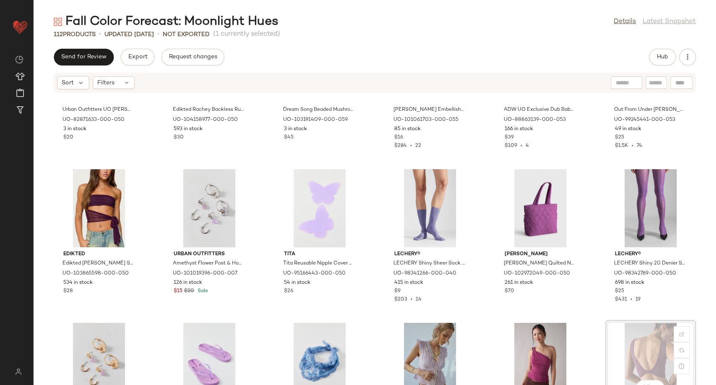
scroll to position [1947, 0]
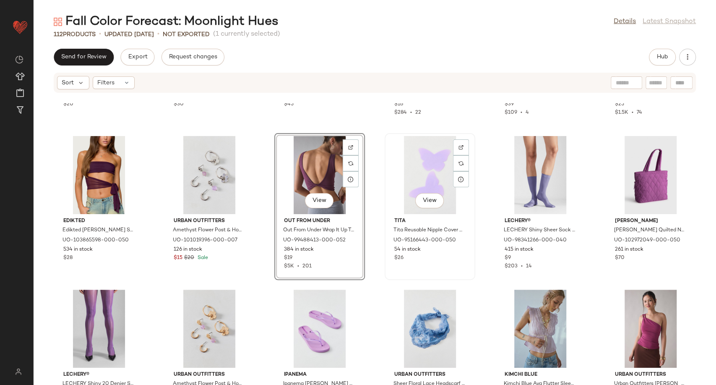
scroll to position [1994, 0]
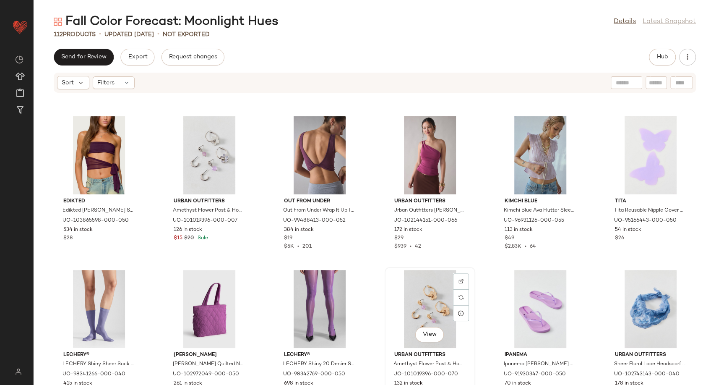
click at [427, 312] on div "View" at bounding box center [430, 309] width 85 height 78
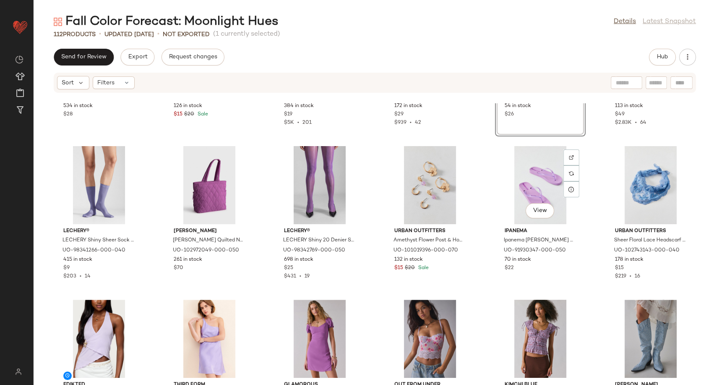
scroll to position [2132, 0]
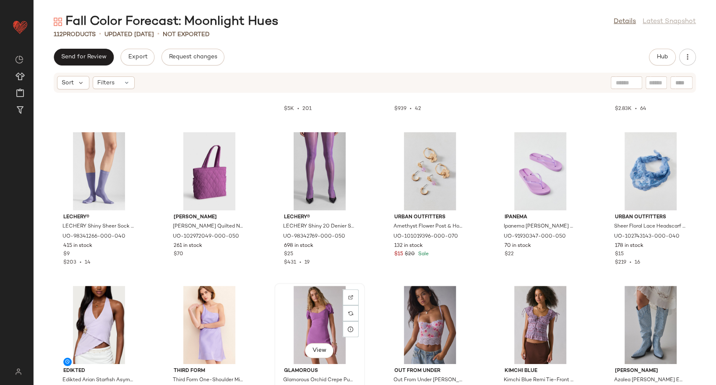
scroll to position [2133, 0]
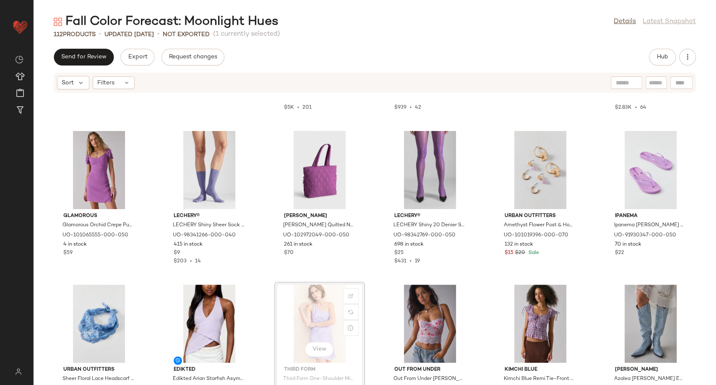
scroll to position [2134, 0]
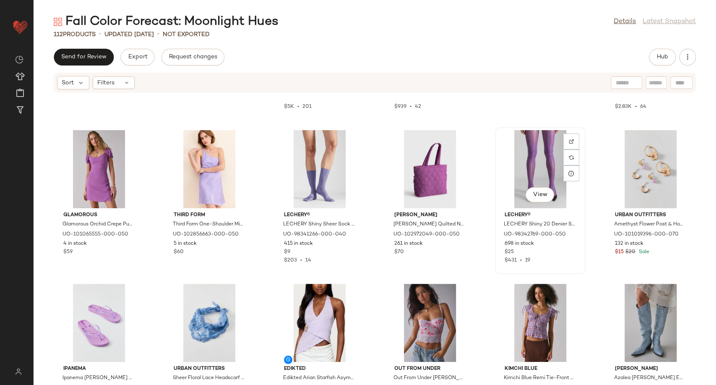
scroll to position [2132, 0]
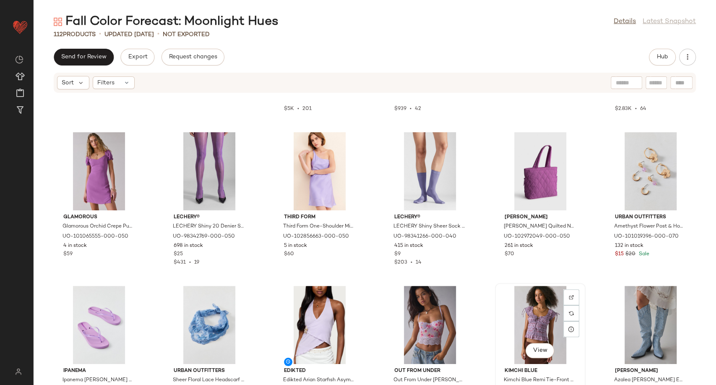
scroll to position [2132, 0]
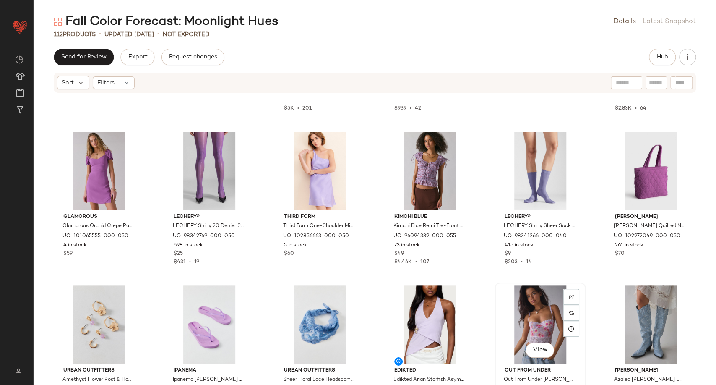
scroll to position [2132, 0]
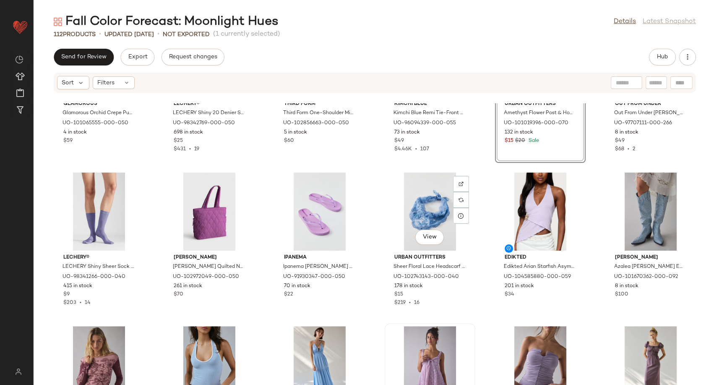
scroll to position [2272, 0]
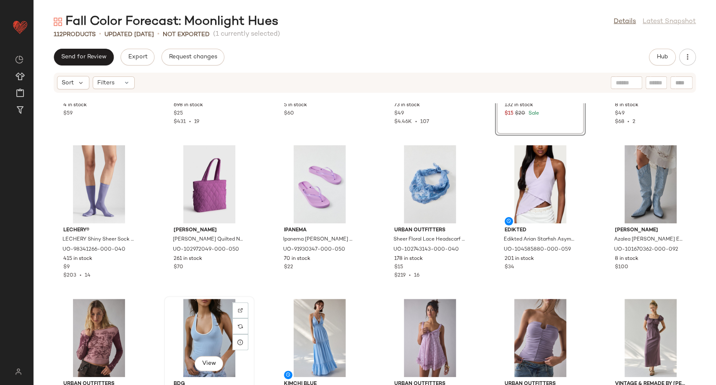
scroll to position [2274, 0]
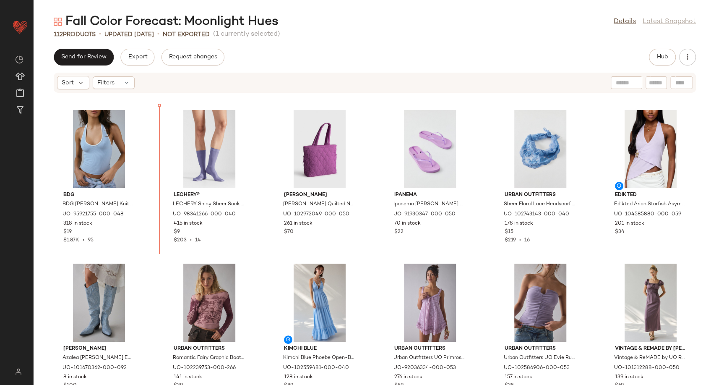
scroll to position [2301, 0]
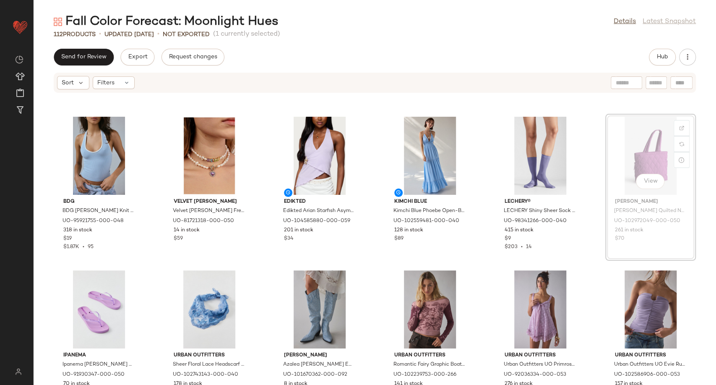
scroll to position [2296, 0]
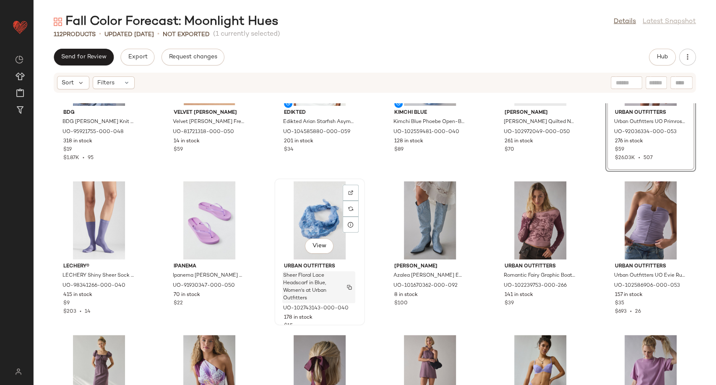
scroll to position [2436, 0]
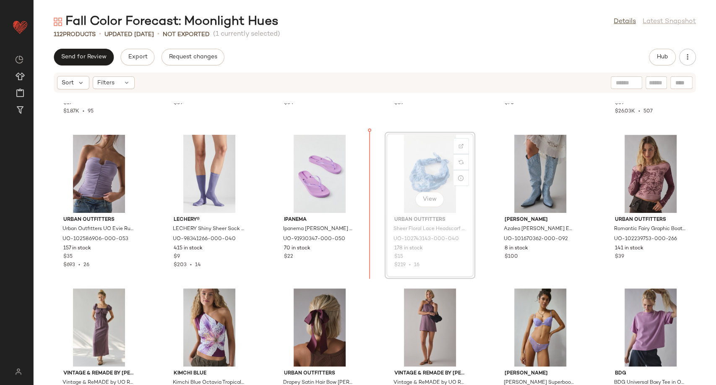
scroll to position [2436, 0]
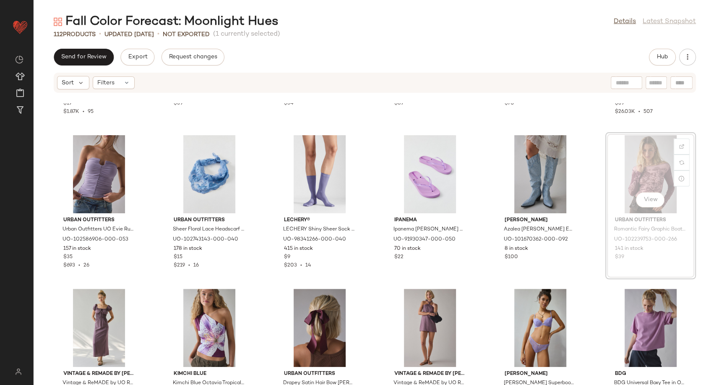
scroll to position [2435, 0]
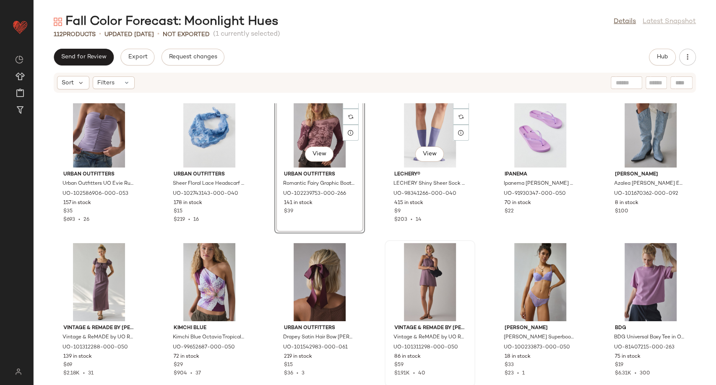
scroll to position [2482, 0]
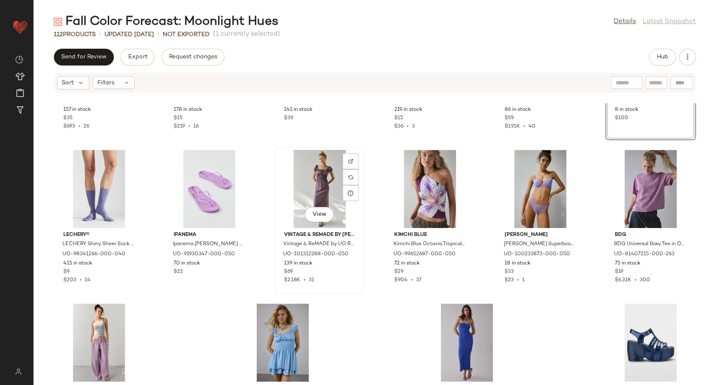
scroll to position [2575, 0]
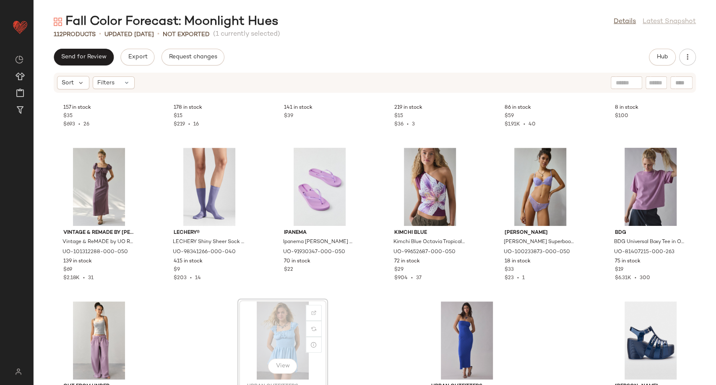
scroll to position [2578, 0]
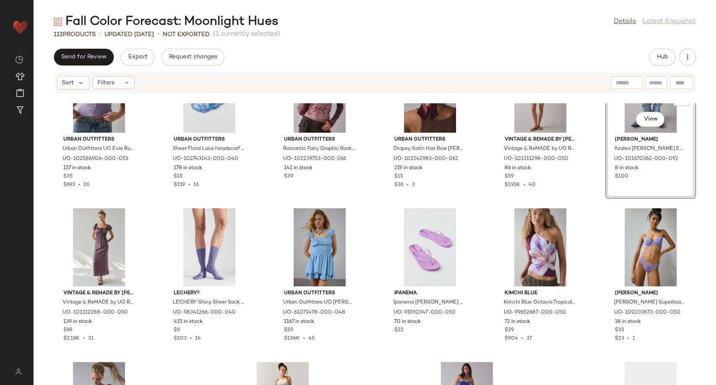
scroll to position [2517, 0]
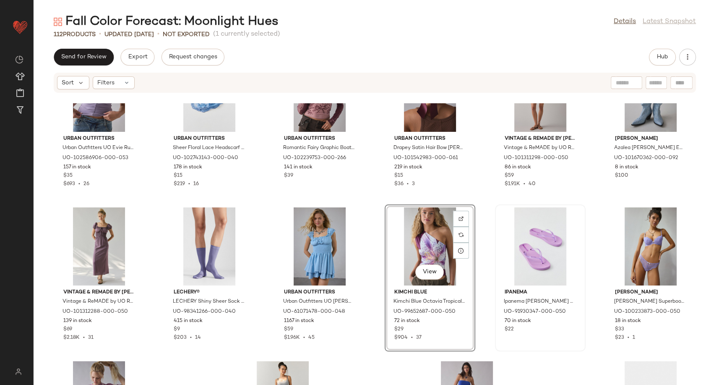
scroll to position [2611, 0]
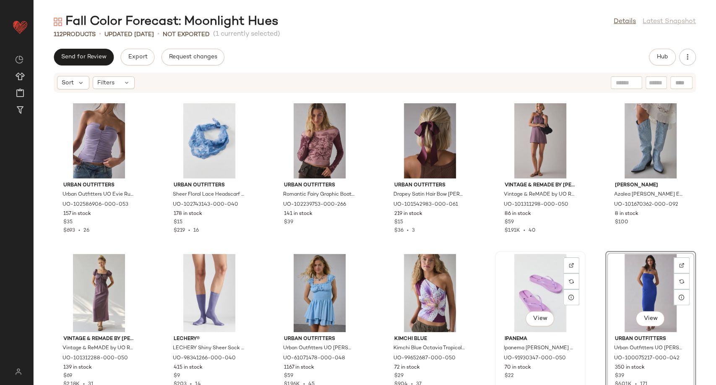
scroll to position [2637, 0]
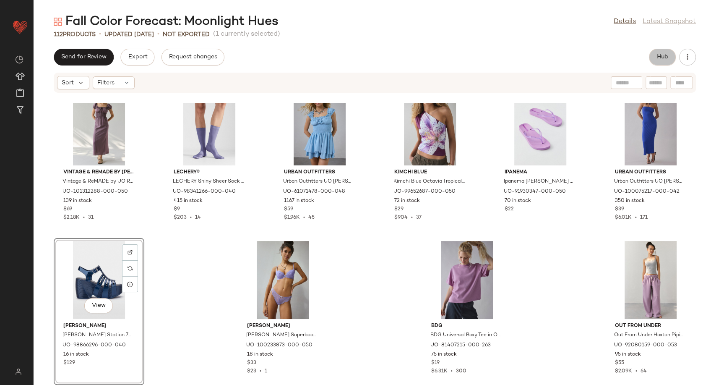
click at [651, 57] on button "Hub" at bounding box center [662, 57] width 27 height 17
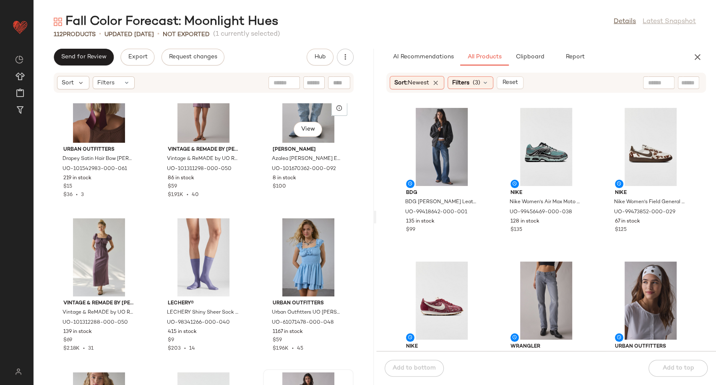
scroll to position [5220, 0]
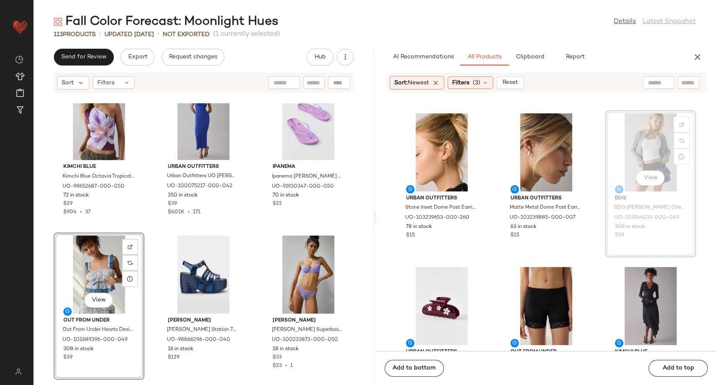
scroll to position [4760, 0]
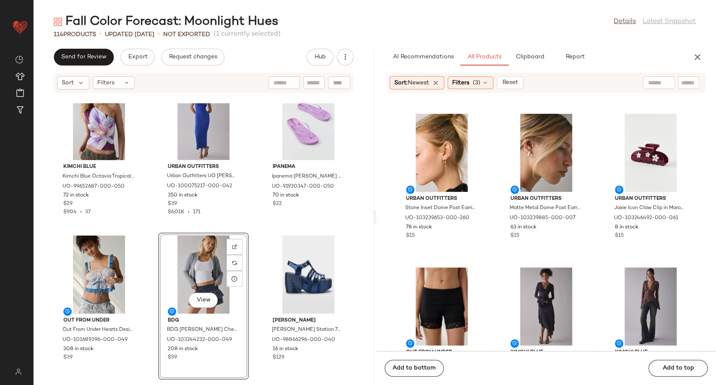
click at [250, 316] on div "Vintage & ReMADE by UO Vintage & ReMADE by UO ReMADE By UO Made In LA EcoVero™ …" at bounding box center [204, 243] width 340 height 281
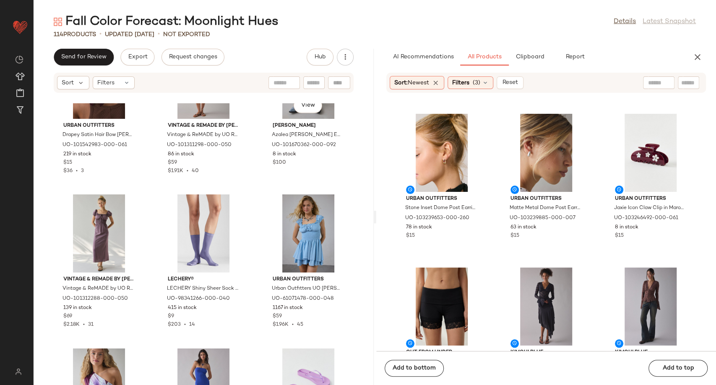
scroll to position [5181, 0]
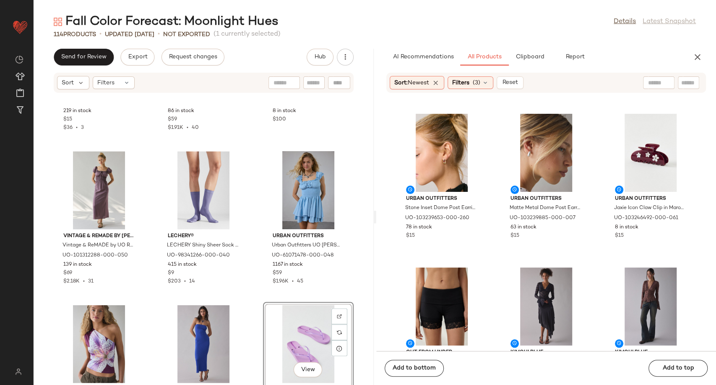
scroll to position [5185, 0]
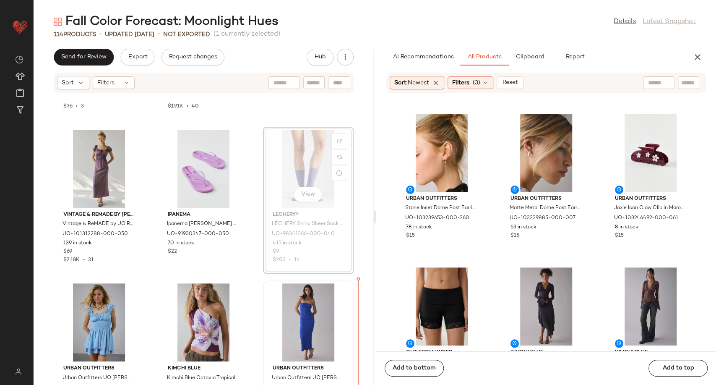
scroll to position [5213, 0]
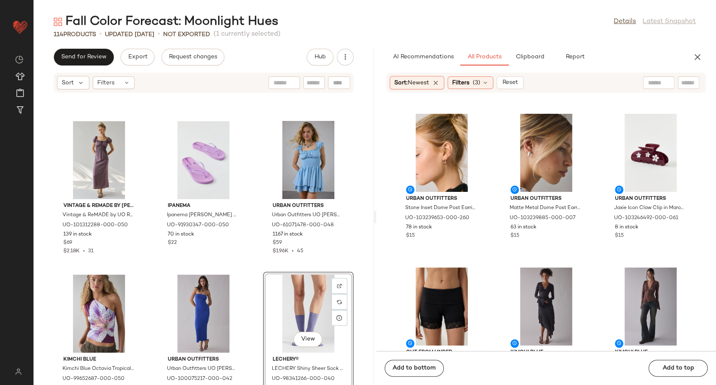
click at [251, 273] on div "Urban Outfitters Drapey Satin Hair Bow Barrette in Maroon, Women's at Urban Out…" at bounding box center [204, 243] width 340 height 281
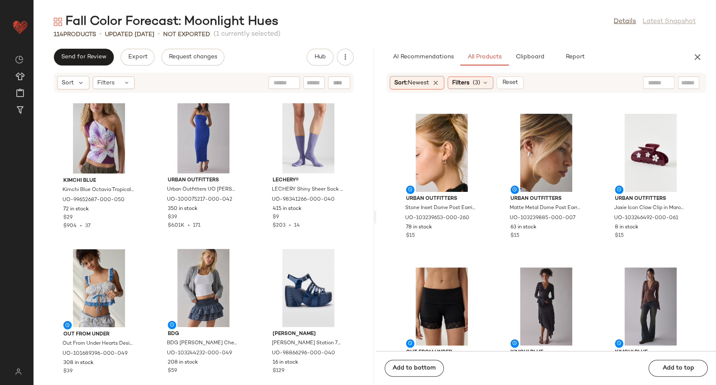
scroll to position [5400, 0]
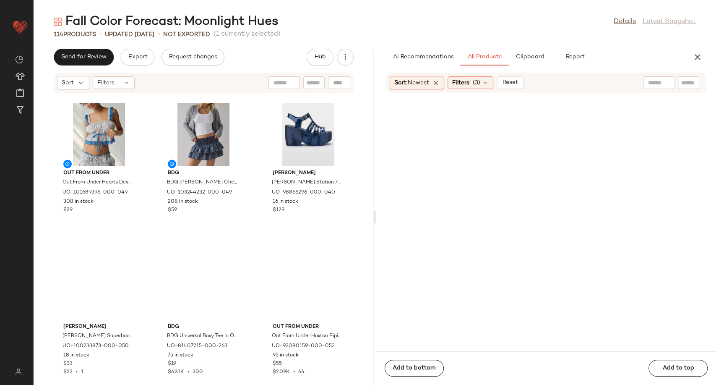
scroll to position [4760, 0]
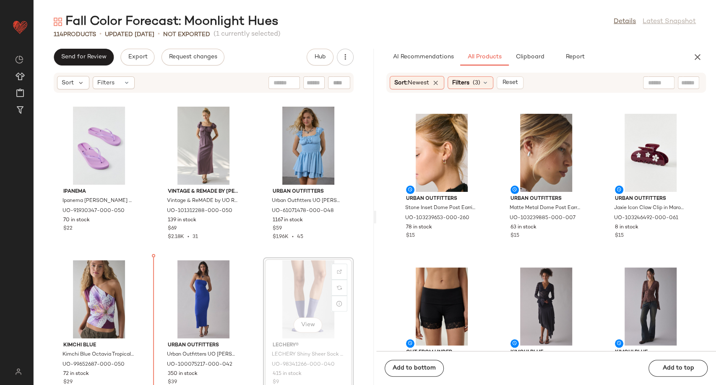
scroll to position [5232, 0]
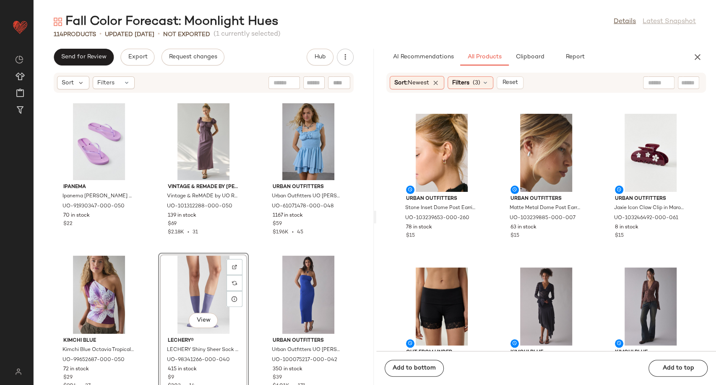
click at [256, 315] on div "Ipanema Ipanema [PERSON_NAME] Connect Thong Sandal in Purple, Women's at Urban …" at bounding box center [204, 243] width 340 height 281
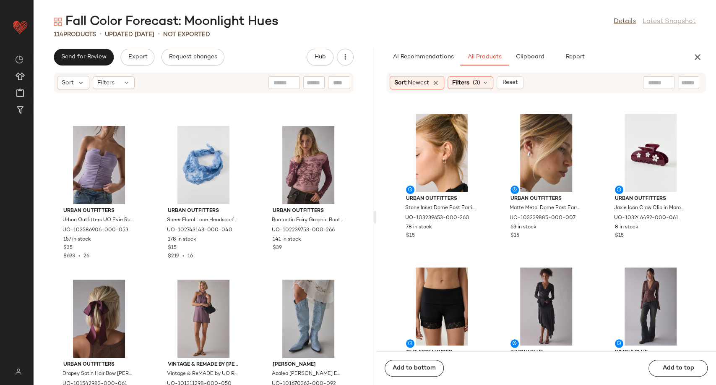
scroll to position [5087, 0]
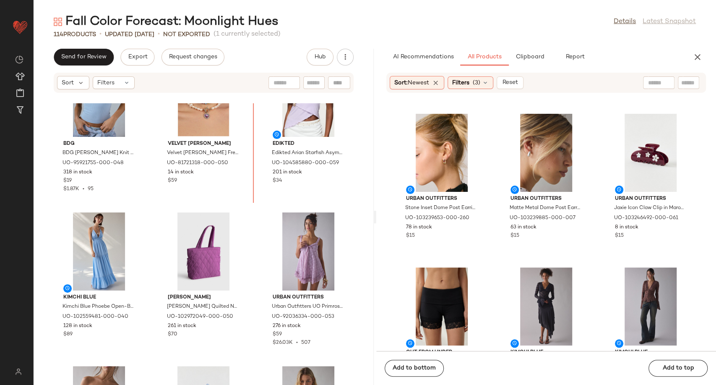
scroll to position [4649, 0]
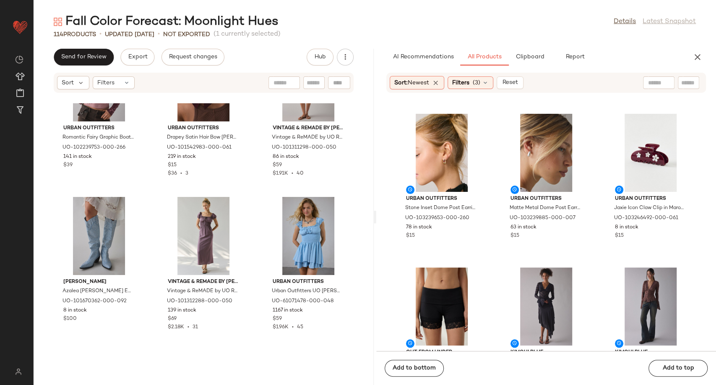
scroll to position [5140, 0]
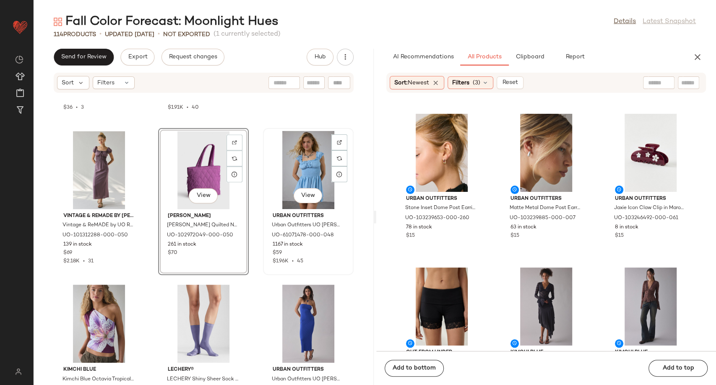
scroll to position [5280, 0]
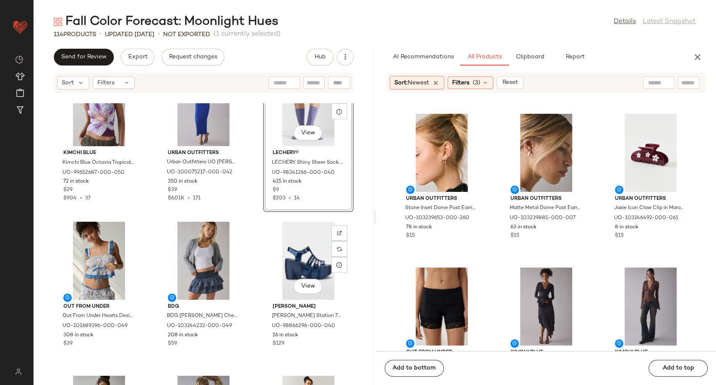
scroll to position [5280, 0]
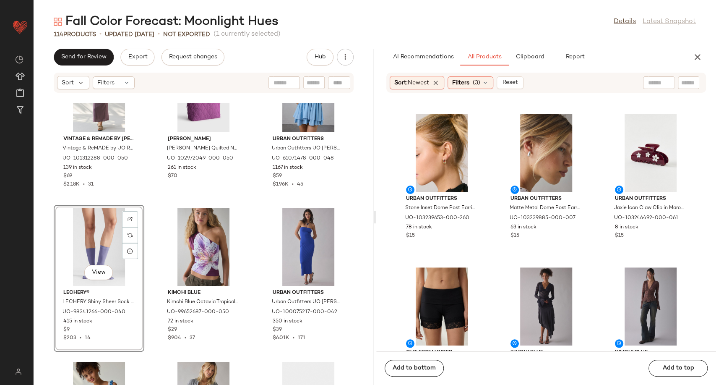
click at [257, 263] on div "Vintage & ReMADE by UO Vintage & ReMADE by UO ReMADE By UO Made In LA EcoVero™ …" at bounding box center [204, 243] width 340 height 281
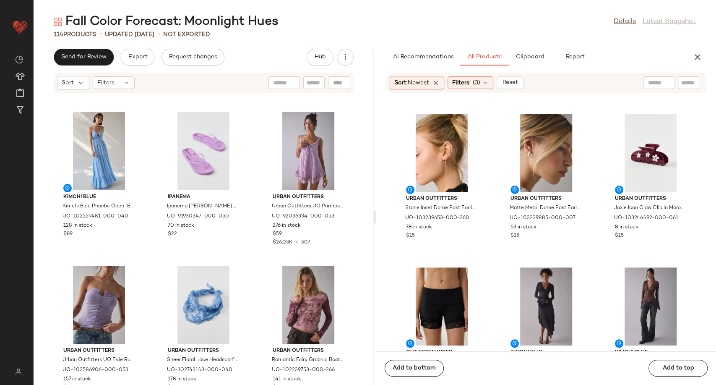
scroll to position [4715, 0]
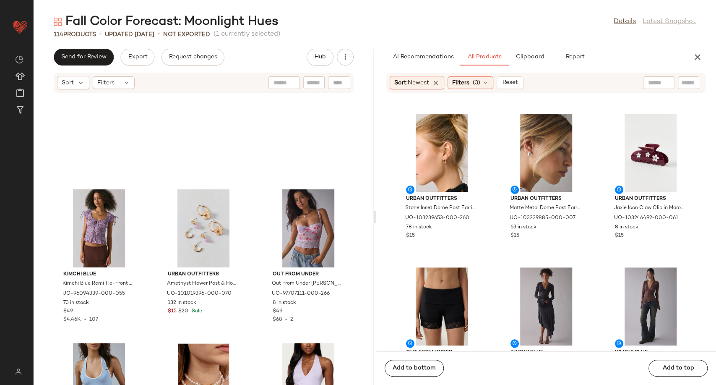
scroll to position [4342, 0]
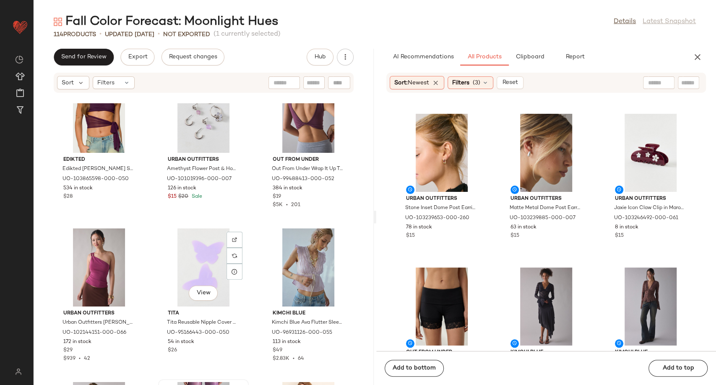
scroll to position [4016, 0]
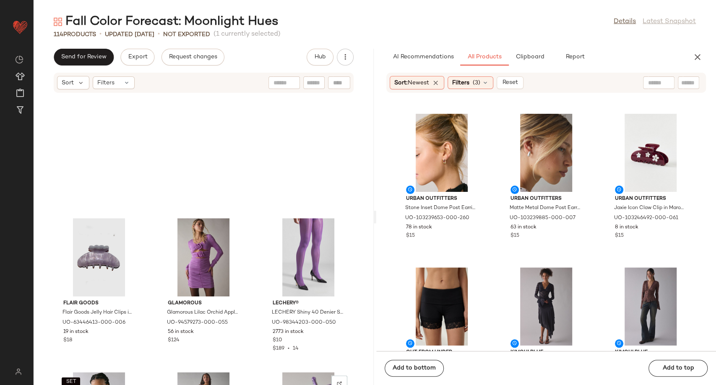
scroll to position [3084, 0]
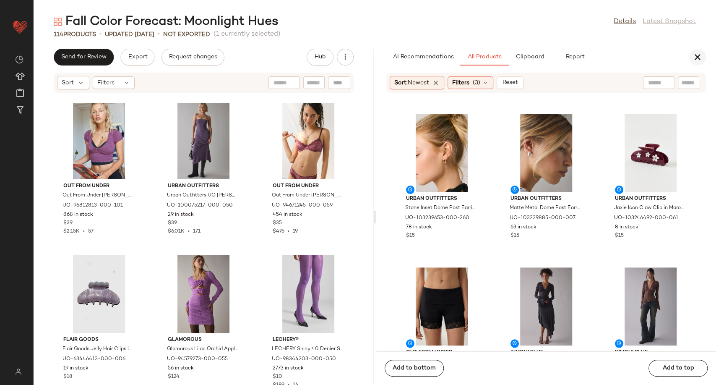
click at [698, 65] on button "button" at bounding box center [697, 57] width 17 height 17
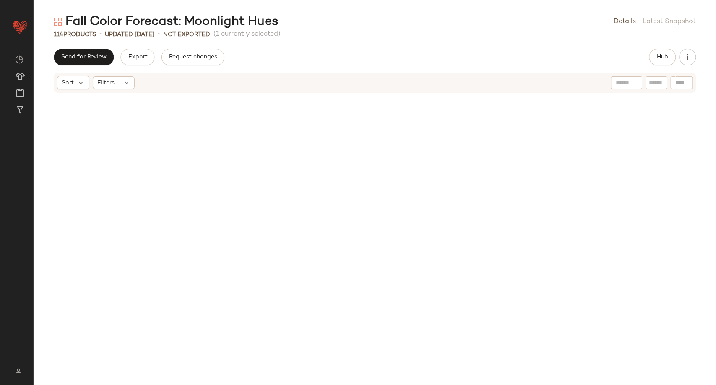
scroll to position [0, 0]
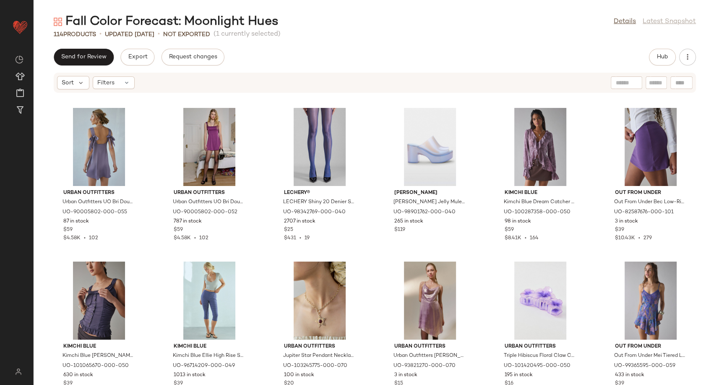
click at [414, 62] on div "Send for Review Export Request changes Hub" at bounding box center [375, 57] width 682 height 17
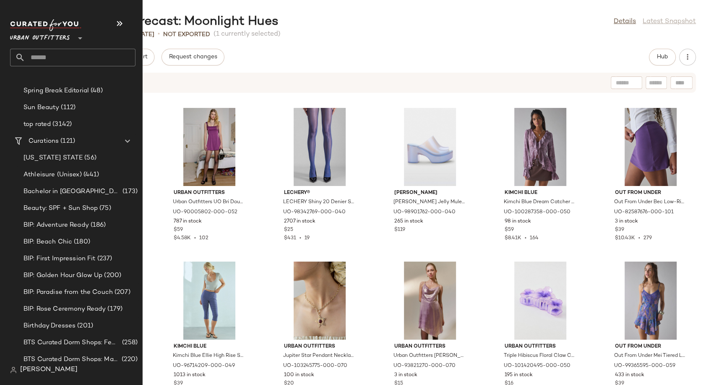
scroll to position [208, 0]
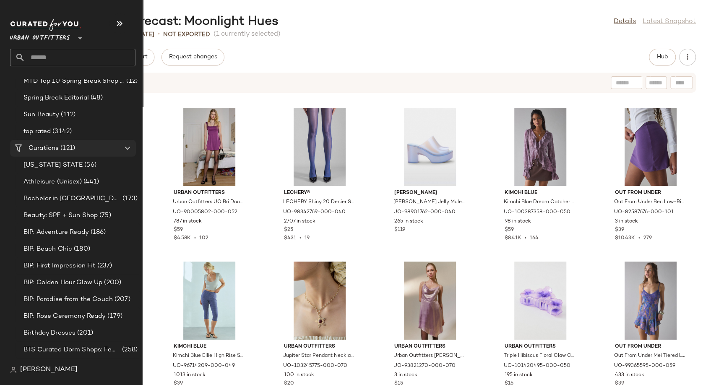
click at [47, 148] on span "Curations" at bounding box center [44, 148] width 30 height 10
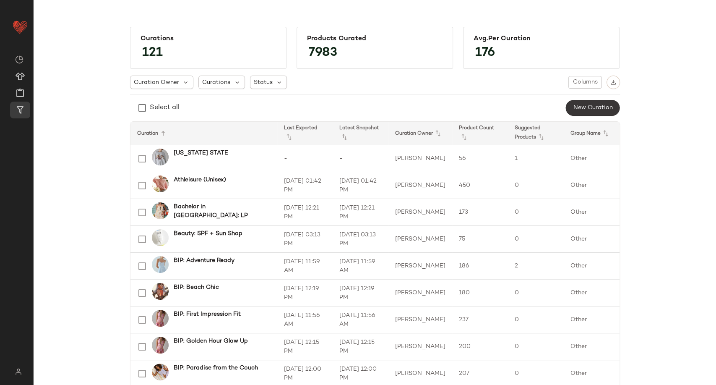
click at [579, 106] on span "New Curation" at bounding box center [593, 107] width 40 height 7
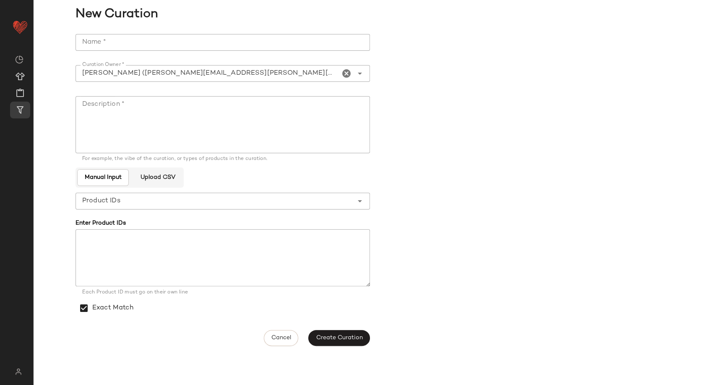
click at [188, 38] on input "Name *" at bounding box center [223, 42] width 294 height 17
paste input "**********"
type input "**********"
click at [218, 114] on textarea "Description *" at bounding box center [223, 124] width 294 height 57
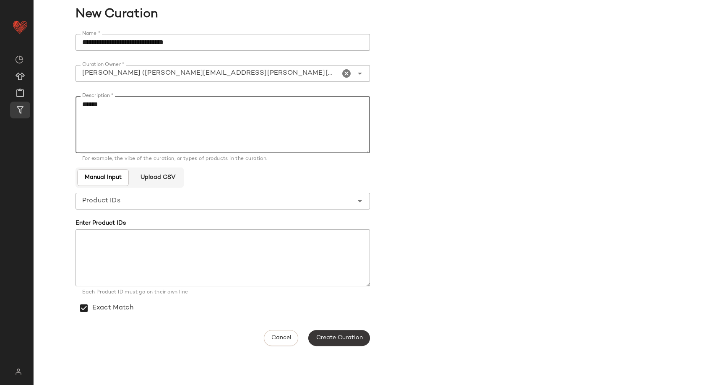
type textarea "******"
click at [348, 334] on span "Create Curation" at bounding box center [338, 337] width 47 height 7
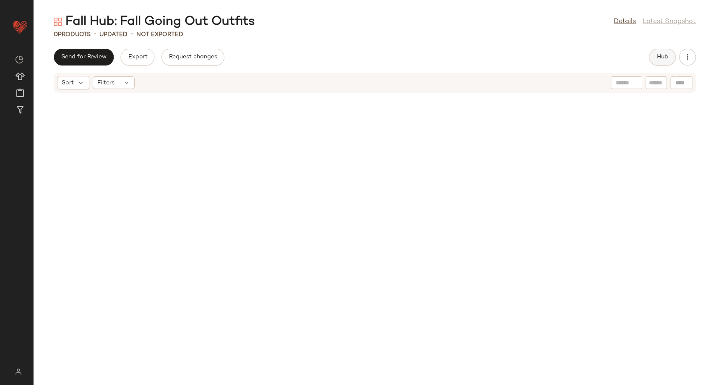
click at [656, 63] on button "Hub" at bounding box center [662, 57] width 27 height 17
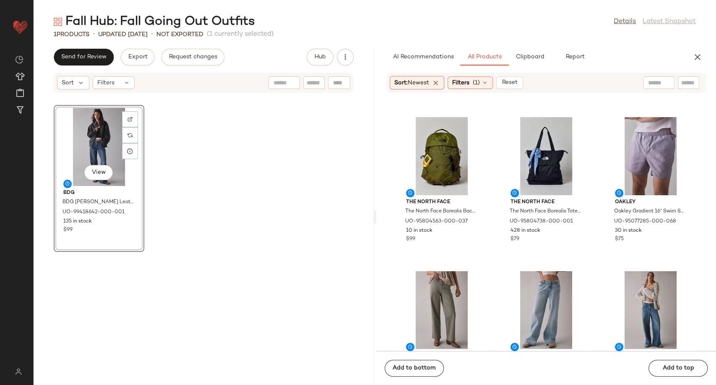
scroll to position [985, 0]
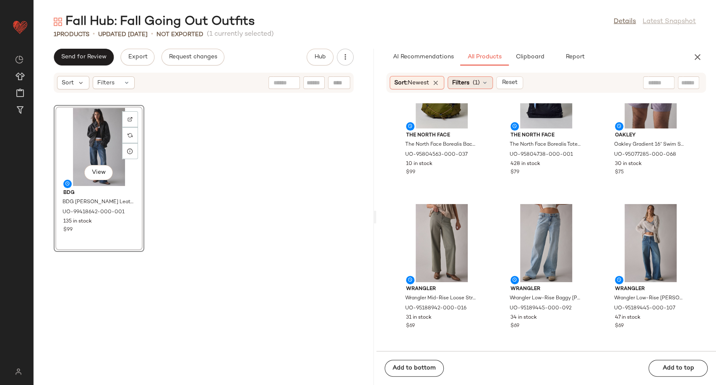
click at [486, 84] on icon at bounding box center [485, 82] width 7 height 7
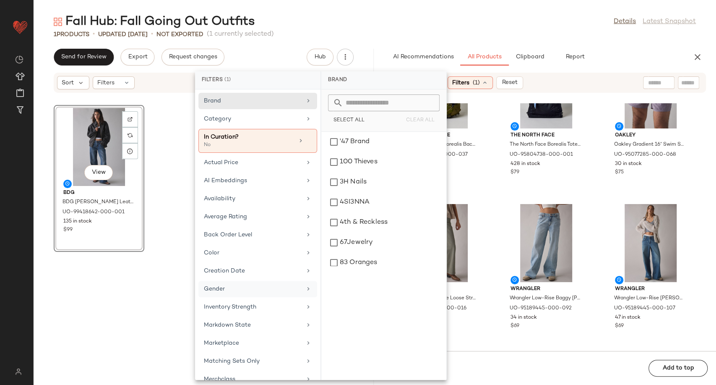
click at [265, 289] on div "Gender" at bounding box center [253, 288] width 98 height 9
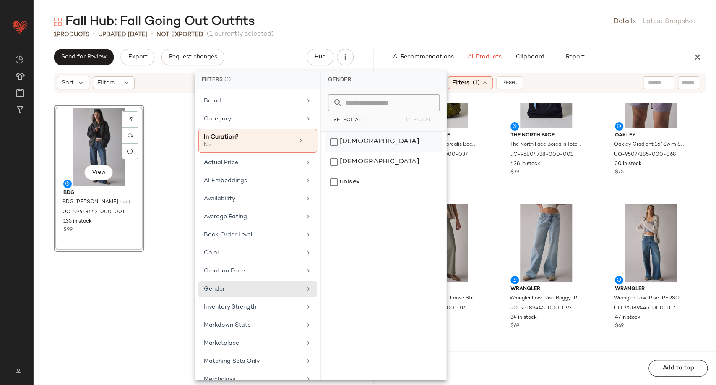
click at [345, 152] on div "[DEMOGRAPHIC_DATA]" at bounding box center [384, 162] width 118 height 20
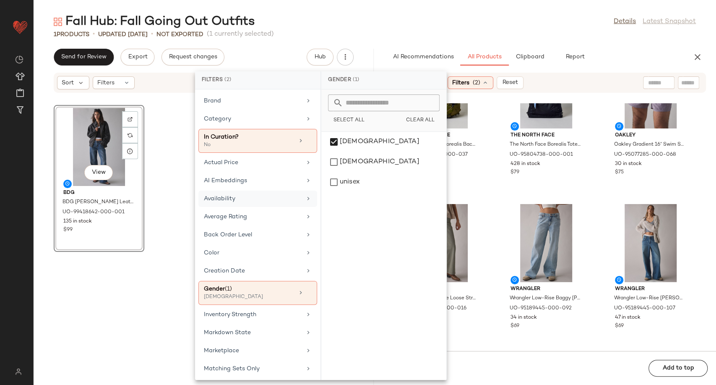
click at [267, 202] on div "Availability" at bounding box center [253, 198] width 98 height 9
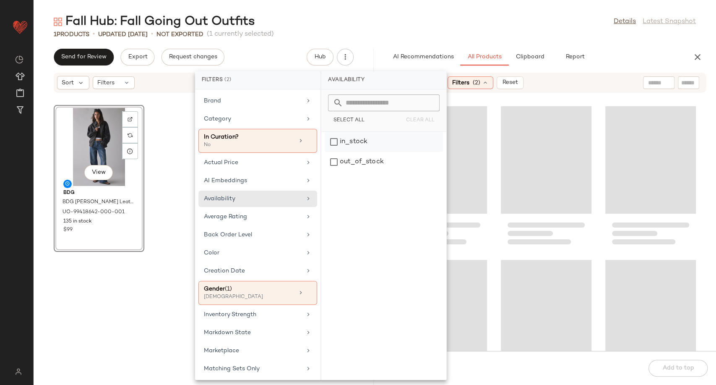
click at [338, 152] on div "in_stock" at bounding box center [384, 162] width 118 height 20
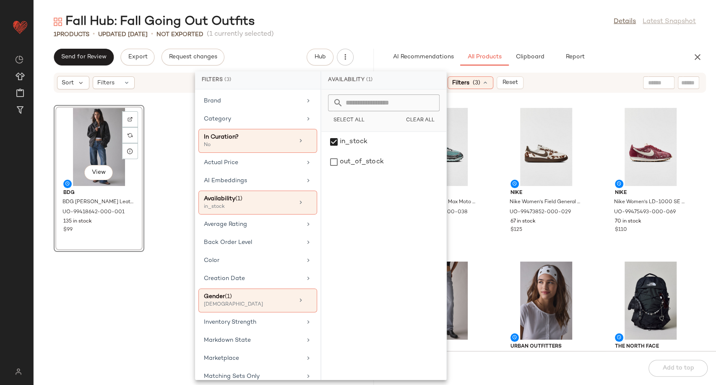
click at [497, 250] on div "Nike Nike Women's Air Max Moto 2K Sneaker in [PERSON_NAME]/Green Haze/Black, Wo…" at bounding box center [546, 226] width 340 height 247
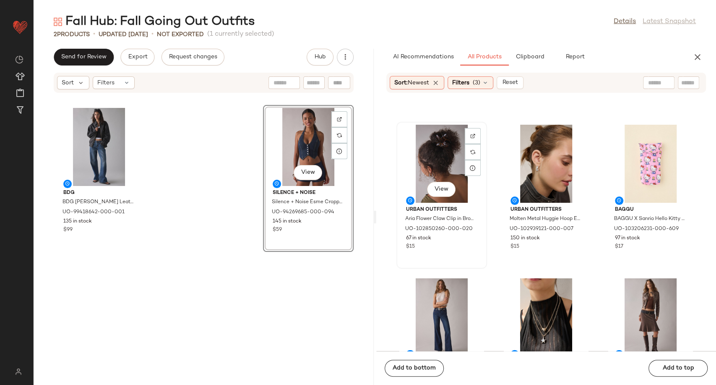
scroll to position [1312, 0]
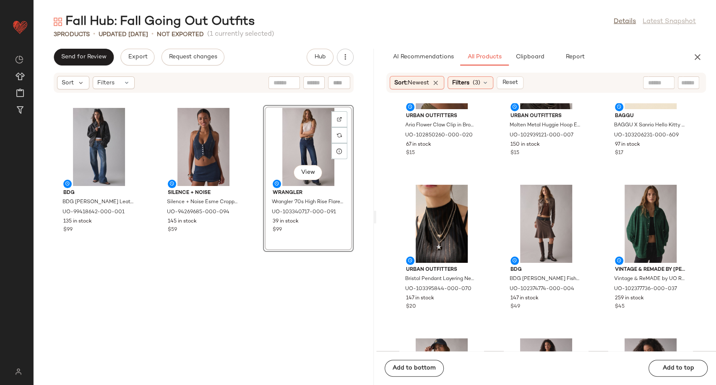
click at [263, 283] on div "View Wrangler Wrangler ‘70s High Rise Flare [PERSON_NAME] in Whirlpool, Women's…" at bounding box center [308, 245] width 91 height 280
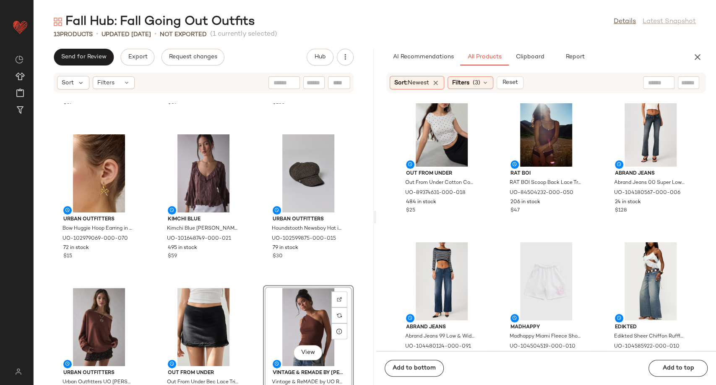
scroll to position [10726, 0]
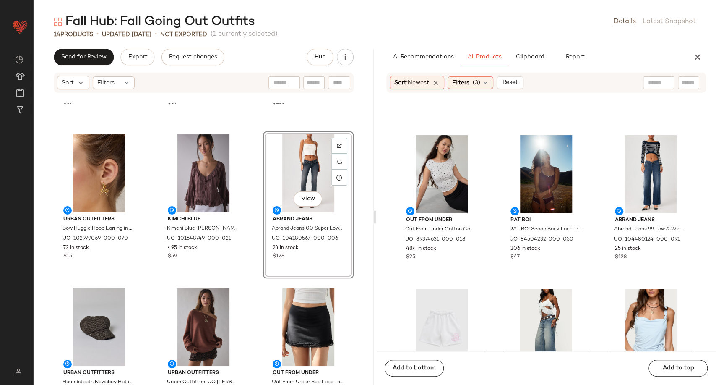
click at [247, 268] on div "Urban Outfitters Urban Outfitters UO Tali Faux Leather Lace-Up Halter Top in Br…" at bounding box center [204, 243] width 340 height 281
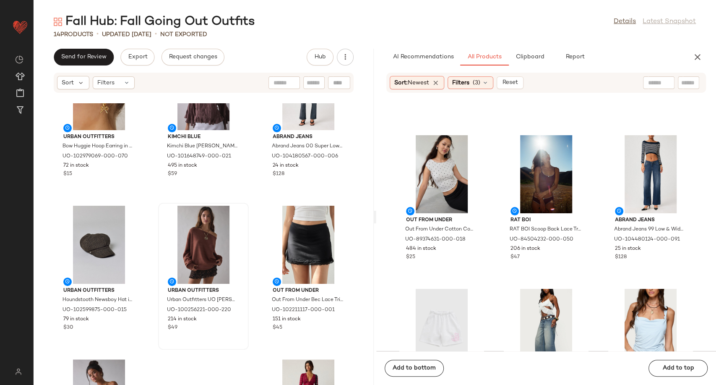
scroll to position [380, 0]
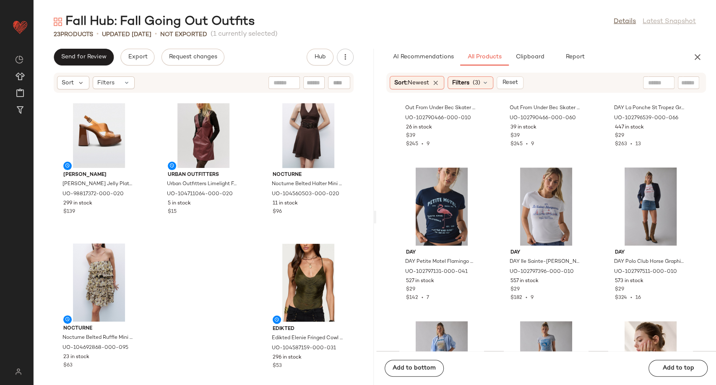
scroll to position [948, 0]
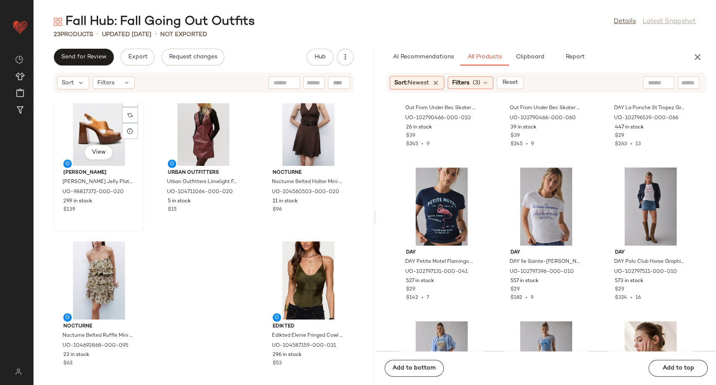
scroll to position [943, 0]
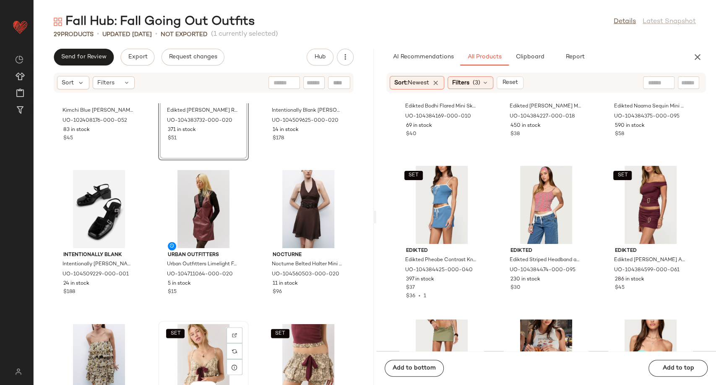
scroll to position [775, 0]
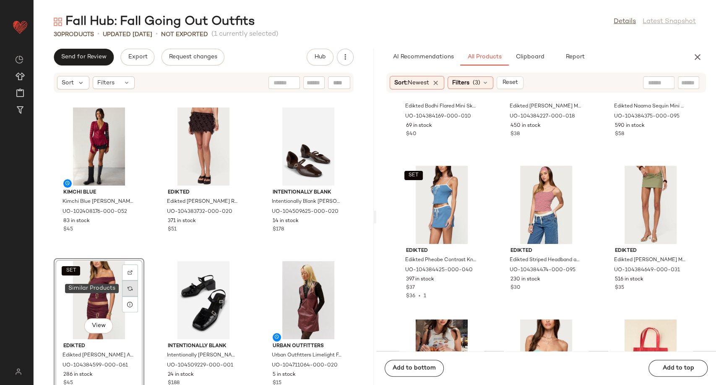
click at [138, 287] on div at bounding box center [130, 288] width 16 height 16
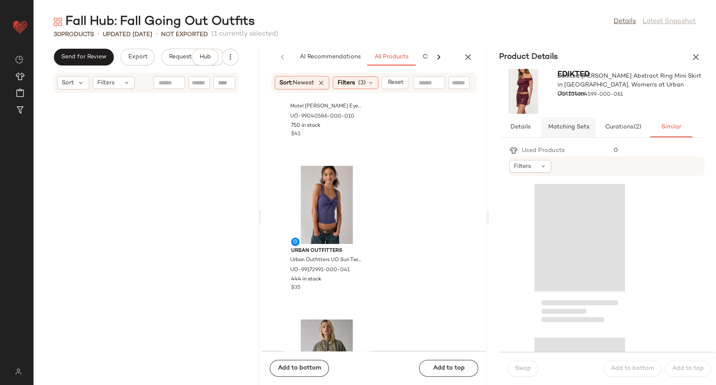
scroll to position [2763, 0]
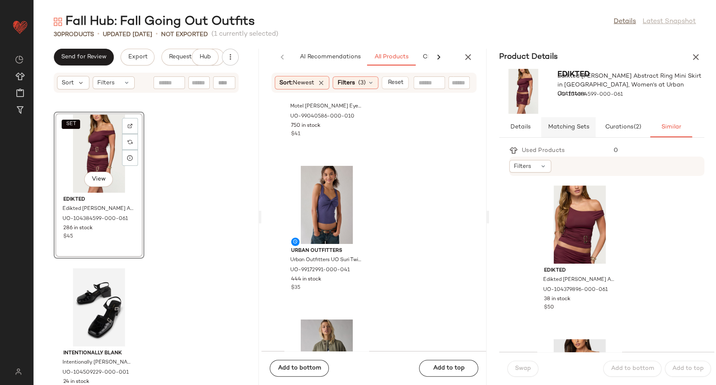
click at [576, 127] on span "Matching Sets" at bounding box center [568, 127] width 42 height 7
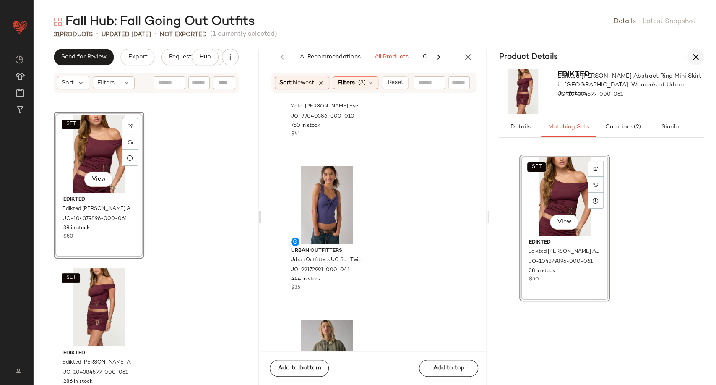
click at [692, 60] on icon "button" at bounding box center [696, 57] width 10 height 10
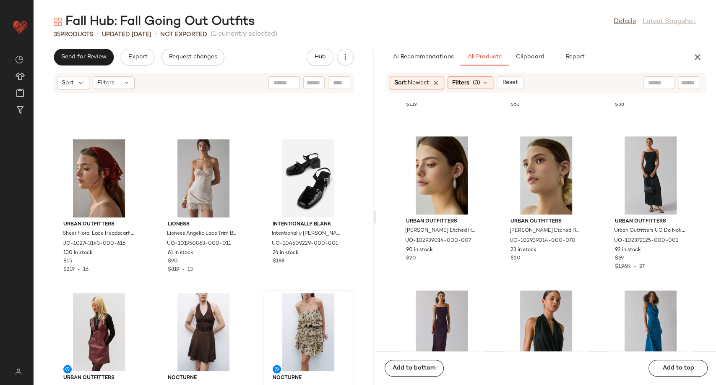
scroll to position [1036, 0]
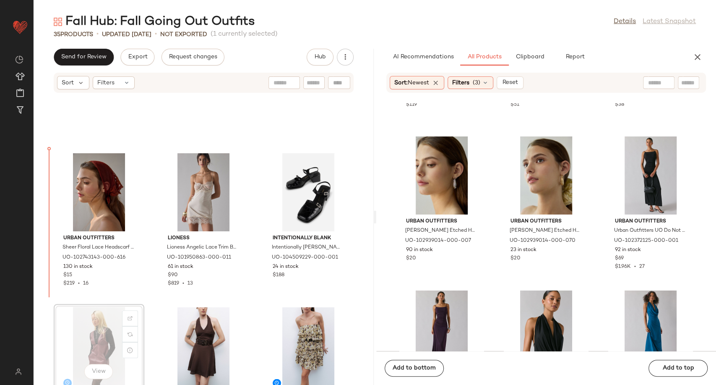
scroll to position [1037, 0]
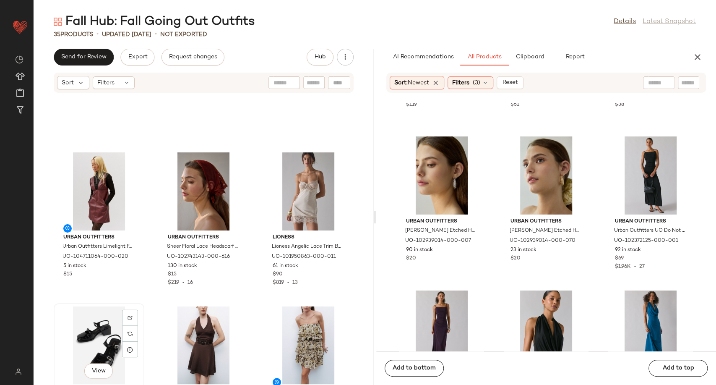
scroll to position [1038, 0]
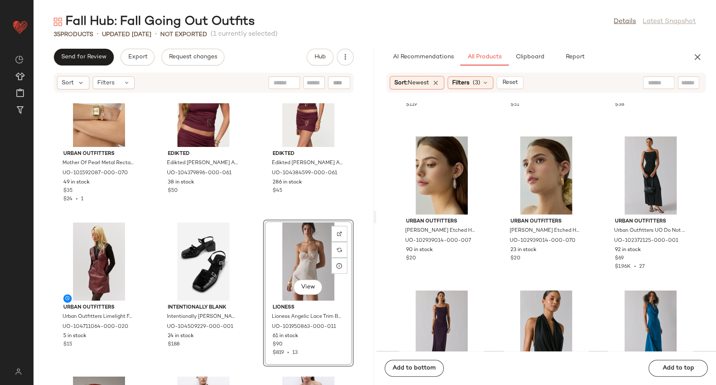
scroll to position [992, 0]
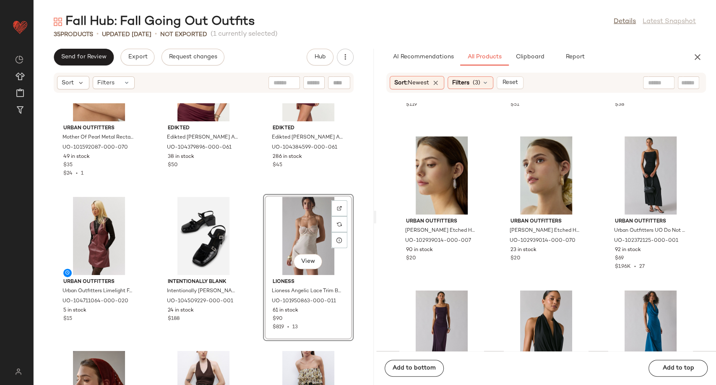
click at [256, 287] on div "Urban Outfitters Mother Of Pearl Metal Rectangle Watch in Gold, Women's at Urba…" at bounding box center [204, 243] width 340 height 281
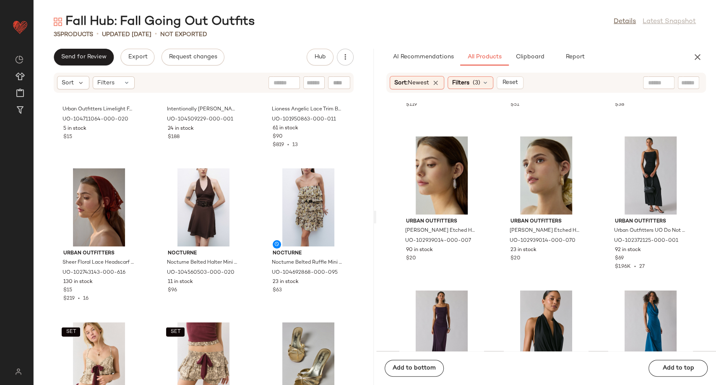
scroll to position [1179, 0]
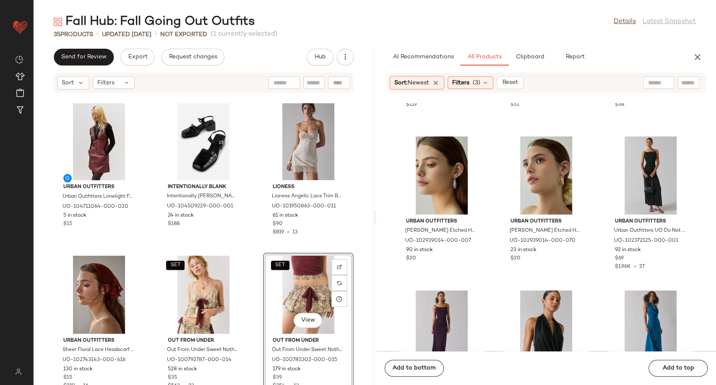
scroll to position [1273, 0]
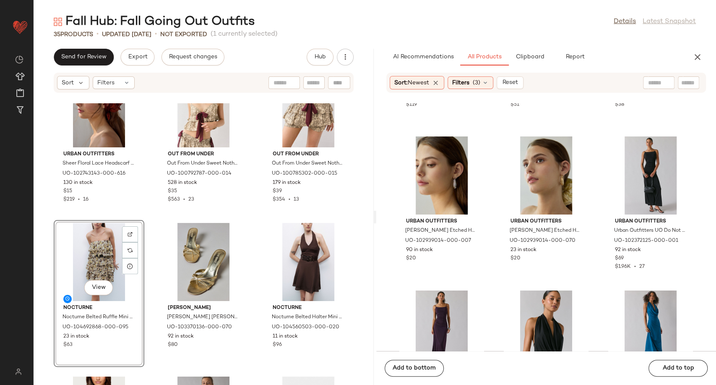
click at [250, 272] on div "Urban Outfitters Sheer Floral Lace Headscarf in Red earth, Women's at Urban Out…" at bounding box center [204, 243] width 340 height 281
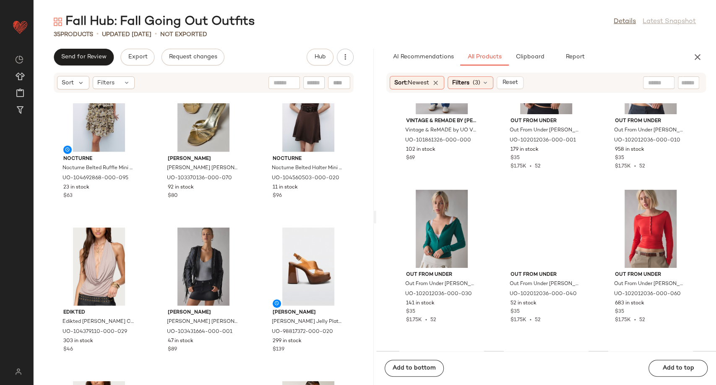
scroll to position [55516, 0]
